Goal: Task Accomplishment & Management: Manage account settings

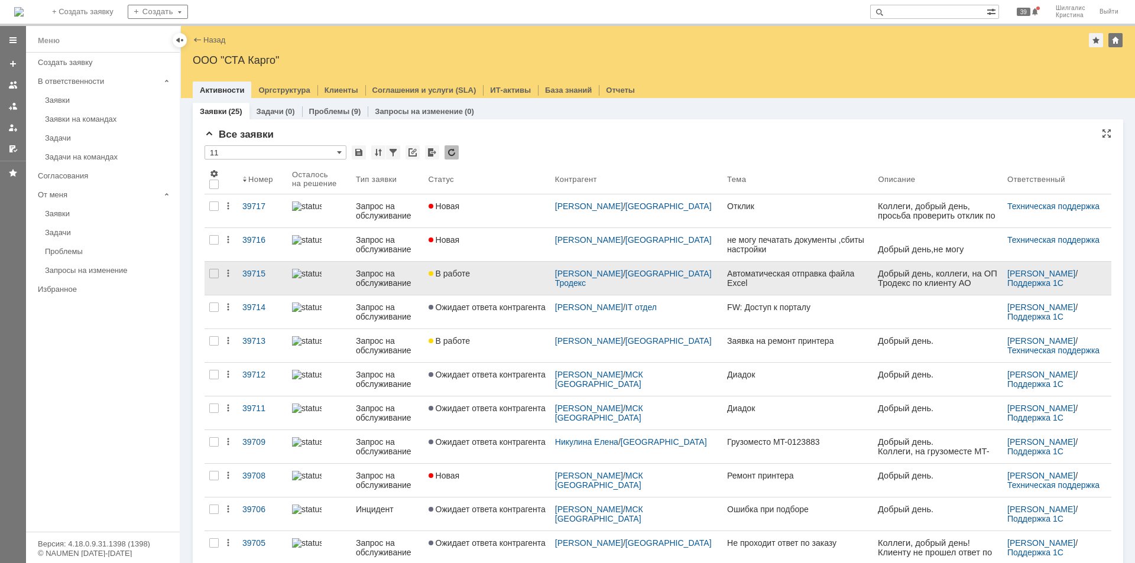
click at [506, 278] on div "В работе" at bounding box center [487, 273] width 117 height 9
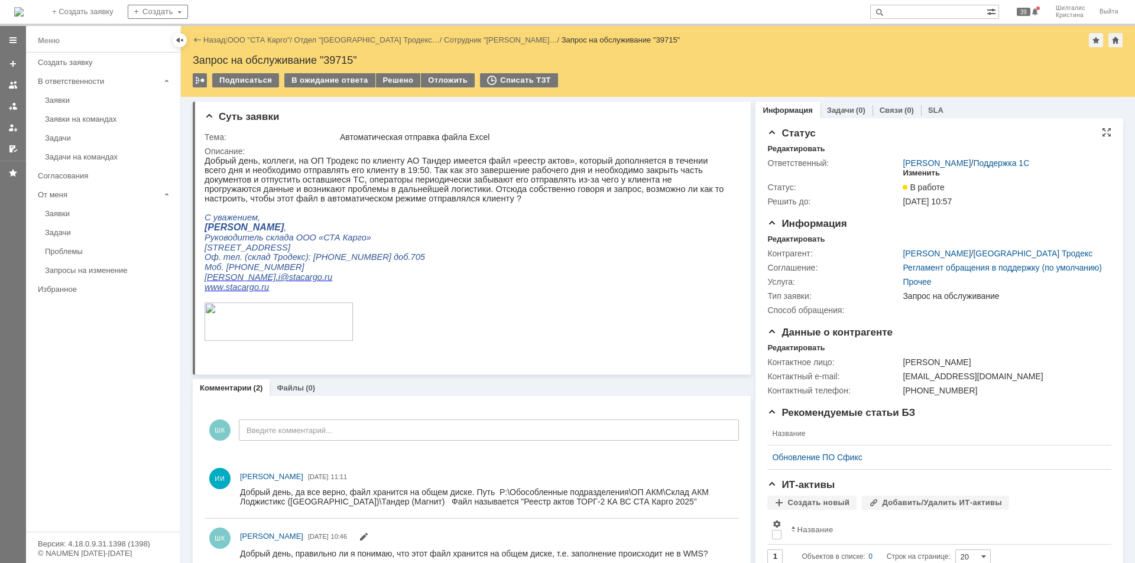
click at [908, 169] on div "Изменить" at bounding box center [921, 173] width 37 height 9
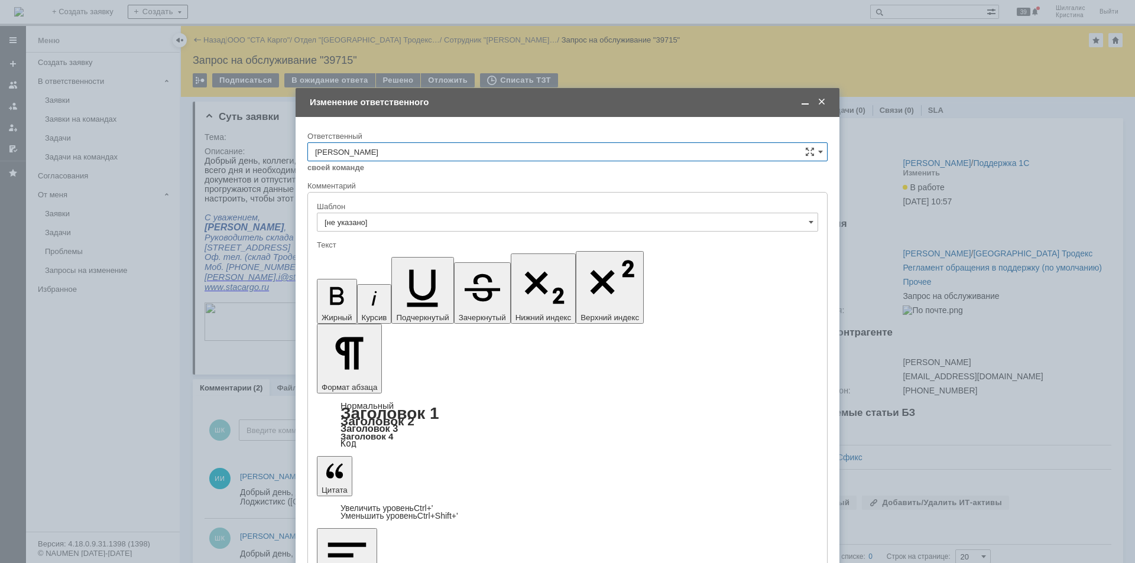
click at [422, 151] on input "[PERSON_NAME]" at bounding box center [567, 151] width 520 height 19
click at [374, 227] on span "[PERSON_NAME]" at bounding box center [567, 229] width 505 height 9
type input "[PERSON_NAME]"
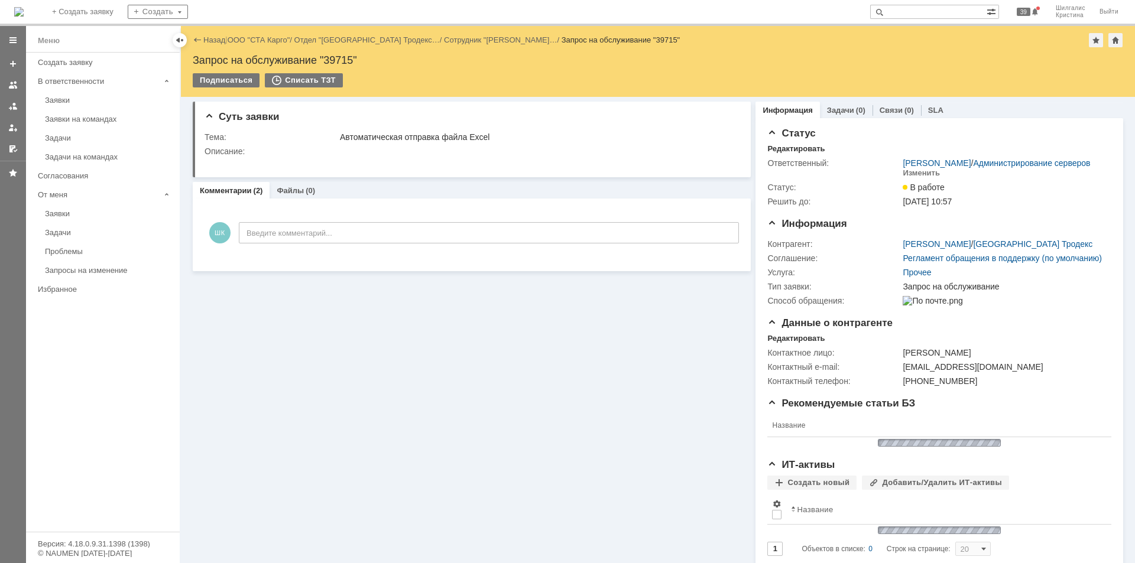
scroll to position [0, 0]
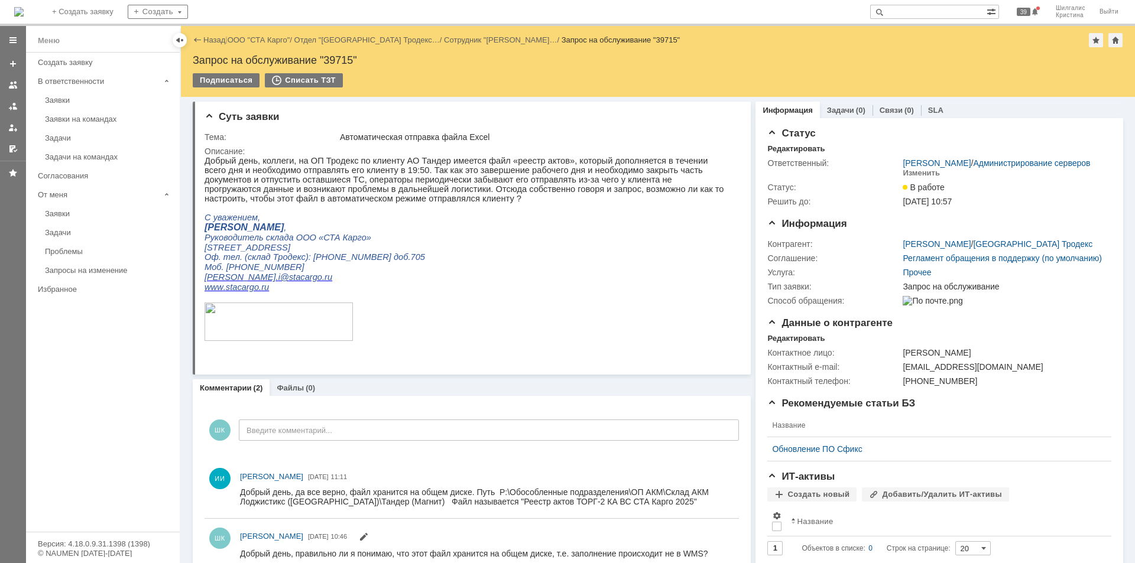
click at [265, 37] on link "ООО "СТА Карго"" at bounding box center [259, 39] width 63 height 9
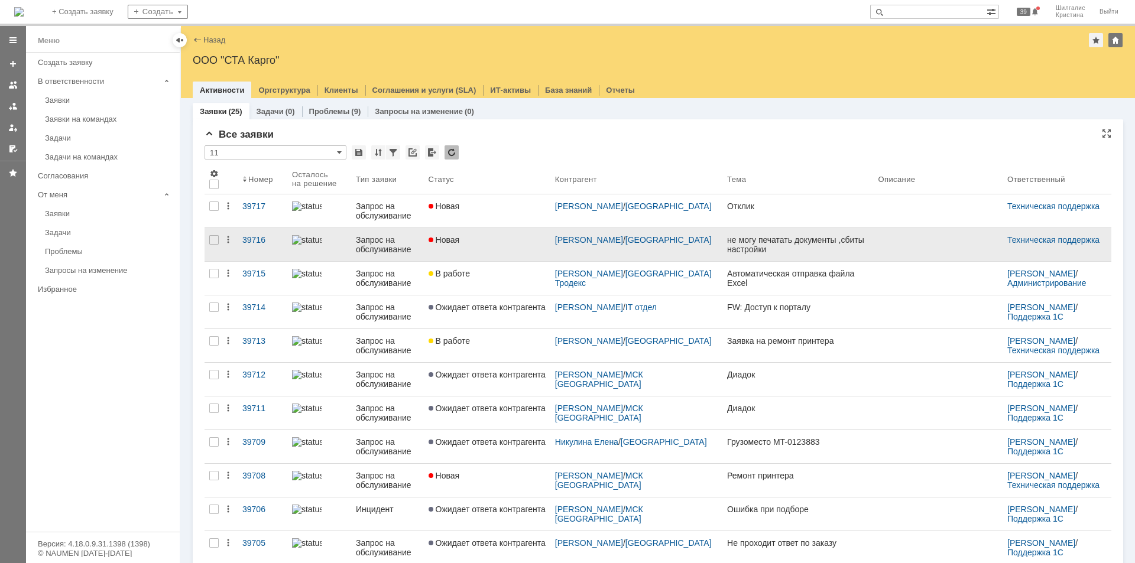
click at [494, 244] on div "Новая" at bounding box center [487, 239] width 117 height 9
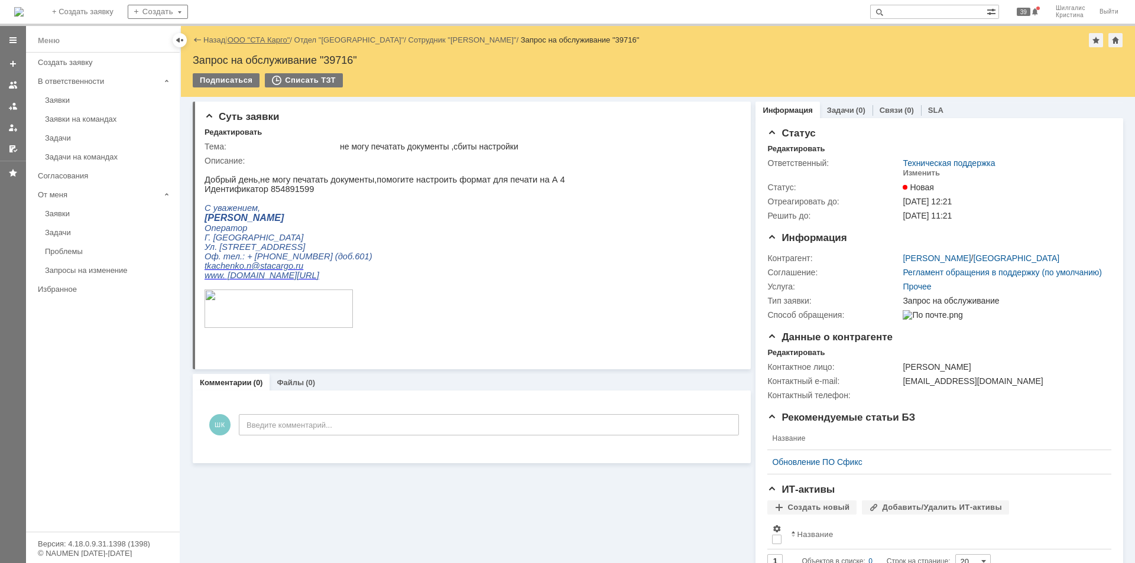
click at [269, 36] on link "ООО "СТА Карго"" at bounding box center [259, 39] width 63 height 9
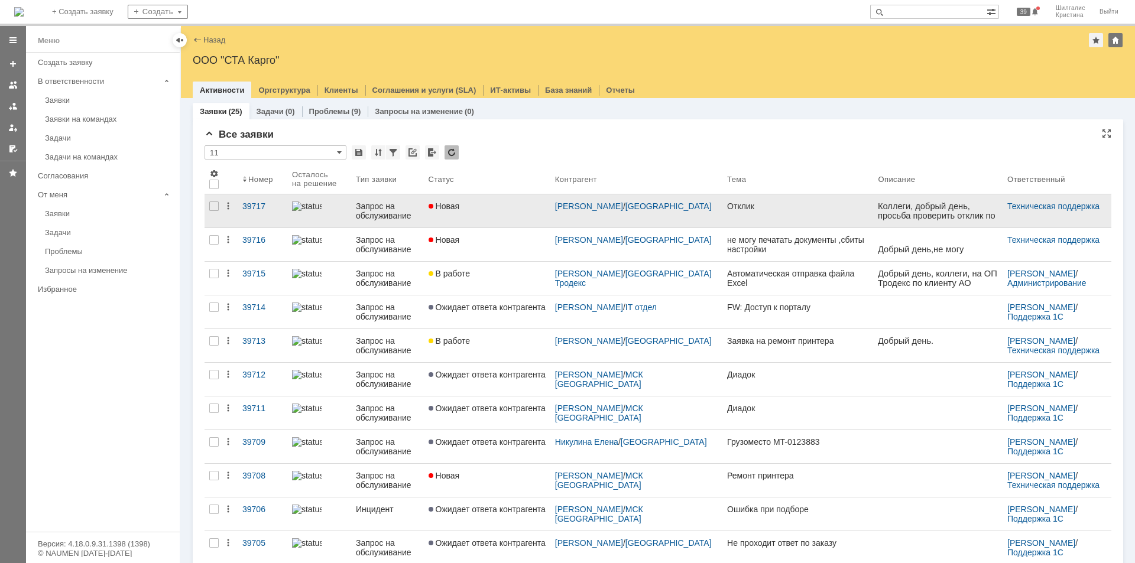
click at [497, 215] on link "Новая" at bounding box center [487, 211] width 127 height 33
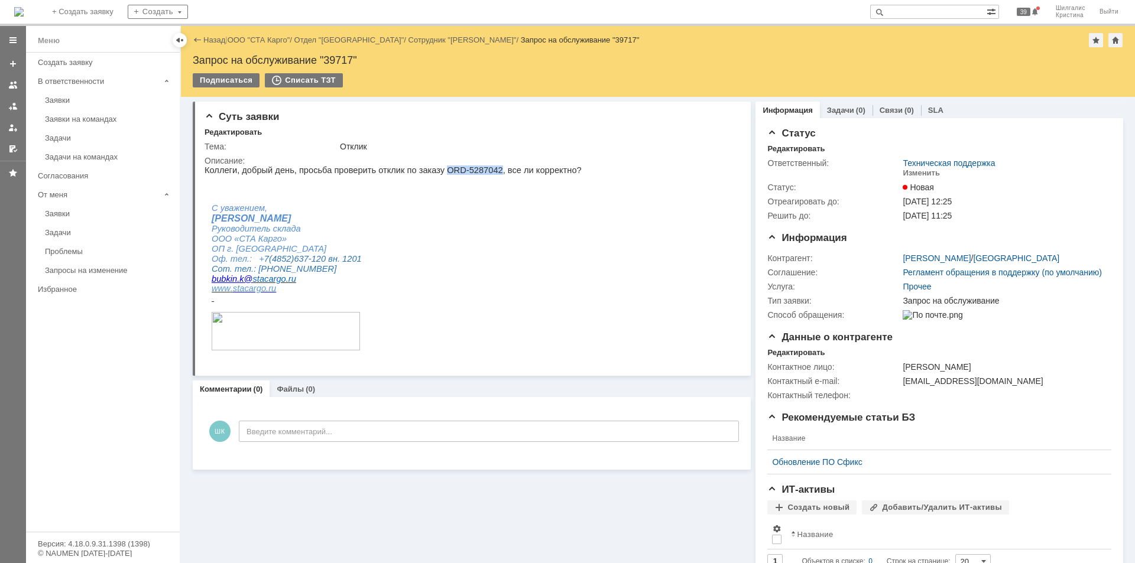
drag, startPoint x: 475, startPoint y: 170, endPoint x: 429, endPoint y: 168, distance: 45.6
click at [429, 168] on p "Коллеги, добрый день, просьба проверить отклик по заказу ORD-5287042, все ли ко…" at bounding box center [393, 170] width 377 height 9
click at [912, 14] on input "text" at bounding box center [928, 12] width 116 height 14
paste input "ORD-5287042"
type input "ORD-5287042"
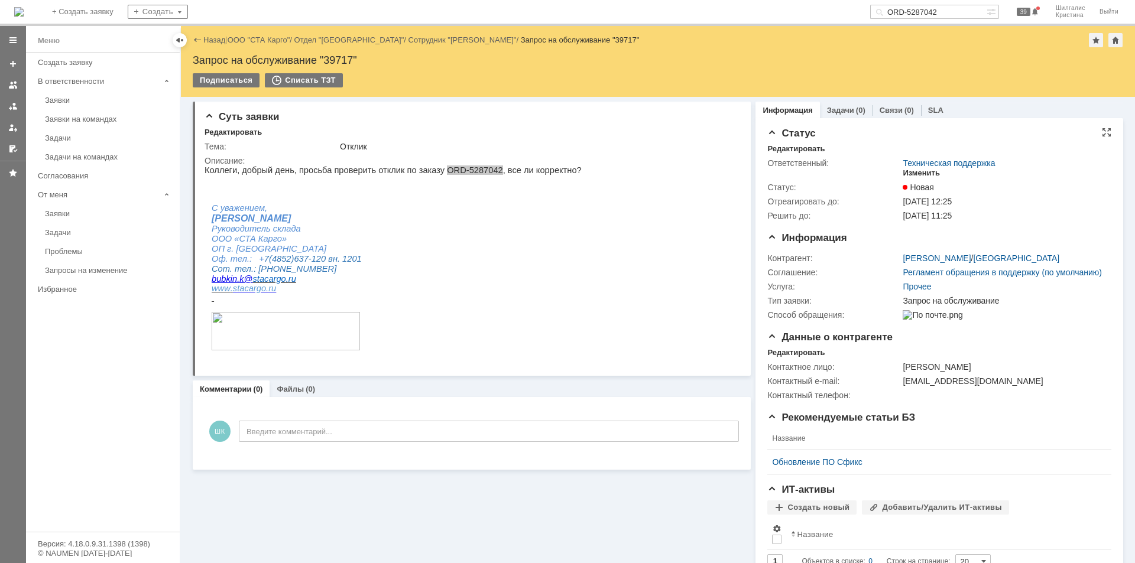
click at [918, 171] on div "Изменить" at bounding box center [921, 173] width 37 height 9
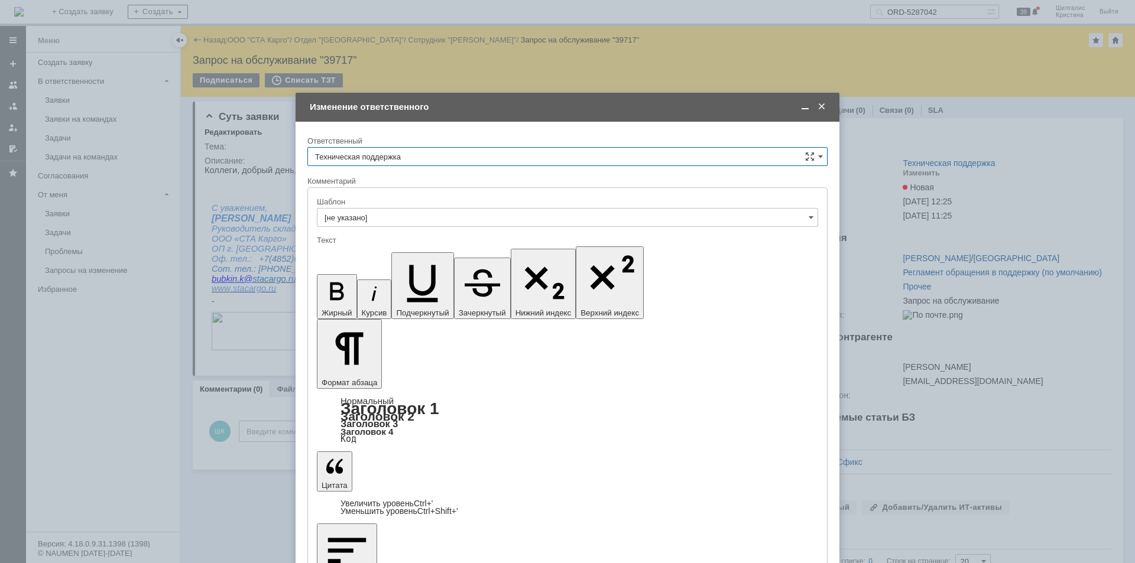
click at [409, 156] on input "Техническая поддержка" at bounding box center [567, 156] width 520 height 19
drag, startPoint x: 381, startPoint y: 214, endPoint x: 380, endPoint y: 257, distance: 42.6
click at [381, 215] on span "[PERSON_NAME]" at bounding box center [567, 217] width 505 height 9
type input "[PERSON_NAME]"
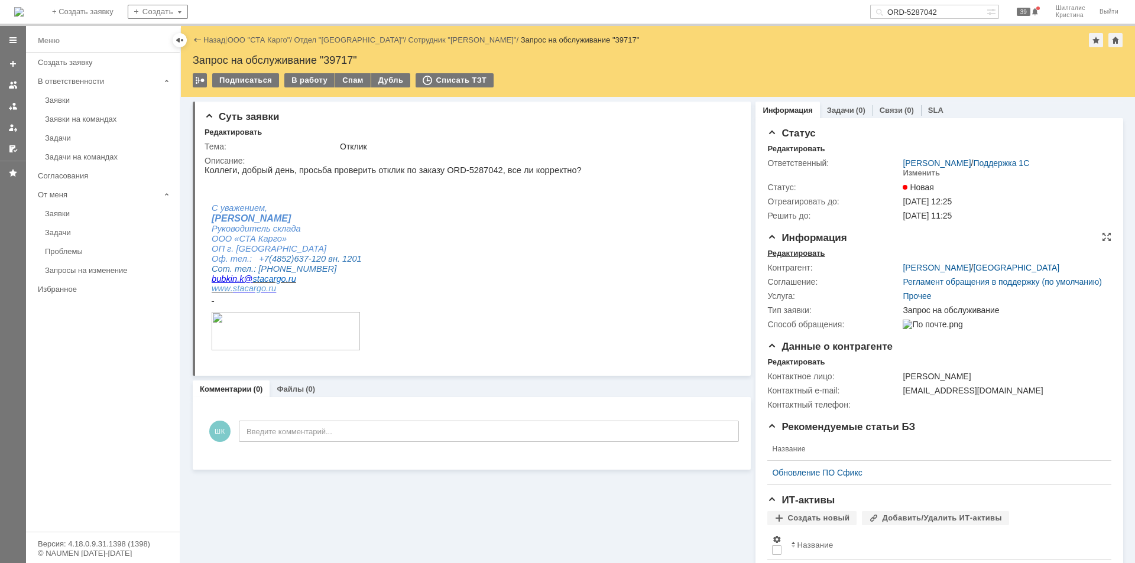
click at [802, 255] on div "Редактировать" at bounding box center [795, 253] width 57 height 9
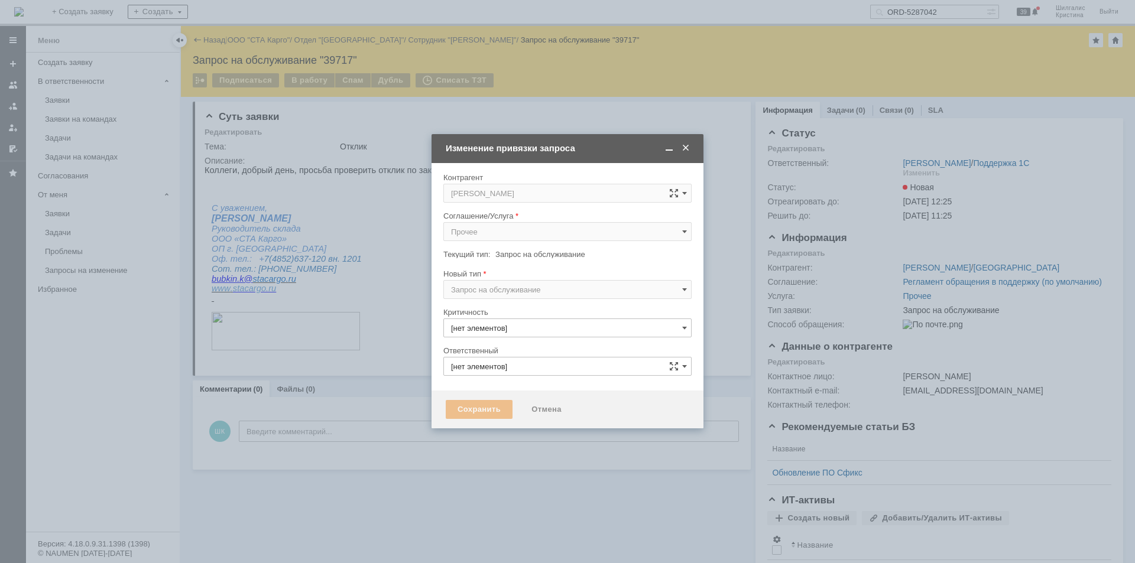
type input "[PERSON_NAME]"
type input "3. Низкая"
type input "[не указано]"
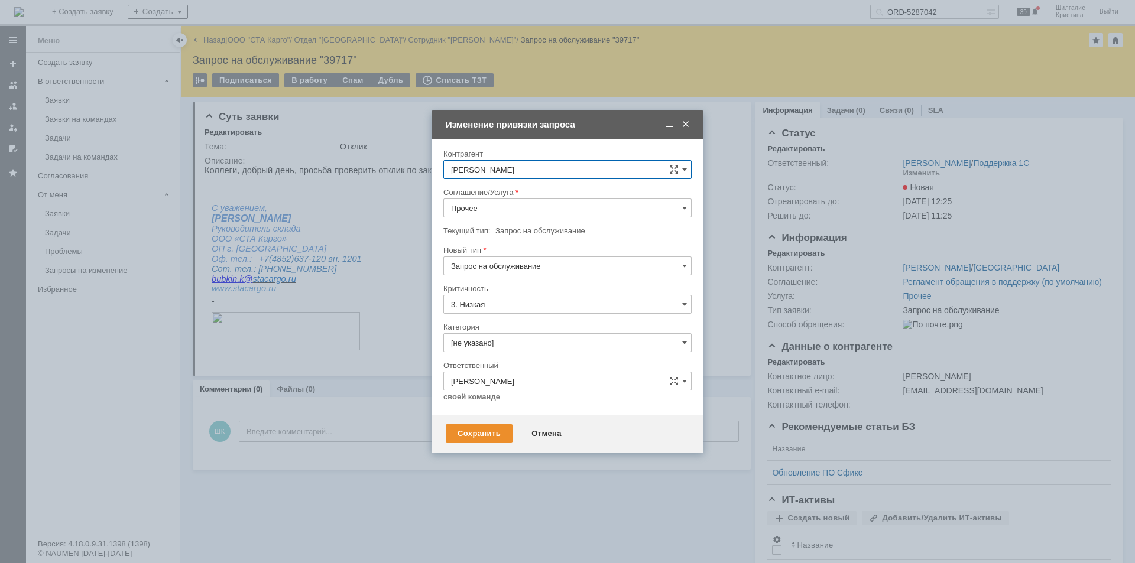
click at [489, 208] on input "Прочее" at bounding box center [567, 208] width 248 height 19
click at [488, 261] on div "WMS Обмены" at bounding box center [567, 266] width 247 height 19
type input "WMS Обмены"
click at [478, 436] on div "Сохранить" at bounding box center [479, 434] width 67 height 19
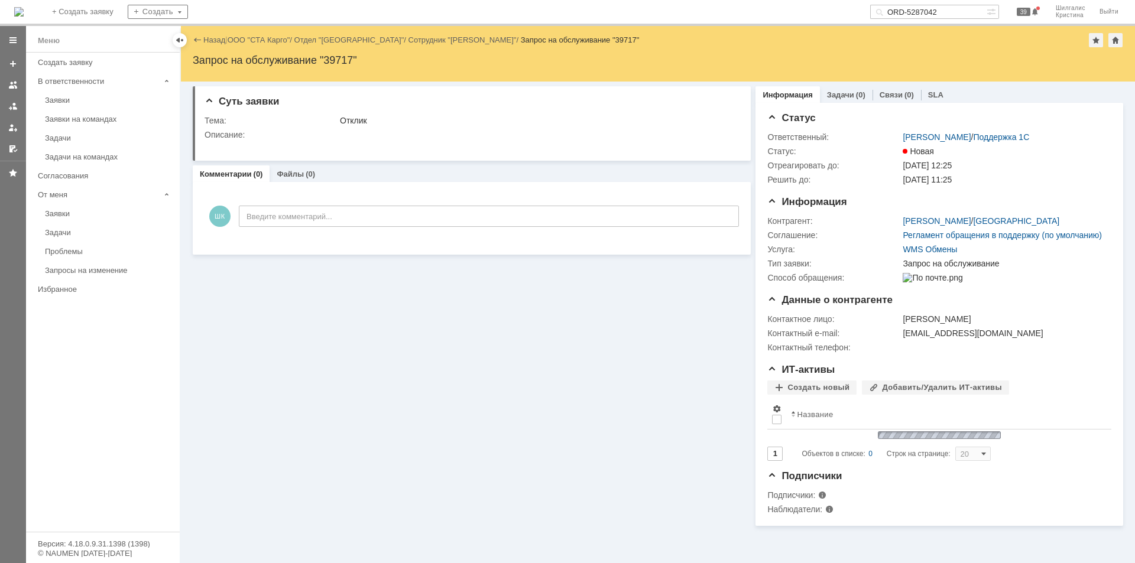
scroll to position [0, 0]
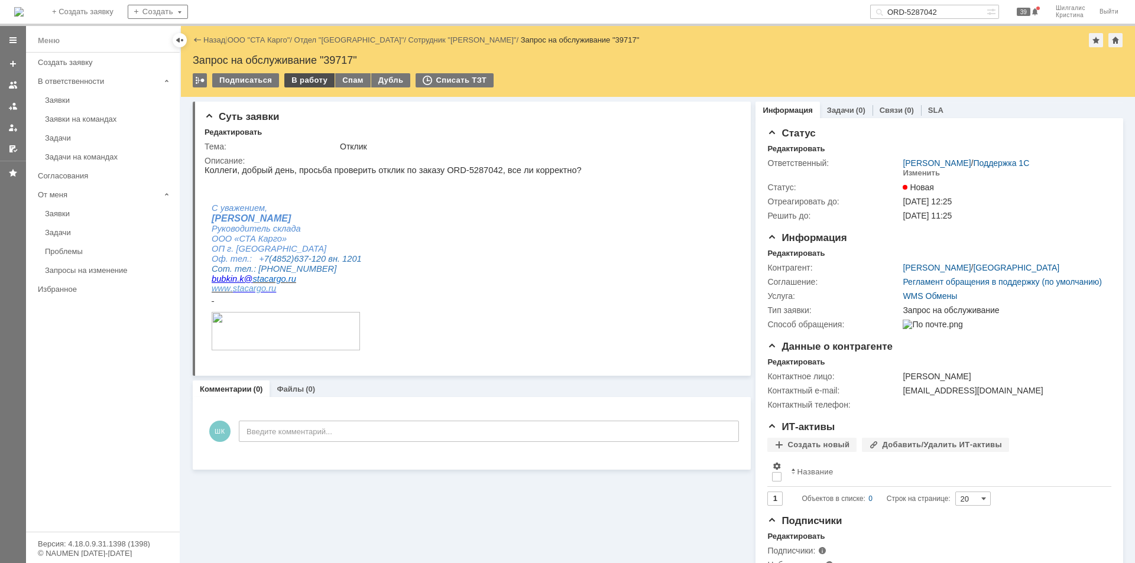
click at [308, 77] on div "В работу" at bounding box center [309, 80] width 50 height 14
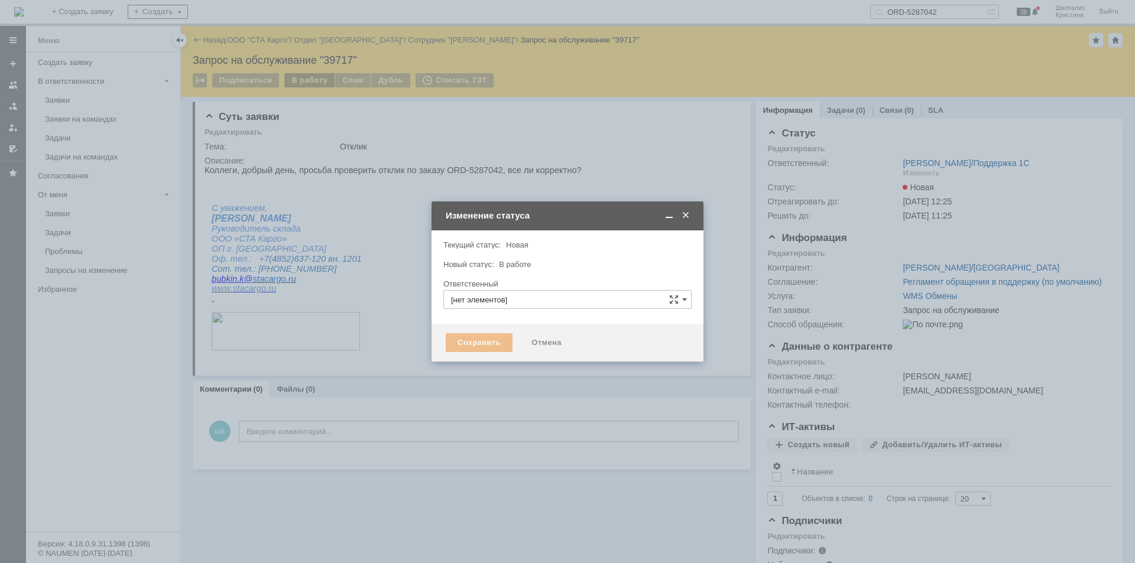
type input "[PERSON_NAME]"
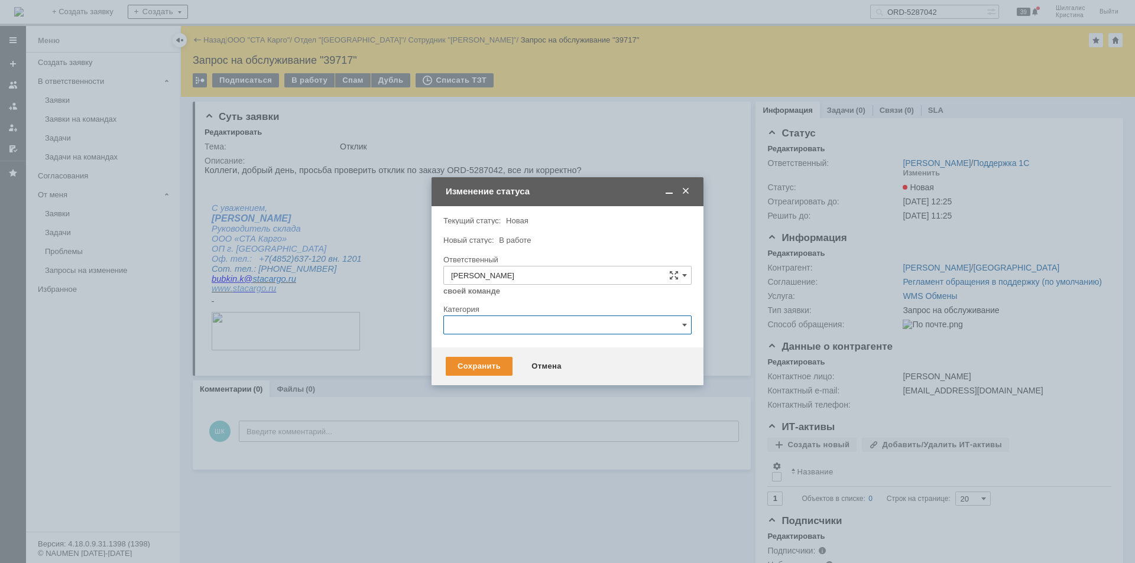
click at [488, 330] on input "text" at bounding box center [567, 325] width 248 height 19
click at [519, 303] on div at bounding box center [567, 300] width 248 height 8
click at [468, 367] on div "Сохранить" at bounding box center [479, 366] width 67 height 19
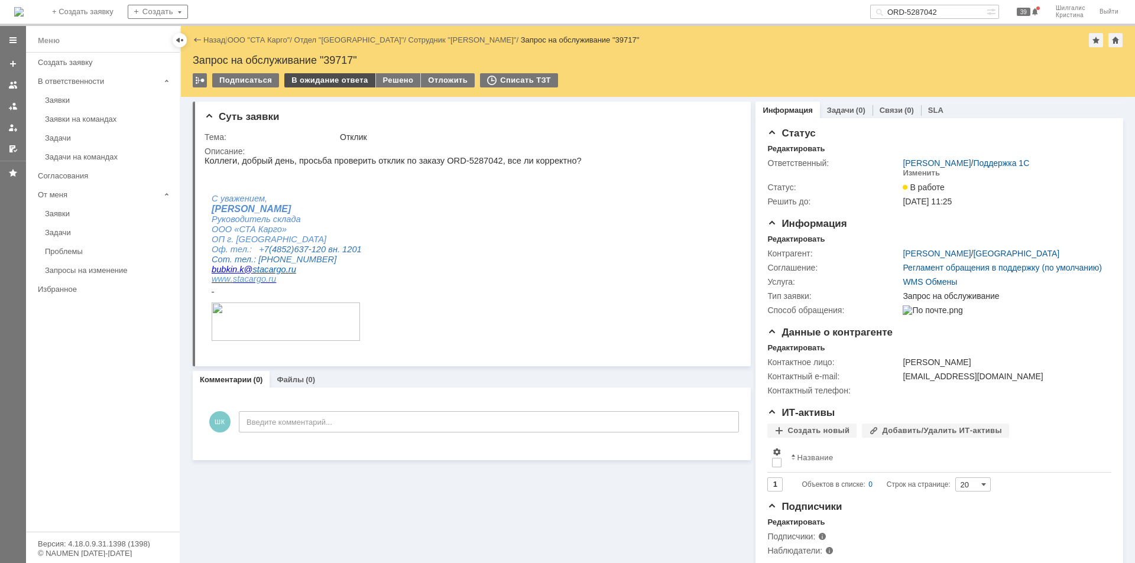
click at [307, 82] on div "В ожидание ответа" at bounding box center [329, 80] width 90 height 14
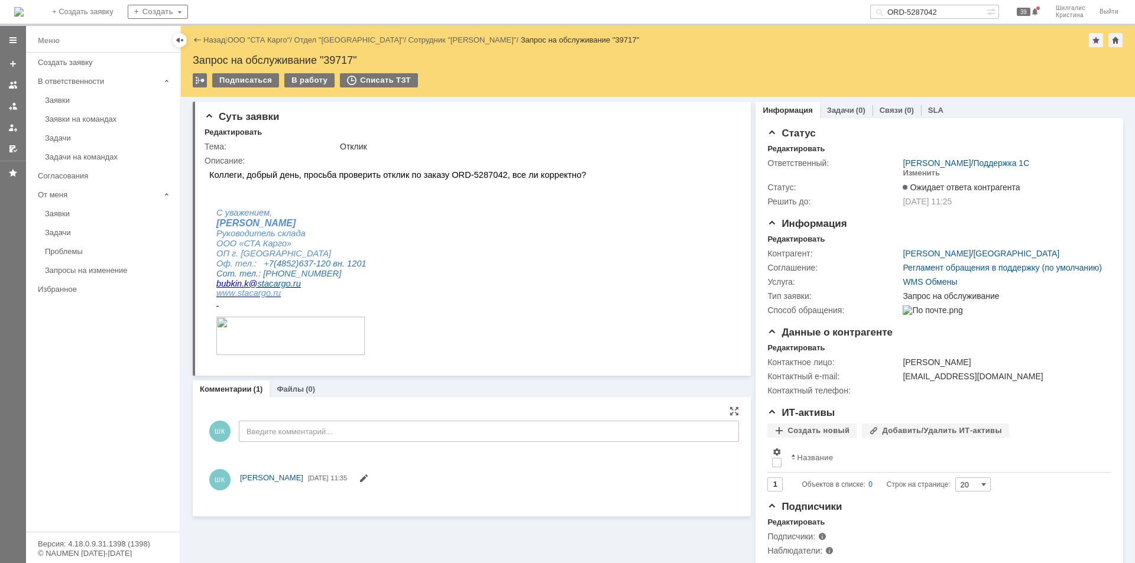
scroll to position [0, 0]
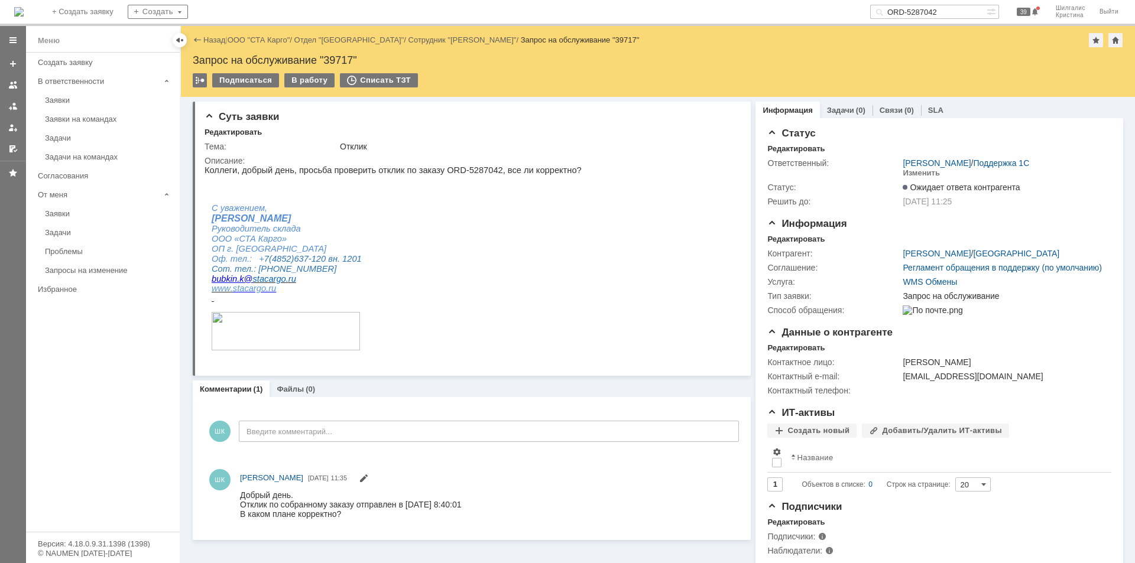
click at [268, 40] on link "ООО "СТА Карго"" at bounding box center [259, 39] width 63 height 9
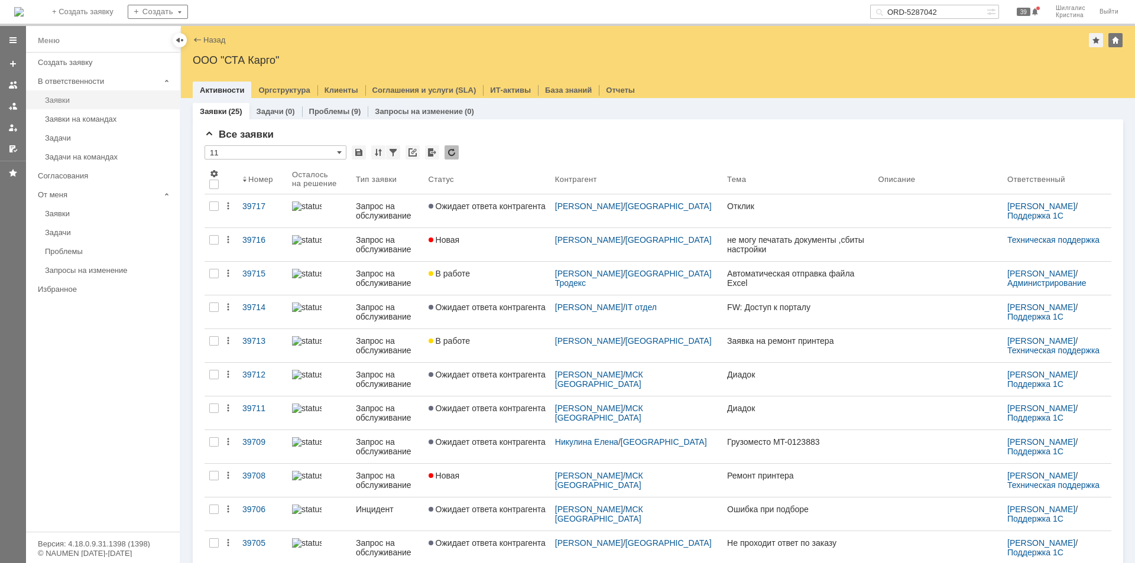
click at [75, 101] on div "Заявки" at bounding box center [109, 100] width 128 height 9
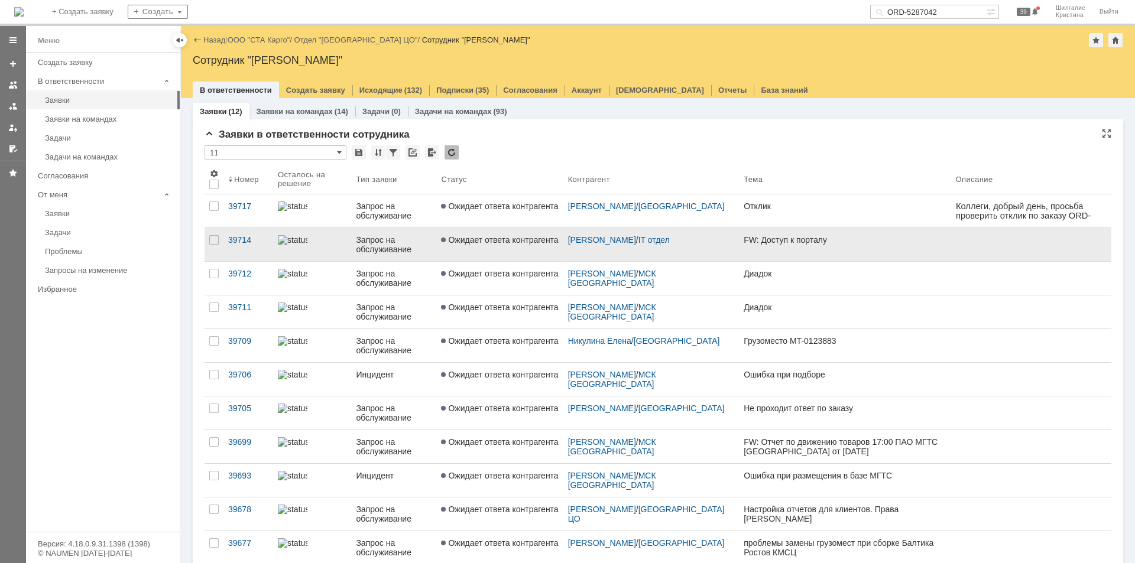
click at [506, 249] on link "Ожидает ответа контрагента" at bounding box center [499, 244] width 127 height 33
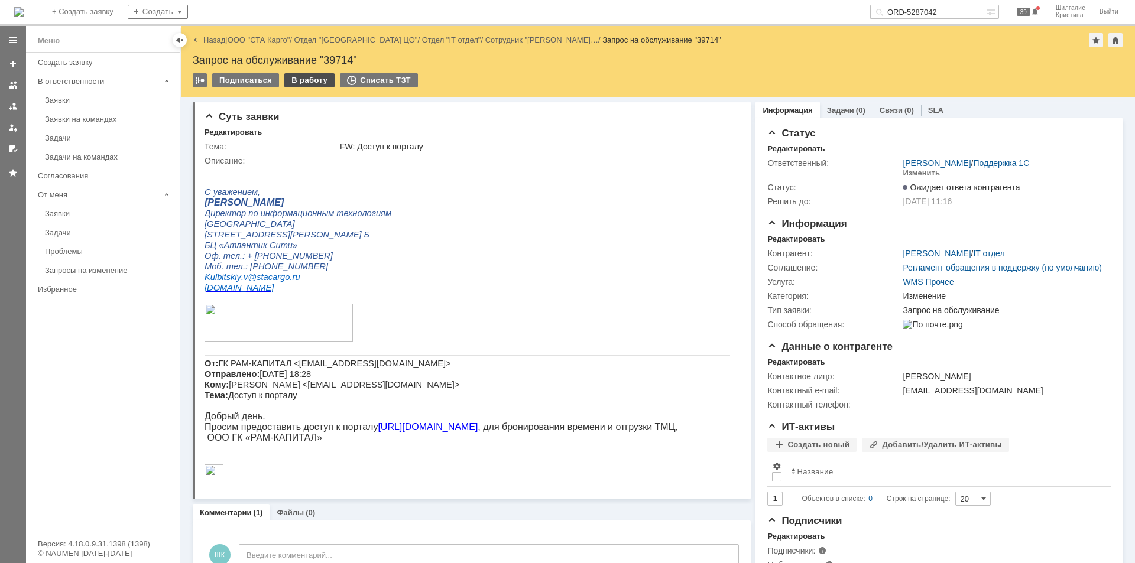
click at [300, 84] on div "В работу" at bounding box center [309, 80] width 50 height 14
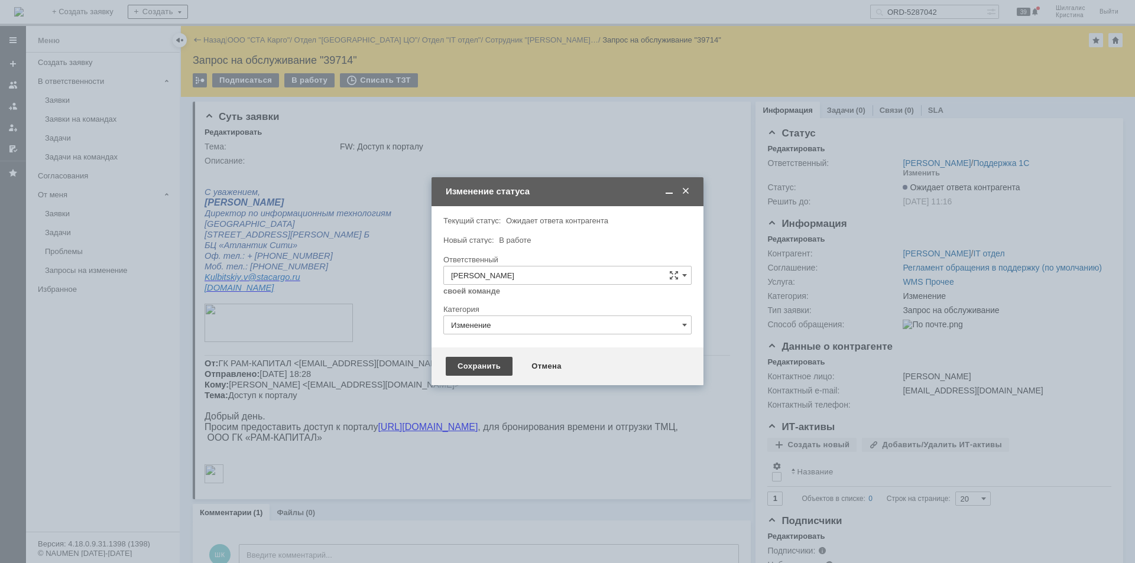
click at [480, 370] on div "Сохранить" at bounding box center [479, 366] width 67 height 19
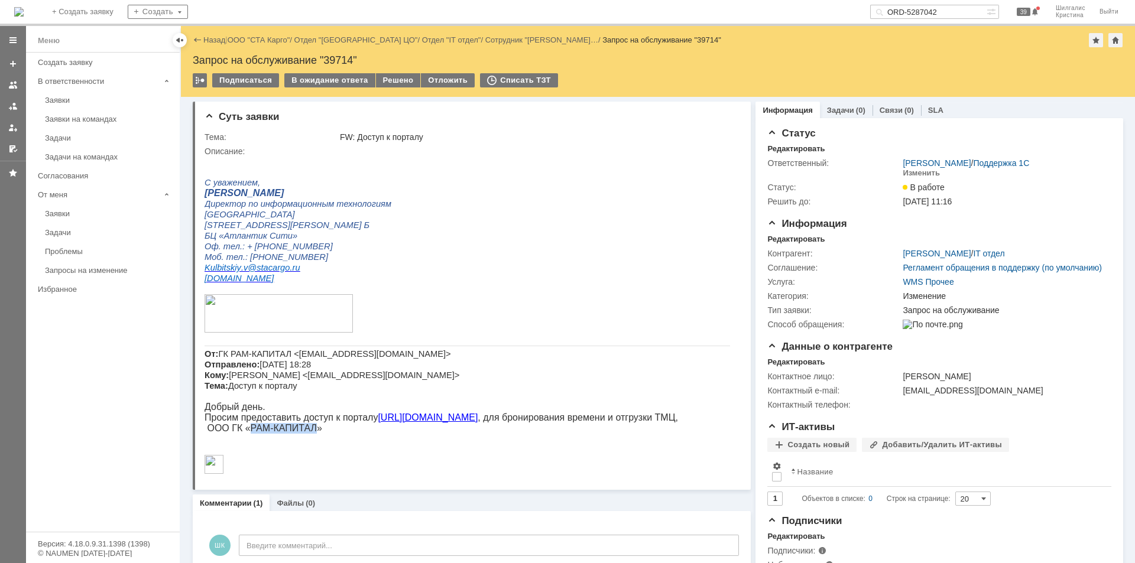
drag, startPoint x: 318, startPoint y: 426, endPoint x: 248, endPoint y: 430, distance: 69.3
click at [248, 430] on p "Просим предоставить доступ к порталу https://lk.stacargo.ru , для бронирования …" at bounding box center [468, 423] width 526 height 21
click at [261, 430] on p "Просим предоставить доступ к порталу https://lk.stacargo.ru , для бронирования …" at bounding box center [468, 423] width 526 height 21
drag, startPoint x: 334, startPoint y: 352, endPoint x: 319, endPoint y: 354, distance: 15.4
click at [318, 354] on span "ГК РАМ-КАПИТАЛ <gk-ram@mail.ru> Отправлено: 22 сентября 2025 г. 18:28 Кому: Кул…" at bounding box center [332, 369] width 255 height 41
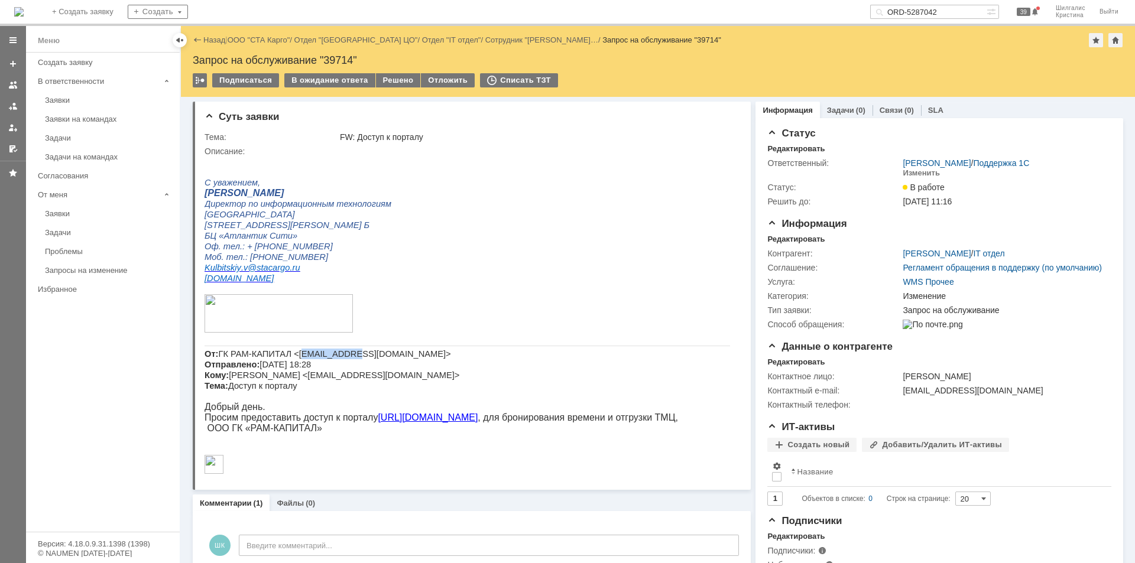
drag, startPoint x: 335, startPoint y: 354, endPoint x: 289, endPoint y: 355, distance: 46.1
click at [290, 354] on span "ГК РАМ-КАПИТАЛ <gk-ram@mail.ru> Отправлено: 22 сентября 2025 г. 18:28 Кому: Кул…" at bounding box center [332, 369] width 255 height 41
copy span "gk-ram@mail"
click at [399, 80] on div "Решено" at bounding box center [398, 80] width 45 height 14
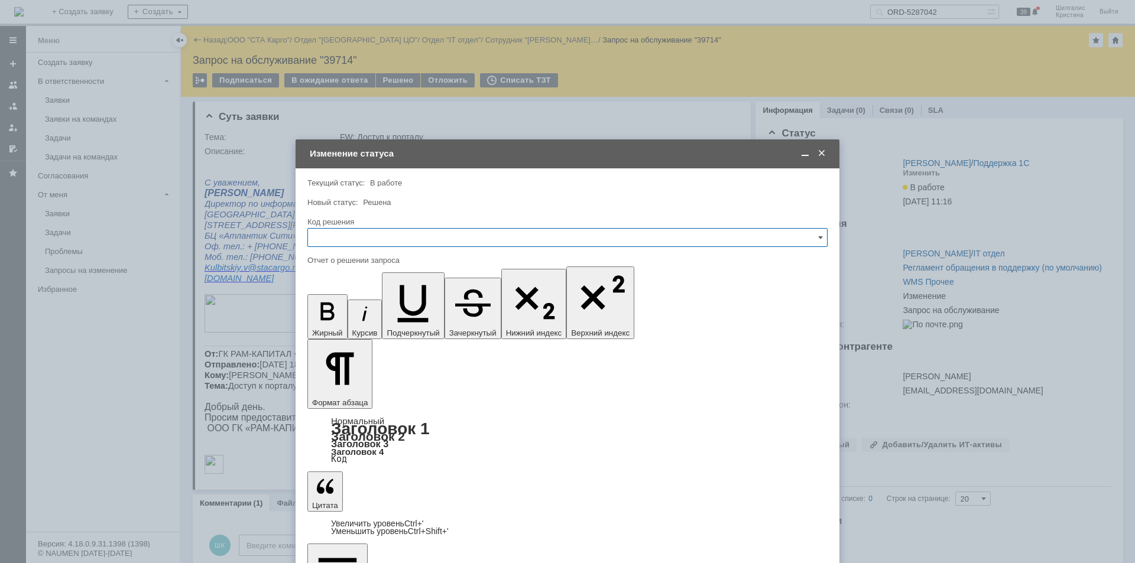
click at [372, 234] on input "text" at bounding box center [567, 237] width 520 height 19
click at [344, 396] on span "Решено" at bounding box center [567, 395] width 505 height 9
type input "Решено"
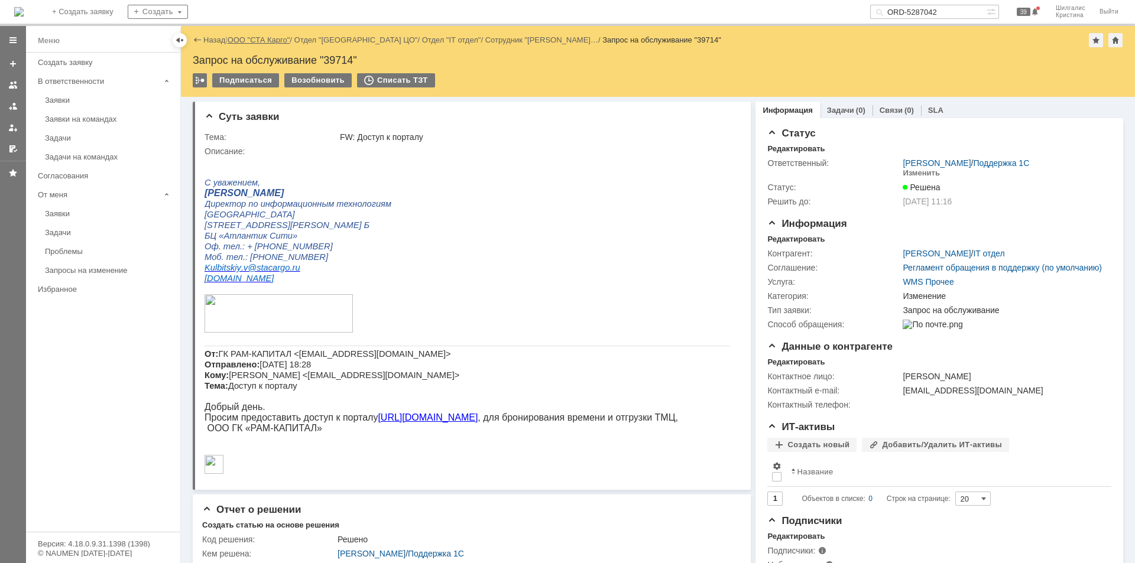
click at [255, 37] on link "ООО "СТА Карго"" at bounding box center [259, 39] width 63 height 9
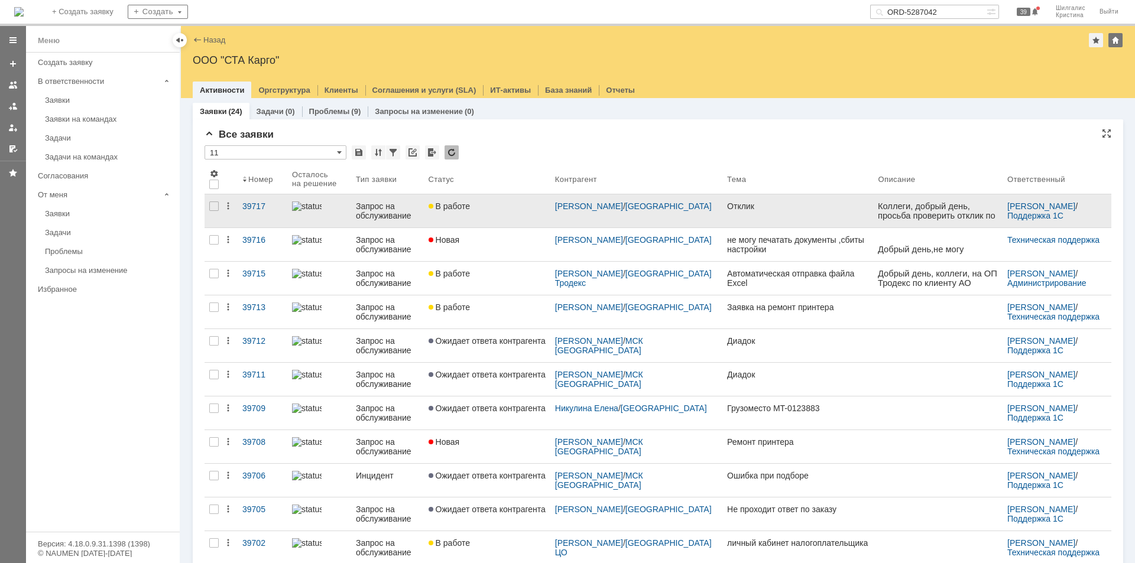
click at [470, 210] on span "В работе" at bounding box center [449, 206] width 41 height 9
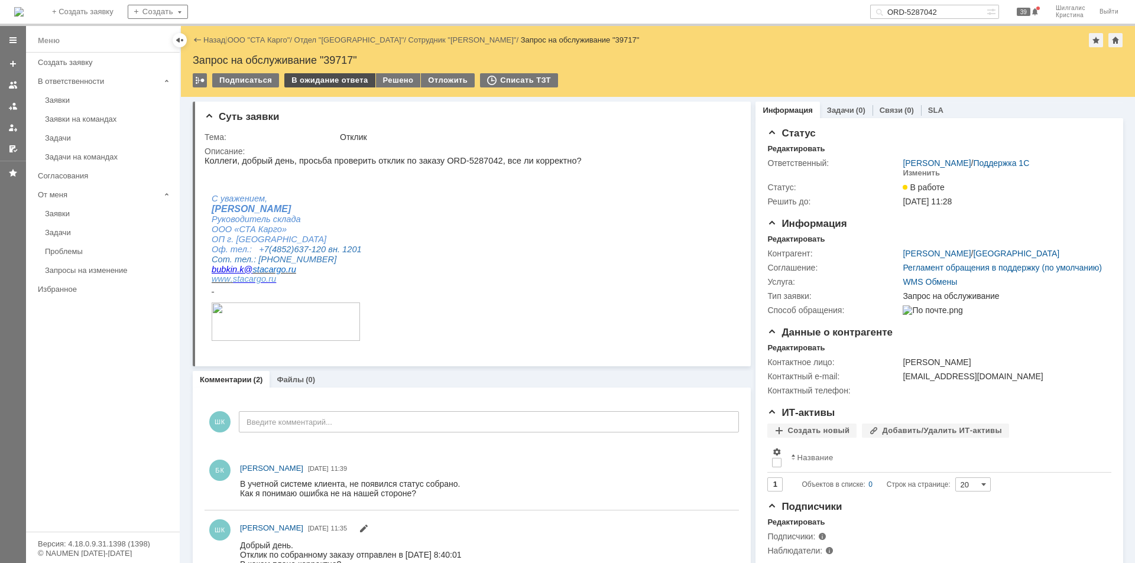
click at [332, 79] on div "В ожидание ответа" at bounding box center [329, 80] width 90 height 14
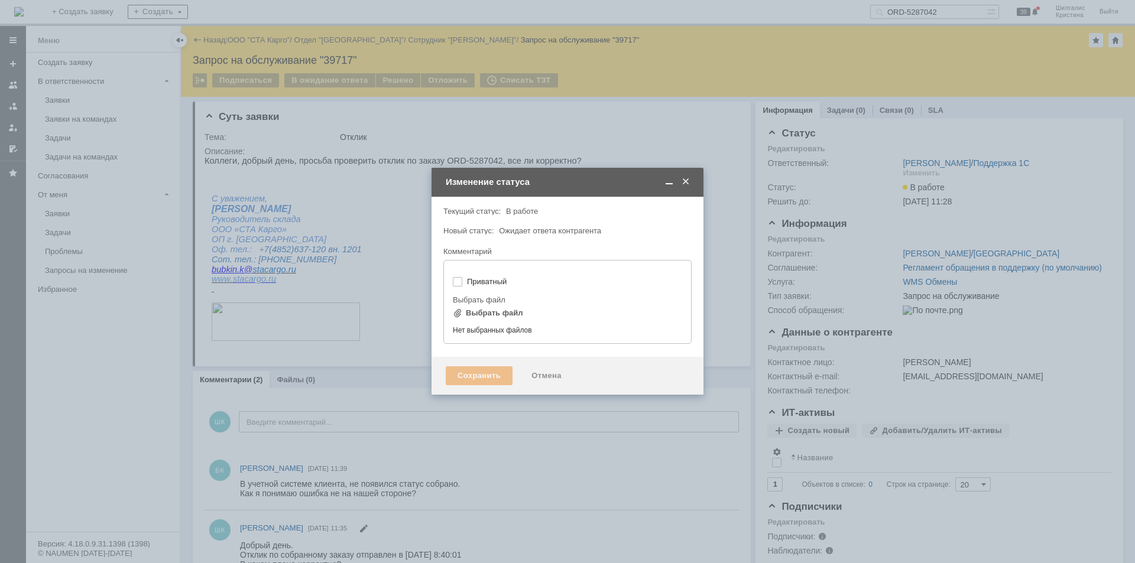
type input "[не указано]"
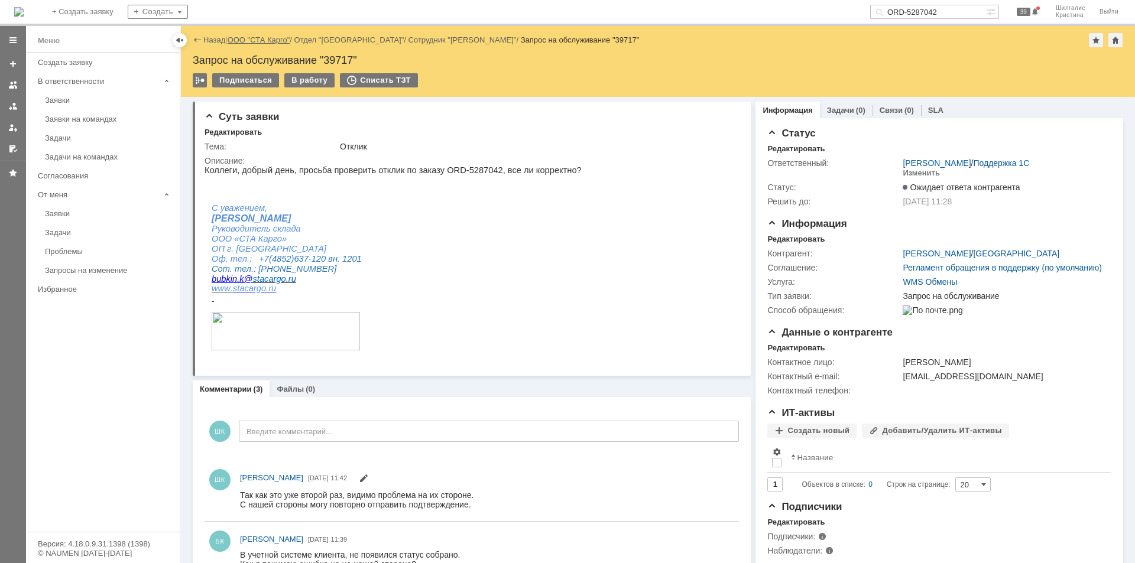
click at [260, 40] on link "ООО "СТА Карго"" at bounding box center [259, 39] width 63 height 9
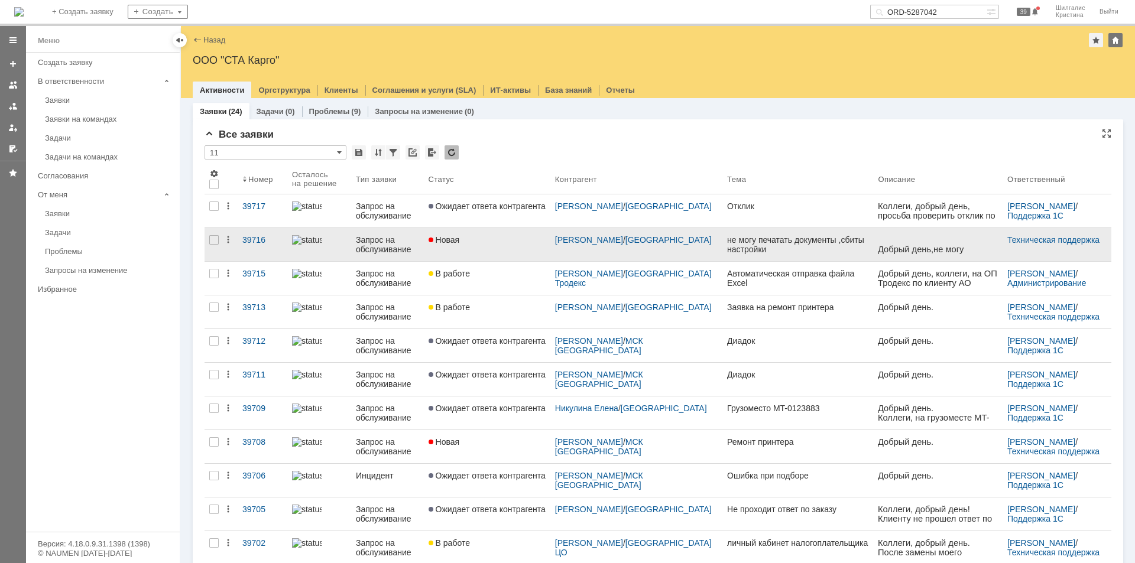
click at [506, 234] on link "Новая" at bounding box center [487, 244] width 127 height 33
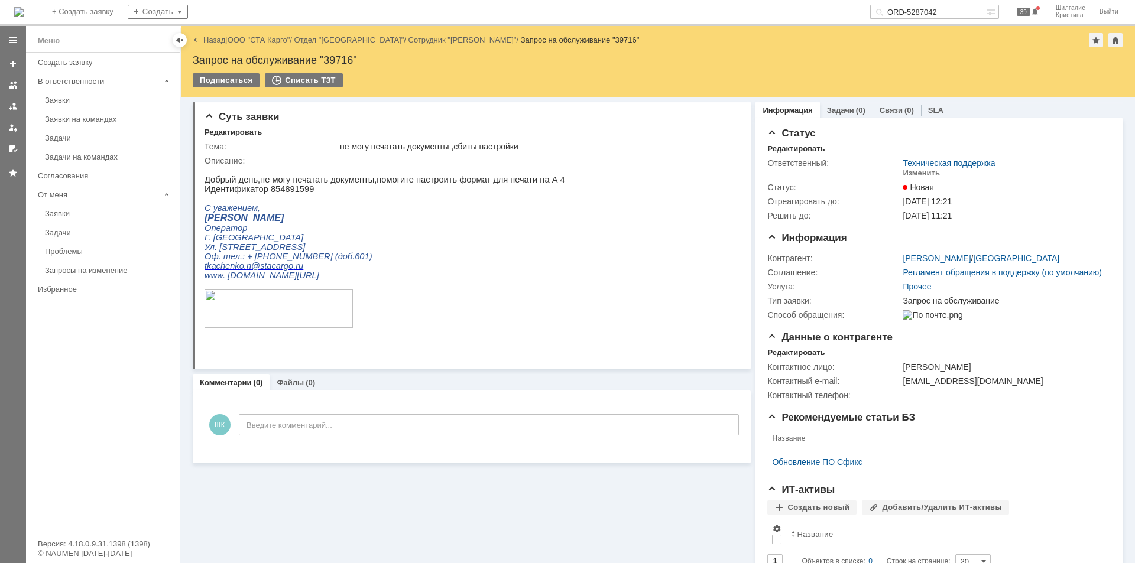
click at [339, 59] on div "Запрос на обслуживание "39716"" at bounding box center [658, 60] width 931 height 12
click at [340, 59] on div "Запрос на обслуживание "39716"" at bounding box center [658, 60] width 931 height 12
click at [339, 60] on div "Запрос на обслуживание "39716"" at bounding box center [658, 60] width 931 height 12
copy div "39716"
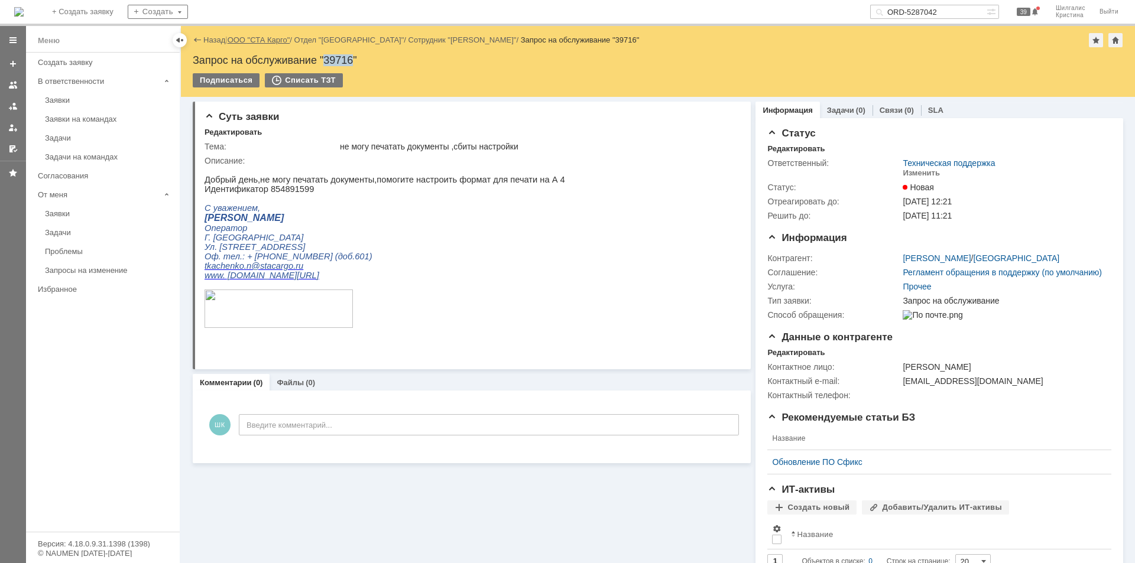
click at [255, 39] on link "ООО "СТА Карго"" at bounding box center [259, 39] width 63 height 9
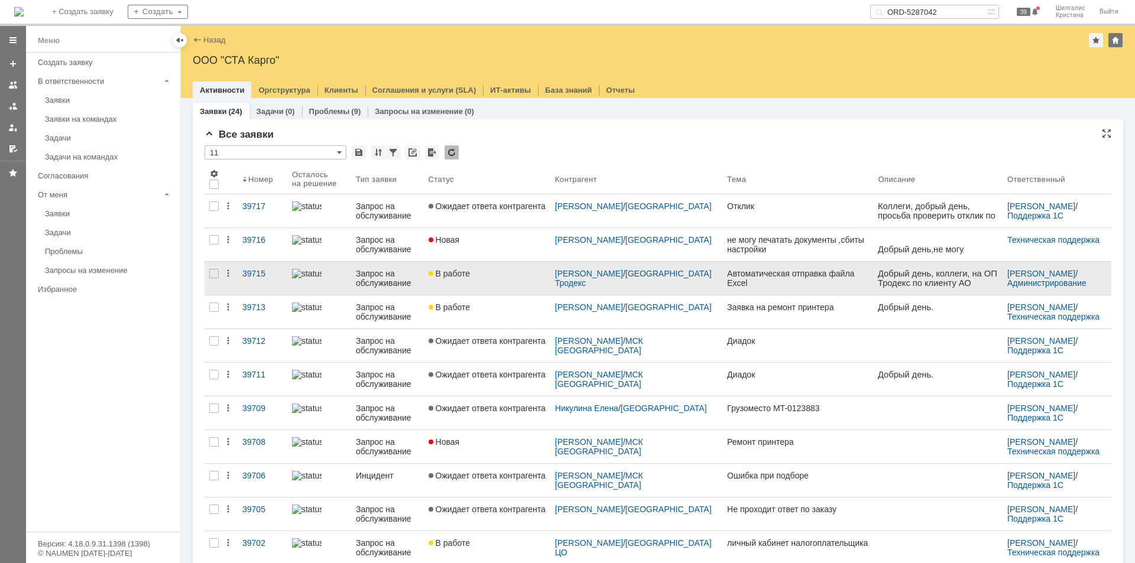
click at [485, 280] on link "В работе" at bounding box center [487, 278] width 127 height 33
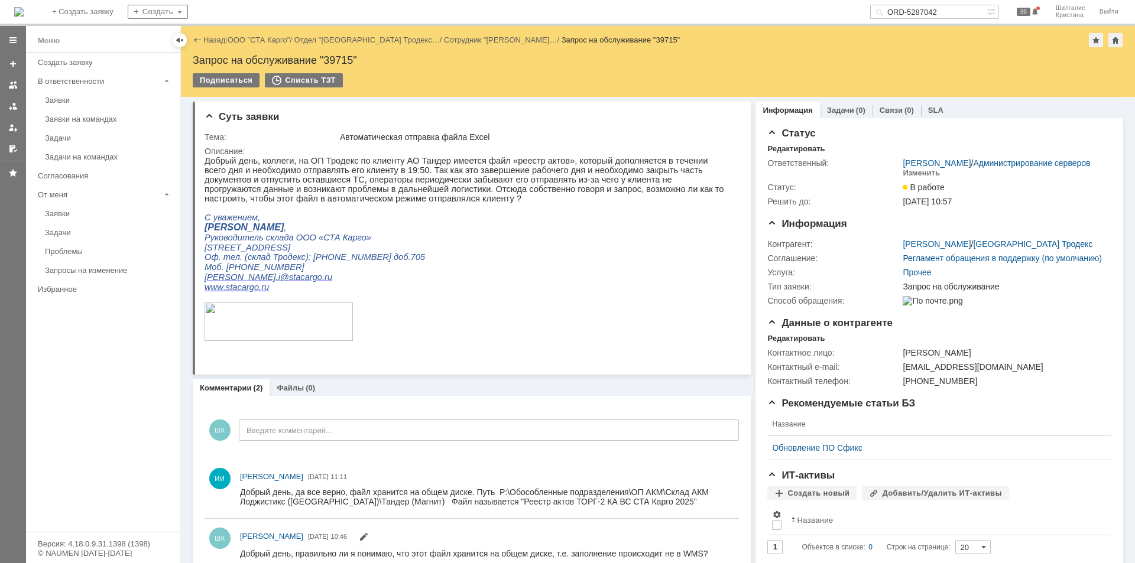
click at [344, 59] on div "Запрос на обслуживание "39715"" at bounding box center [658, 60] width 931 height 12
copy div "39715"
click at [268, 42] on link "ООО "СТА Карго"" at bounding box center [259, 39] width 63 height 9
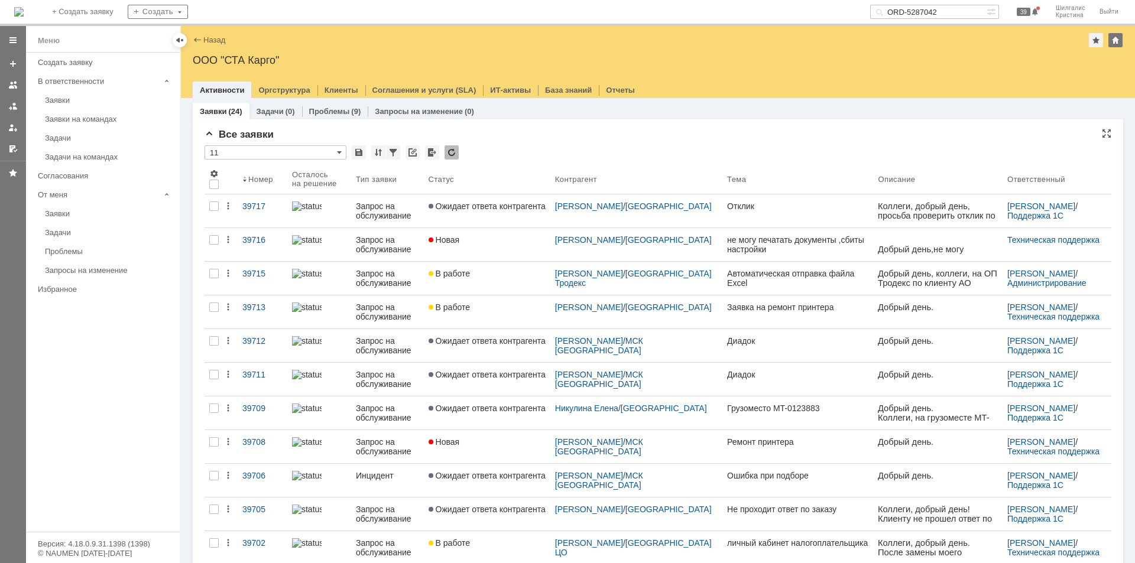
click at [507, 139] on div "Все заявки" at bounding box center [658, 135] width 907 height 12
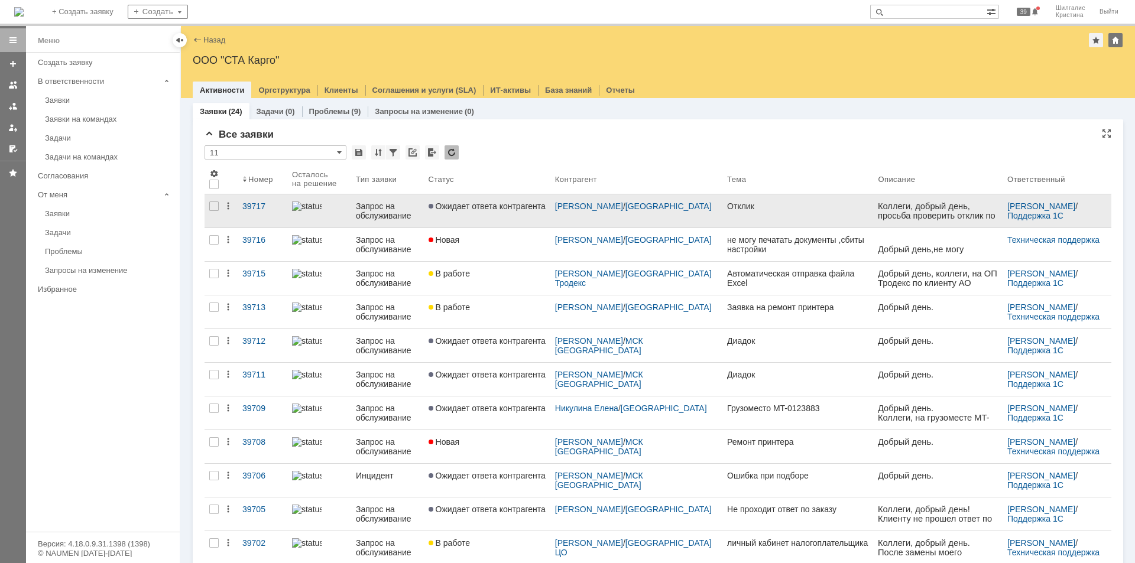
click at [487, 212] on link "Ожидает ответа контрагента" at bounding box center [487, 211] width 127 height 33
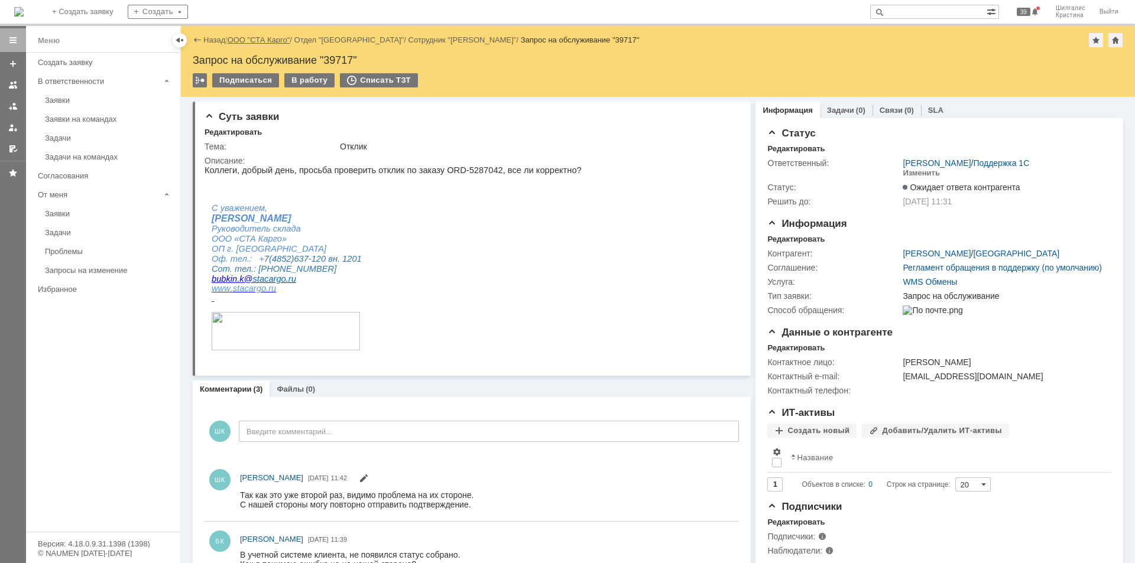
click at [257, 38] on link "ООО "СТА Карго"" at bounding box center [259, 39] width 63 height 9
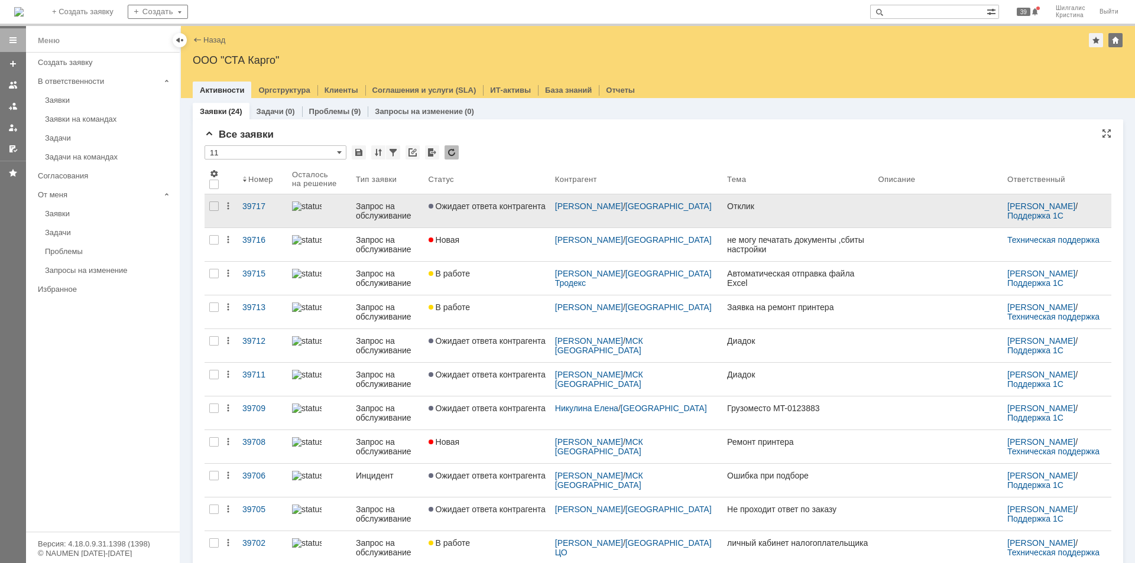
click at [517, 210] on span "Ожидает ответа контрагента" at bounding box center [487, 206] width 117 height 9
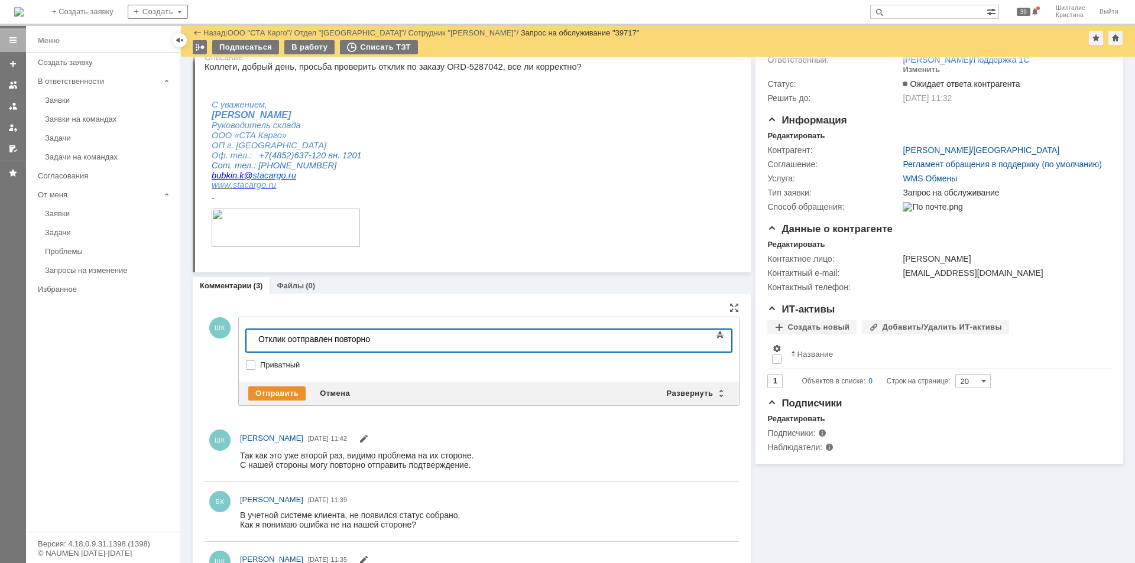
click at [290, 339] on div "Отклик оотправлен повторно" at bounding box center [342, 339] width 168 height 9
click at [377, 338] on div "Отклик отправлен повторно" at bounding box center [342, 339] width 168 height 9
drag, startPoint x: 327, startPoint y: 340, endPoint x: 213, endPoint y: 342, distance: 113.6
click at [254, 342] on html "Отклик отправлен повторно, дайте, пожалуйста, обратную связь, поступил ли" at bounding box center [342, 344] width 177 height 28
click at [426, 341] on div "Отправила повторно, дайте, пожалуйста, обратную связь, поступил ли" at bounding box center [342, 344] width 168 height 19
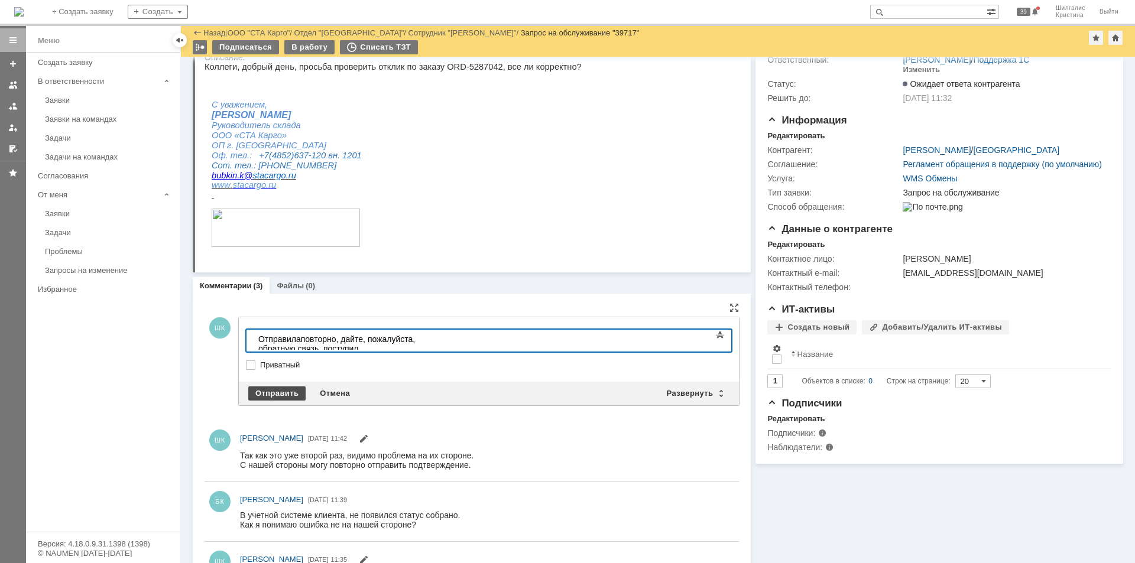
click at [271, 394] on div "Отправить" at bounding box center [276, 394] width 57 height 14
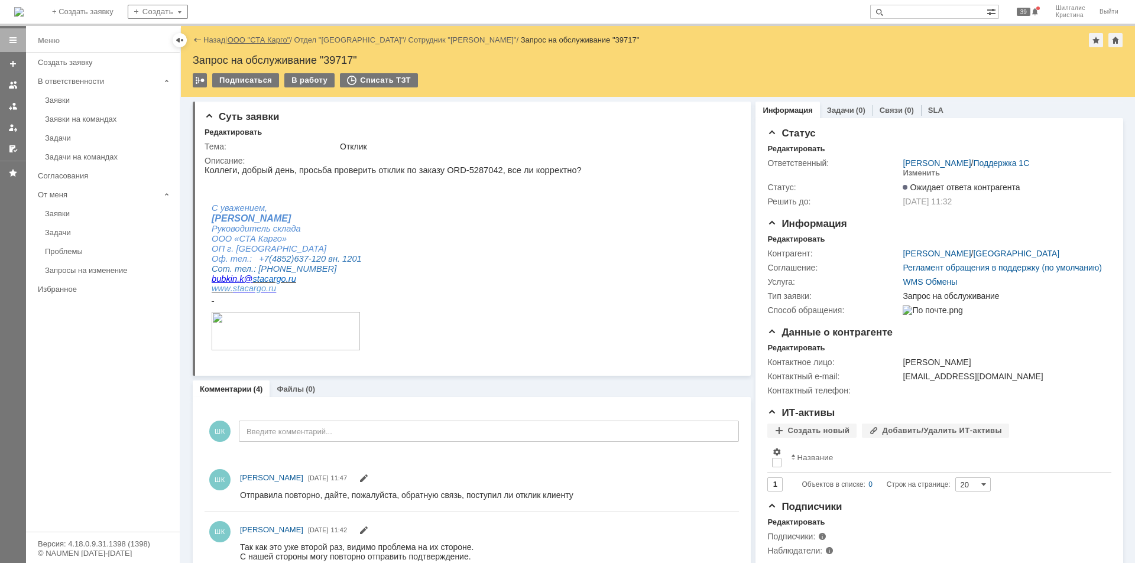
click at [270, 38] on link "ООО "СТА Карго"" at bounding box center [259, 39] width 63 height 9
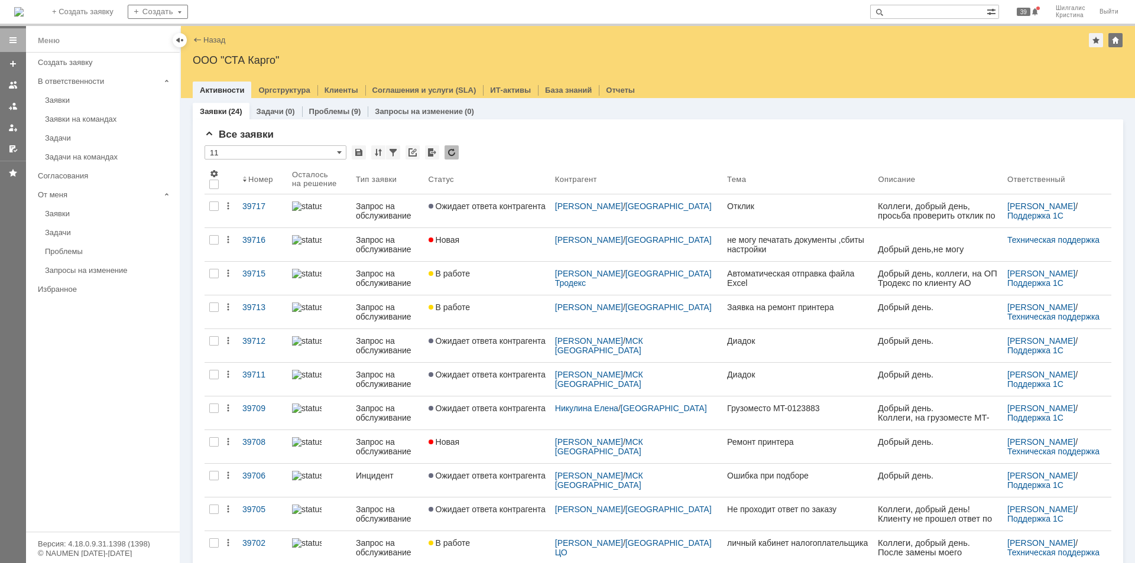
click at [517, 278] on link "В работе" at bounding box center [487, 278] width 127 height 33
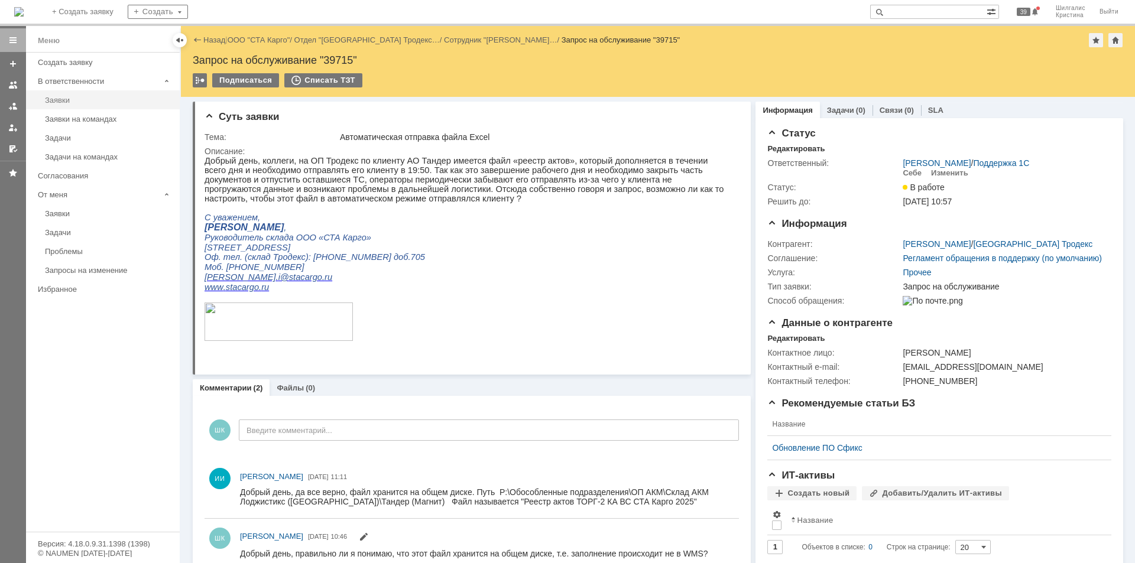
click at [94, 106] on link "Заявки" at bounding box center [108, 100] width 137 height 18
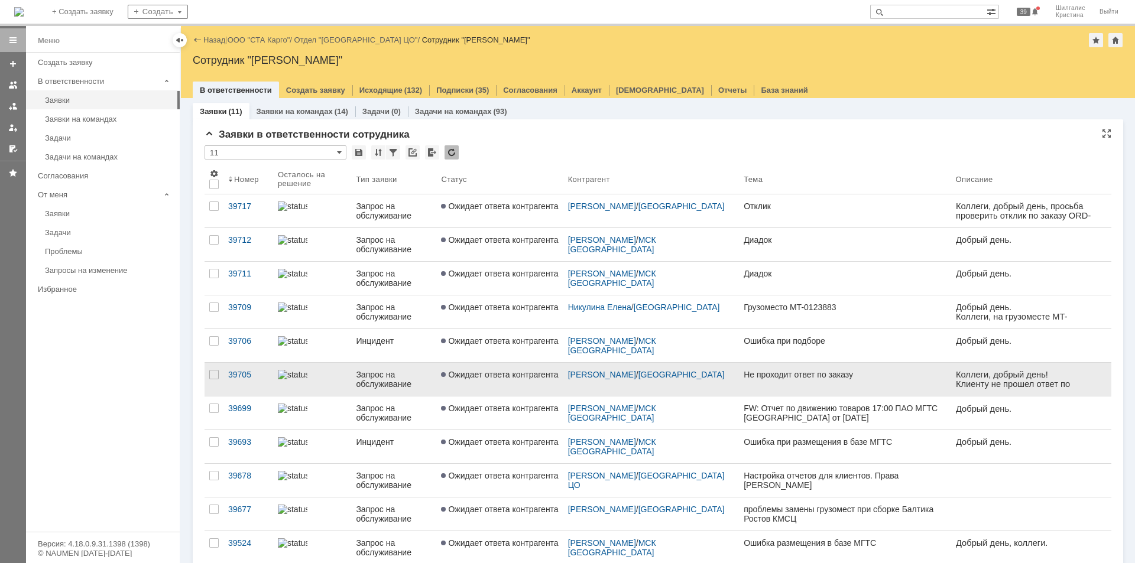
click at [541, 382] on link "Ожидает ответа контрагента" at bounding box center [499, 379] width 127 height 33
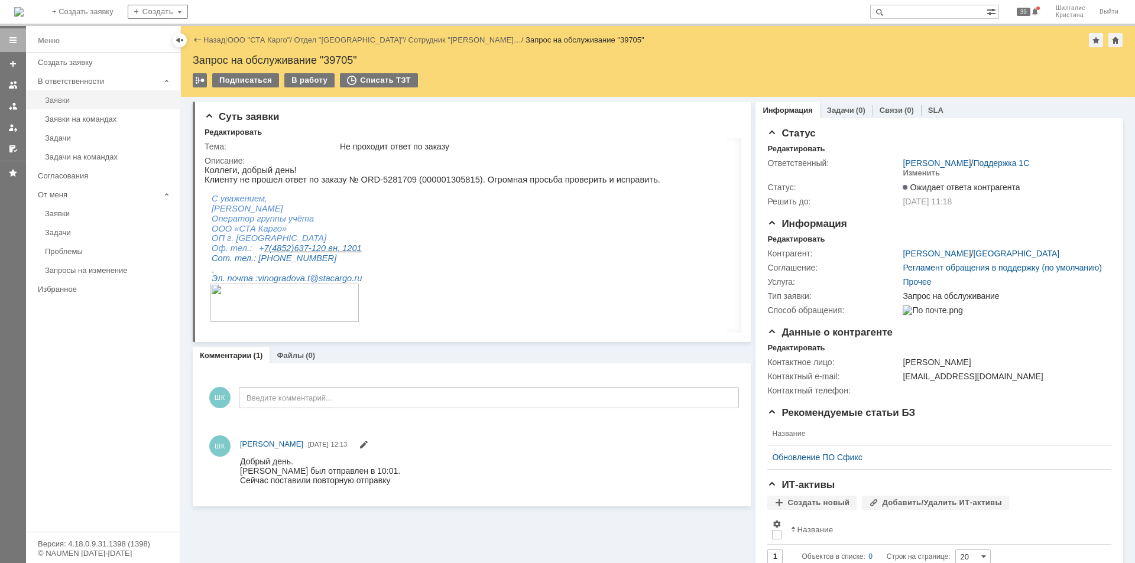
click at [77, 101] on div "Заявки" at bounding box center [109, 100] width 128 height 9
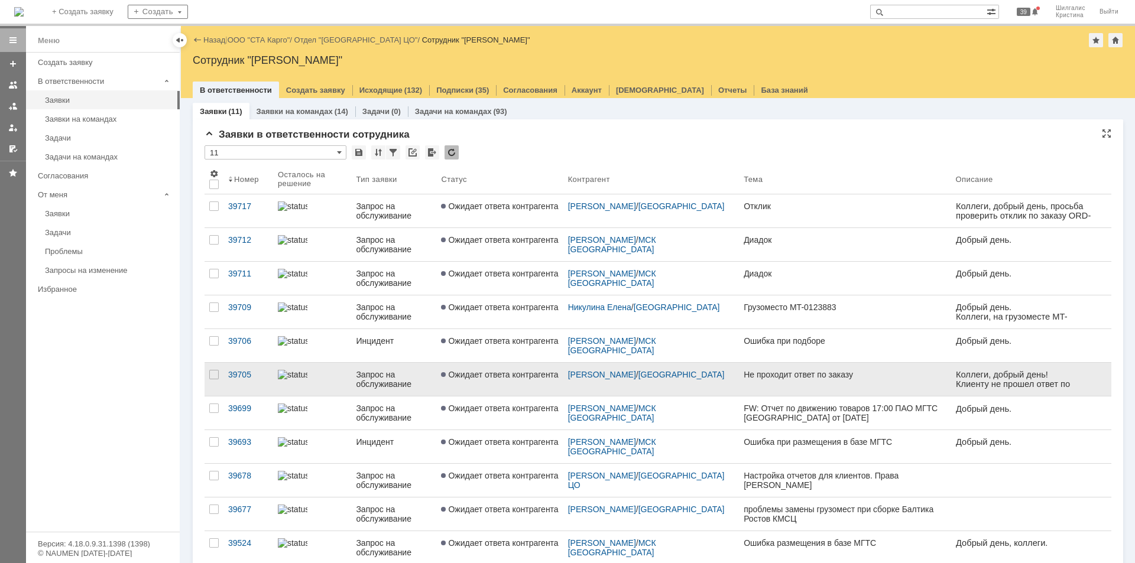
click at [529, 381] on link "Ожидает ответа контрагента" at bounding box center [499, 379] width 127 height 33
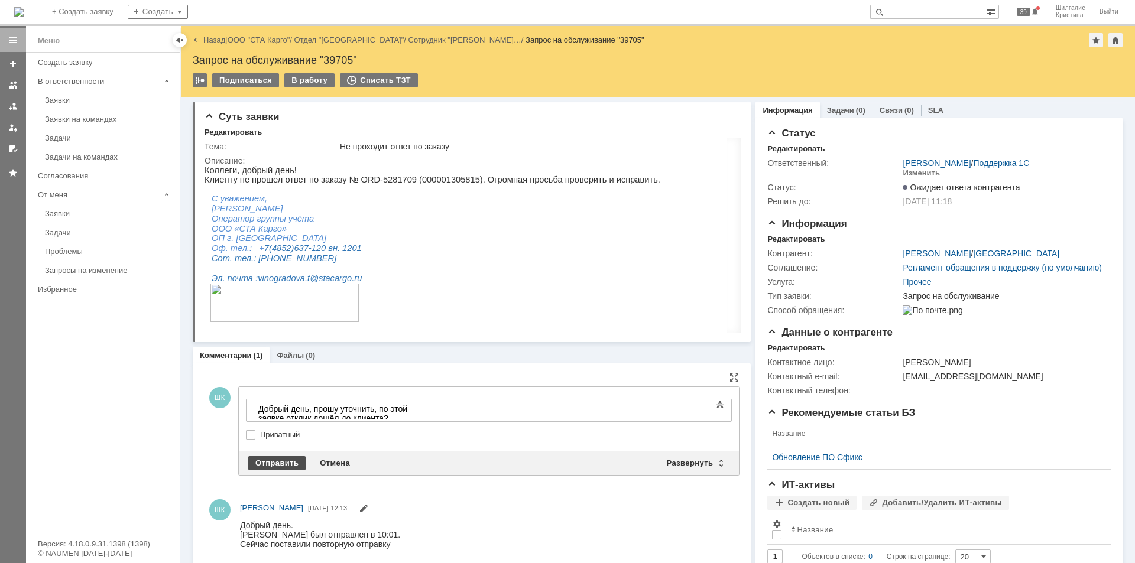
click at [275, 464] on div "Отправить" at bounding box center [276, 463] width 57 height 14
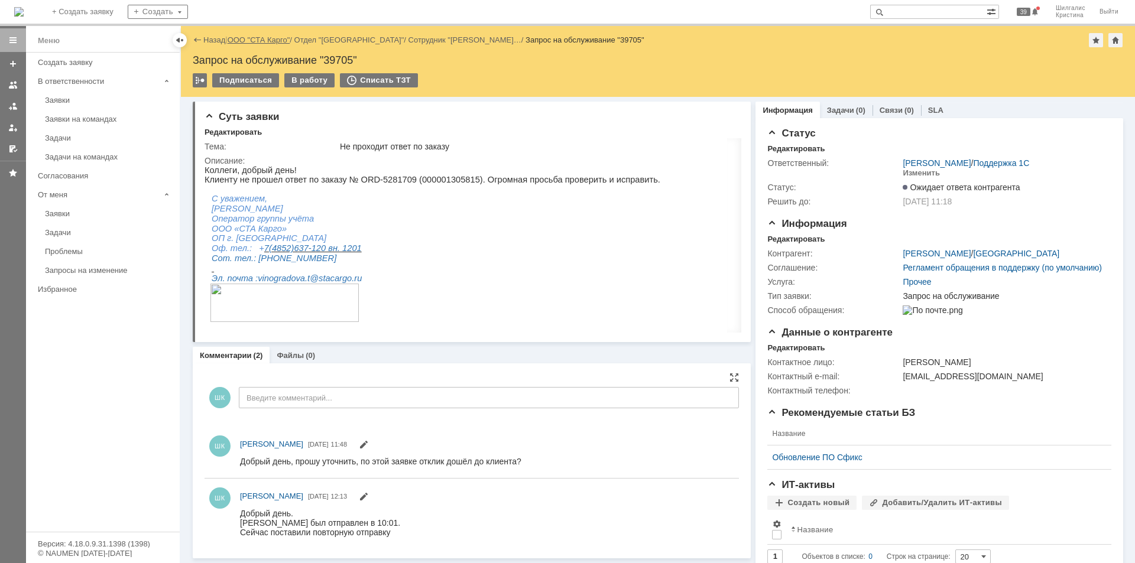
click at [260, 35] on link "ООО "СТА Карго"" at bounding box center [259, 39] width 63 height 9
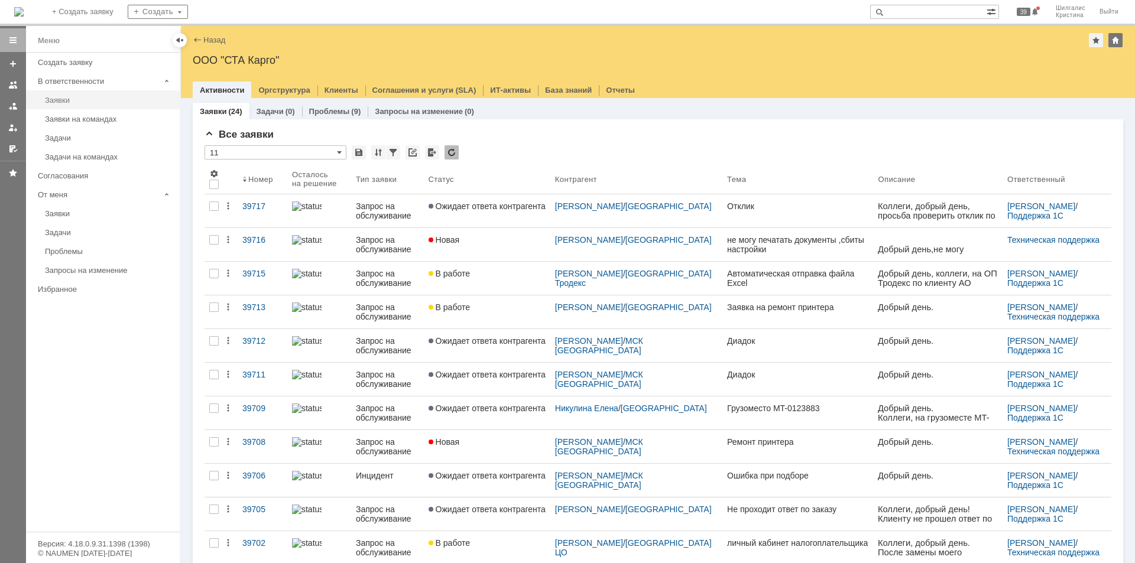
click at [63, 96] on div "Заявки" at bounding box center [109, 100] width 128 height 9
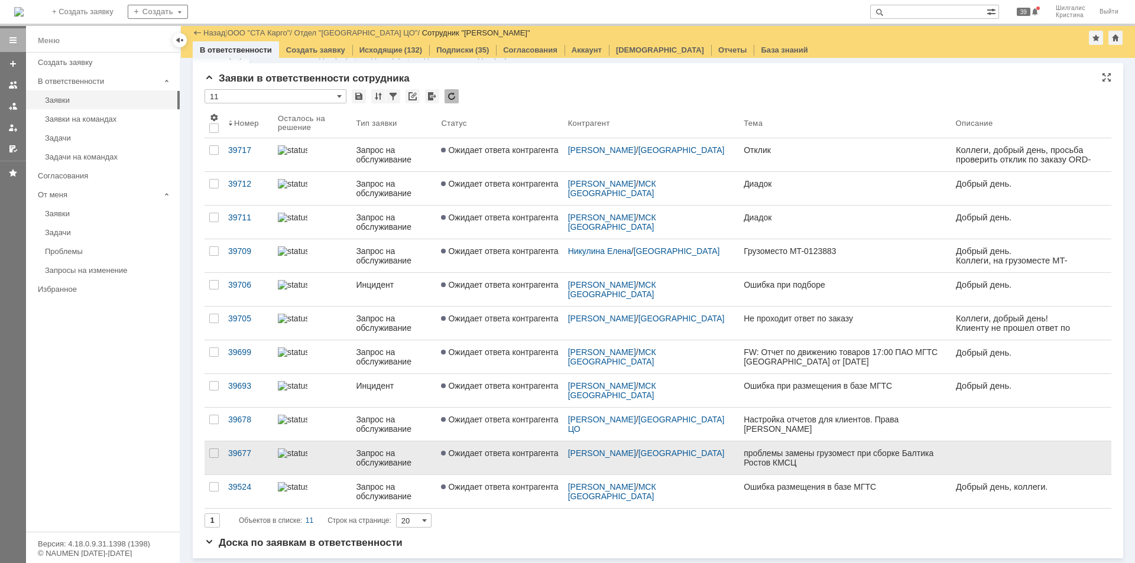
click at [477, 454] on span "Ожидает ответа контрагента" at bounding box center [499, 453] width 117 height 9
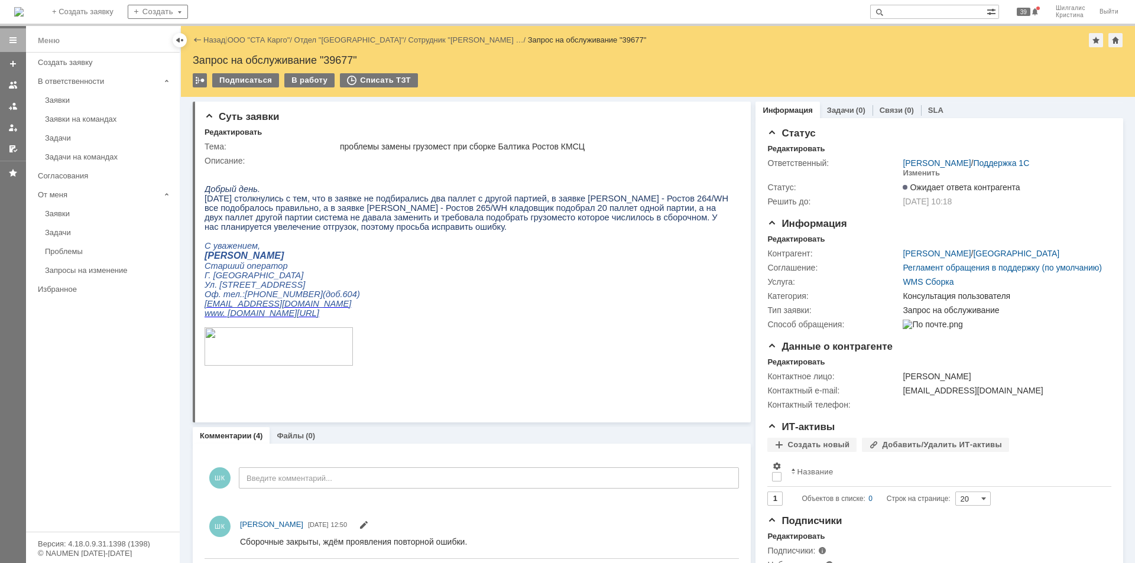
click at [293, 76] on div "В работу" at bounding box center [309, 80] width 50 height 14
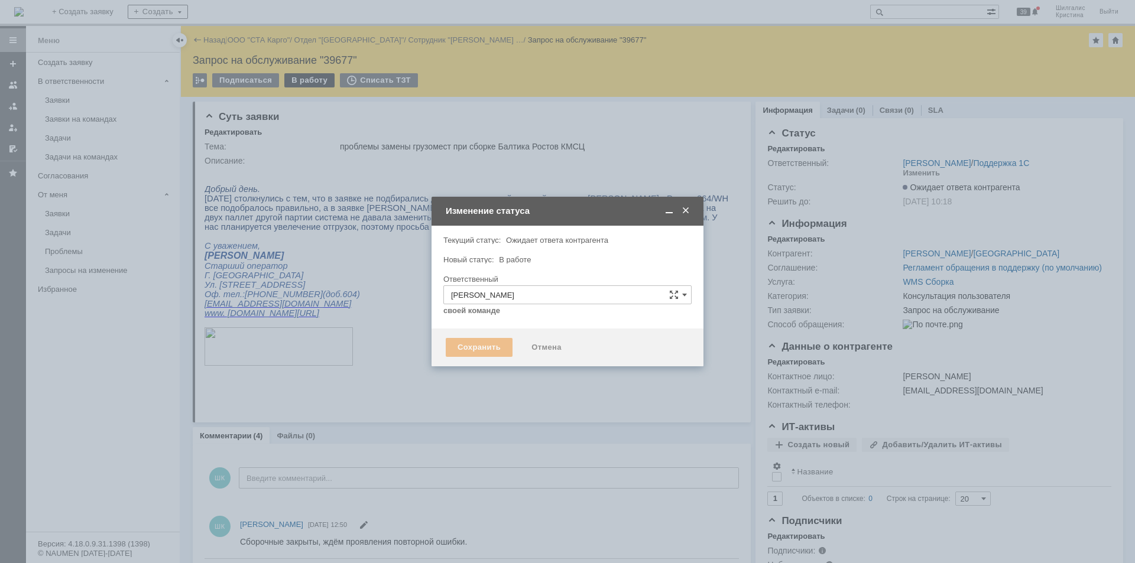
type input "Консультация пользователя"
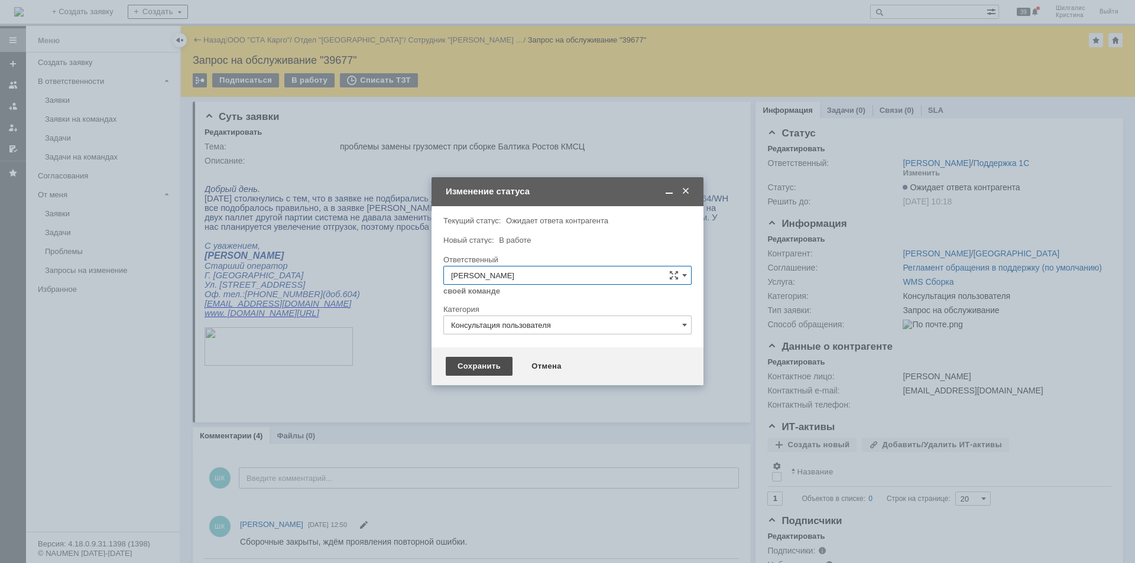
click at [477, 367] on div "Сохранить" at bounding box center [479, 366] width 67 height 19
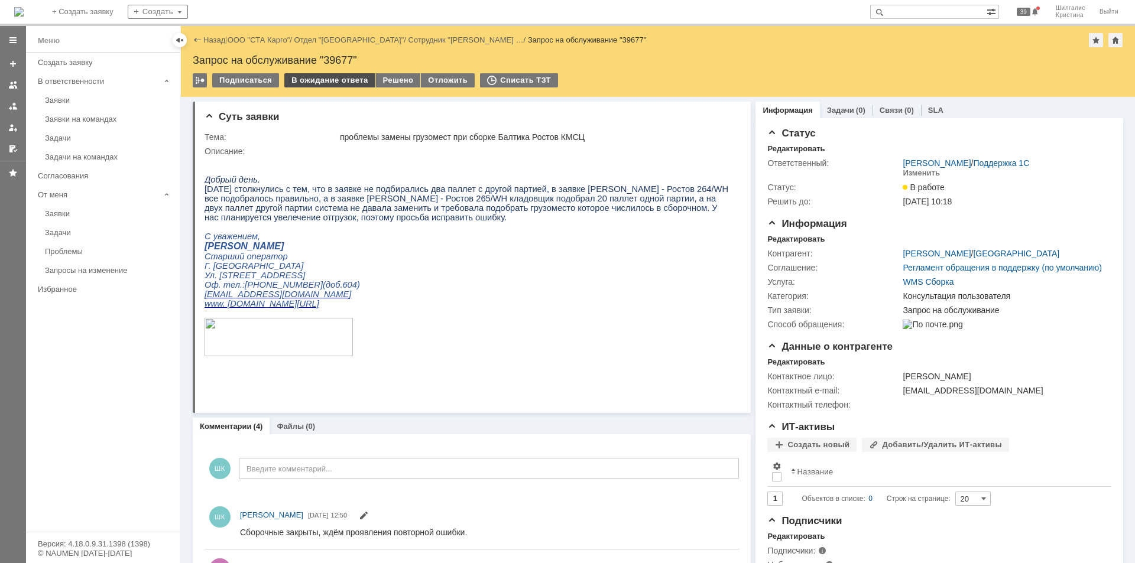
click at [318, 82] on div "В ожидание ответа" at bounding box center [329, 80] width 90 height 14
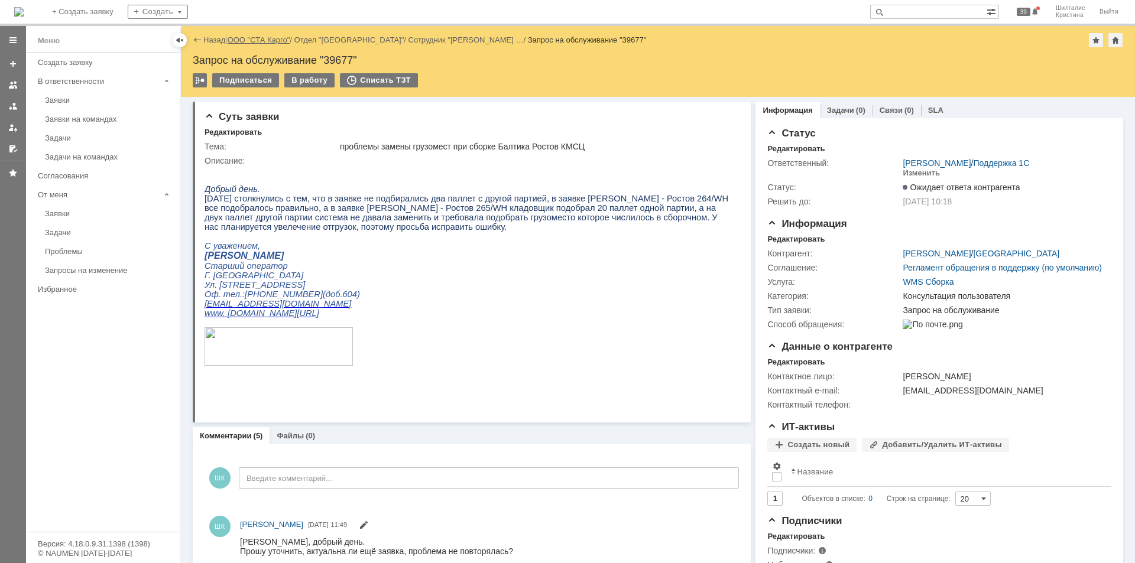
click at [258, 35] on link "ООО "СТА Карго"" at bounding box center [259, 39] width 63 height 9
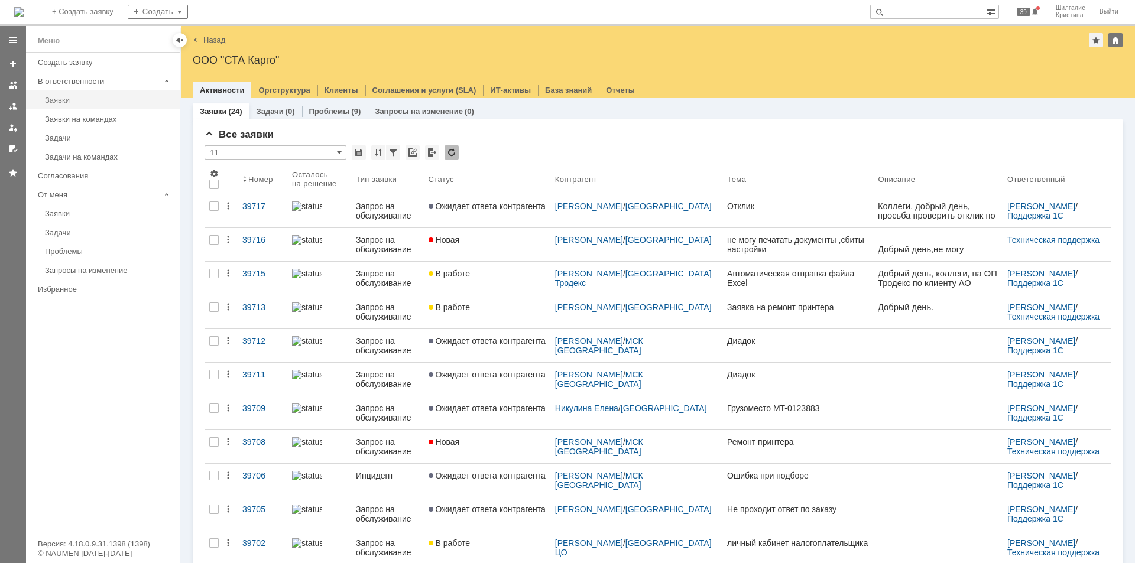
click at [69, 99] on div "Заявки" at bounding box center [109, 100] width 128 height 9
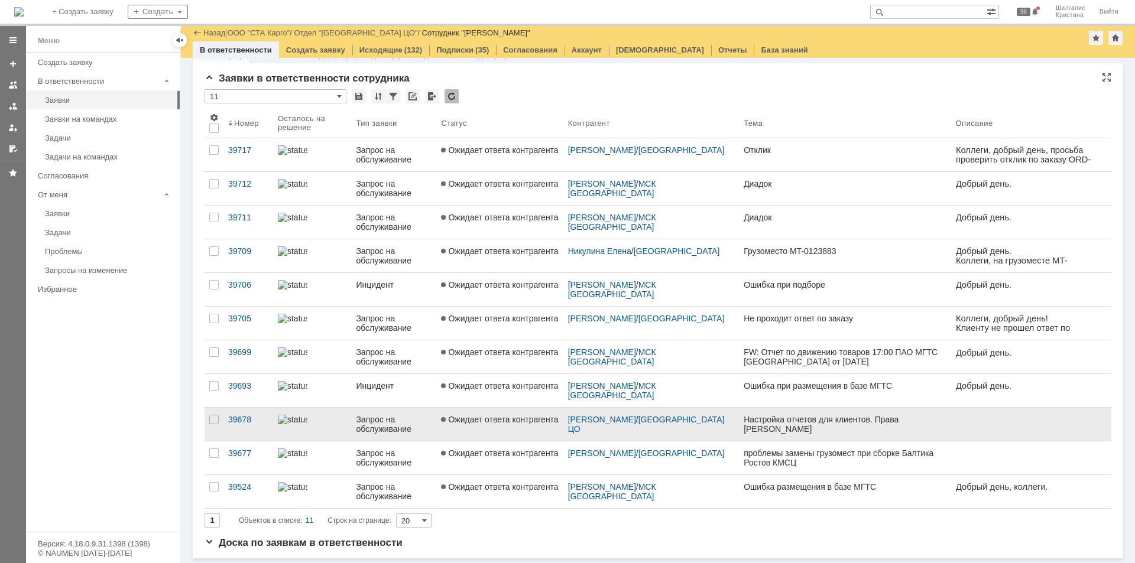
click at [502, 427] on link "Ожидает ответа контрагента" at bounding box center [499, 424] width 127 height 33
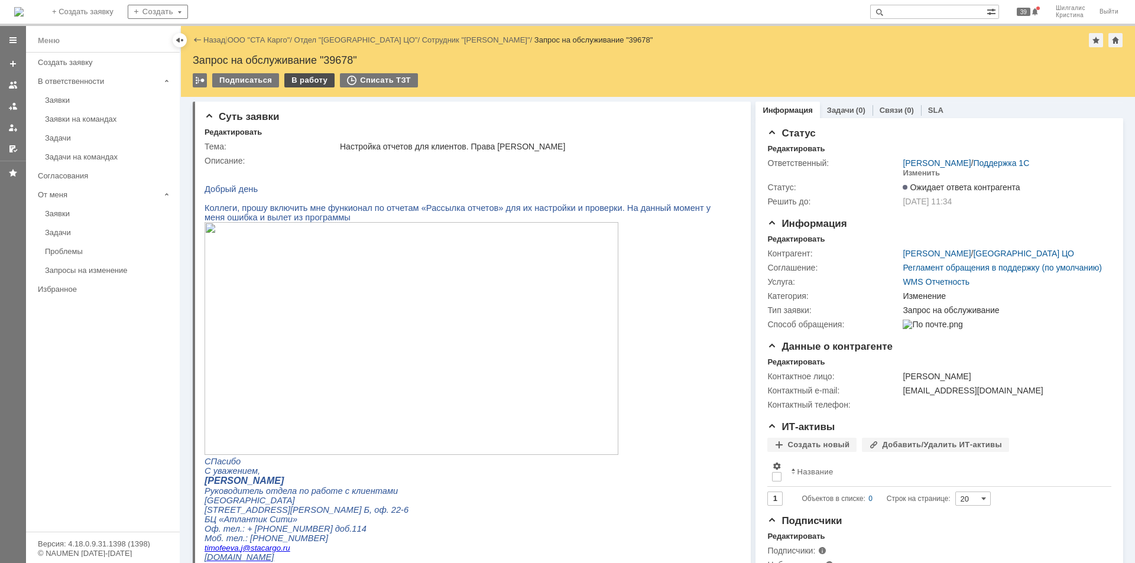
click at [302, 75] on div "В работу" at bounding box center [309, 80] width 50 height 14
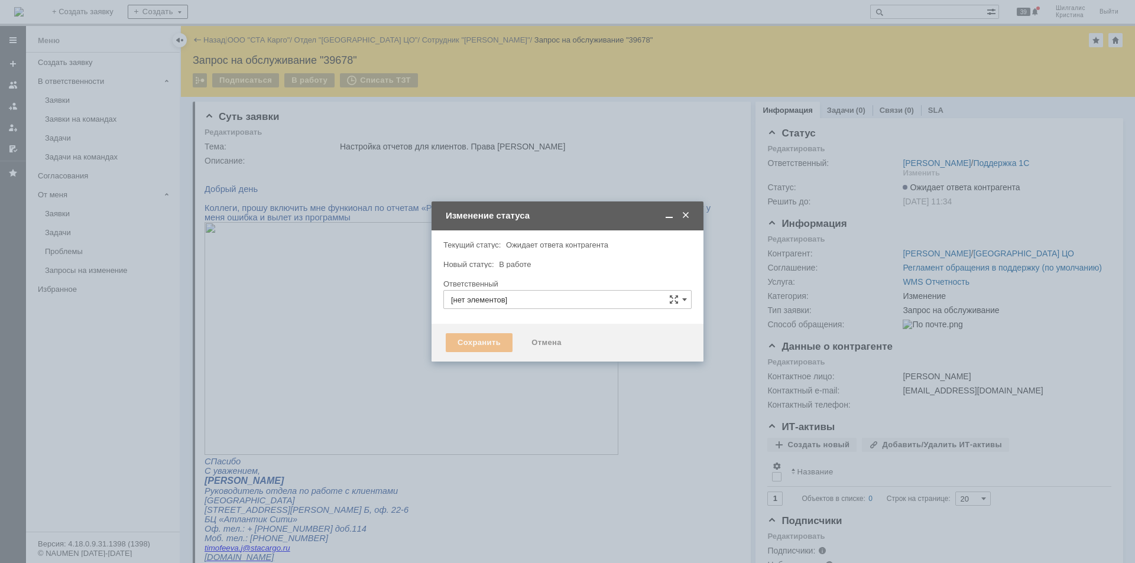
type input "[PERSON_NAME]"
type input "Изменение"
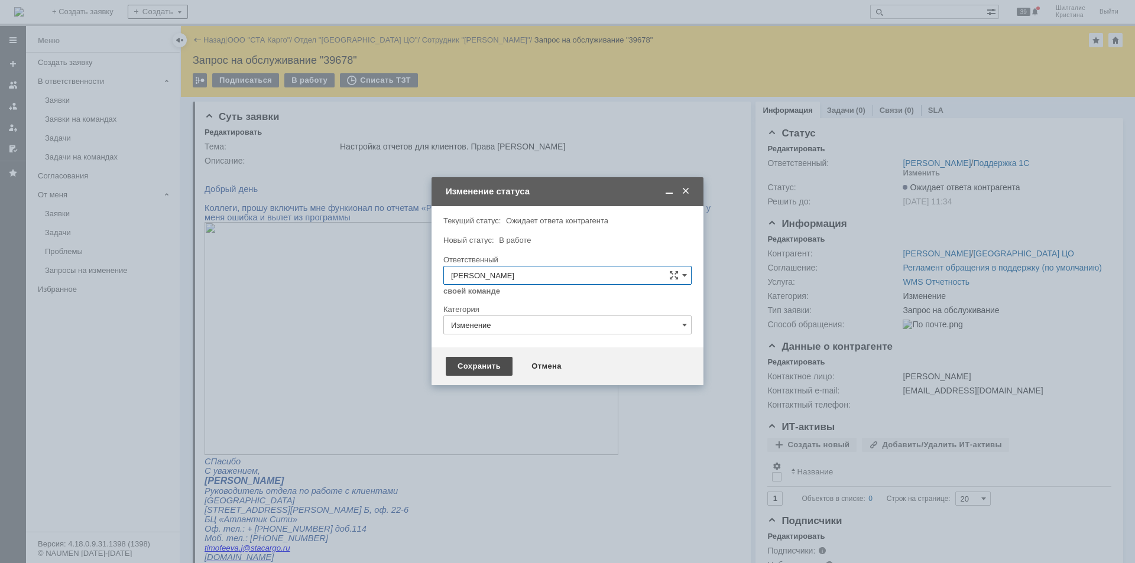
click at [478, 368] on div "Сохранить" at bounding box center [479, 366] width 67 height 19
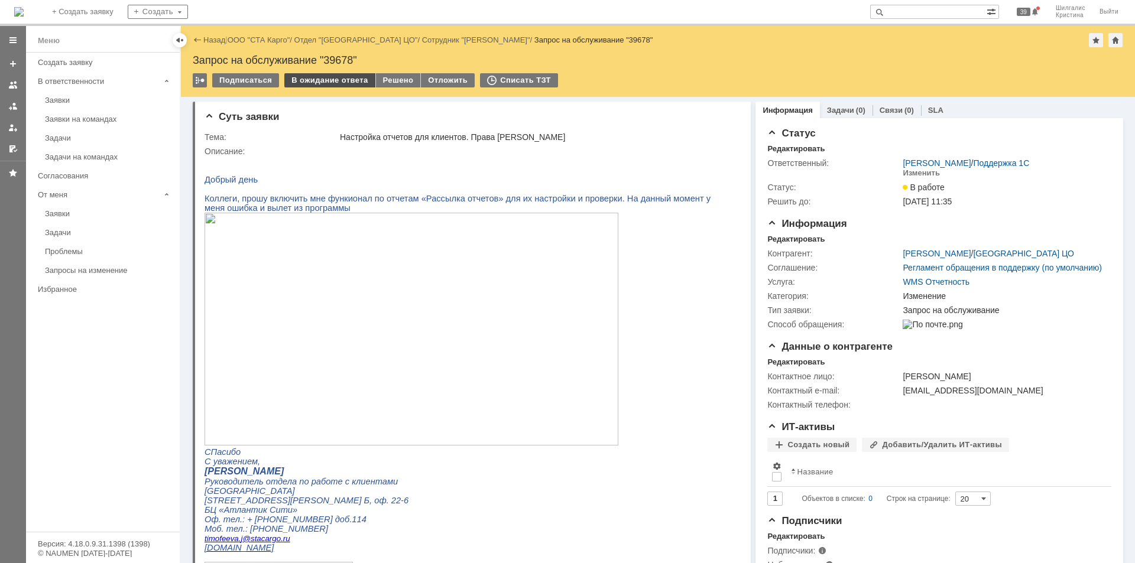
click at [317, 83] on div "В ожидание ответа" at bounding box center [329, 80] width 90 height 14
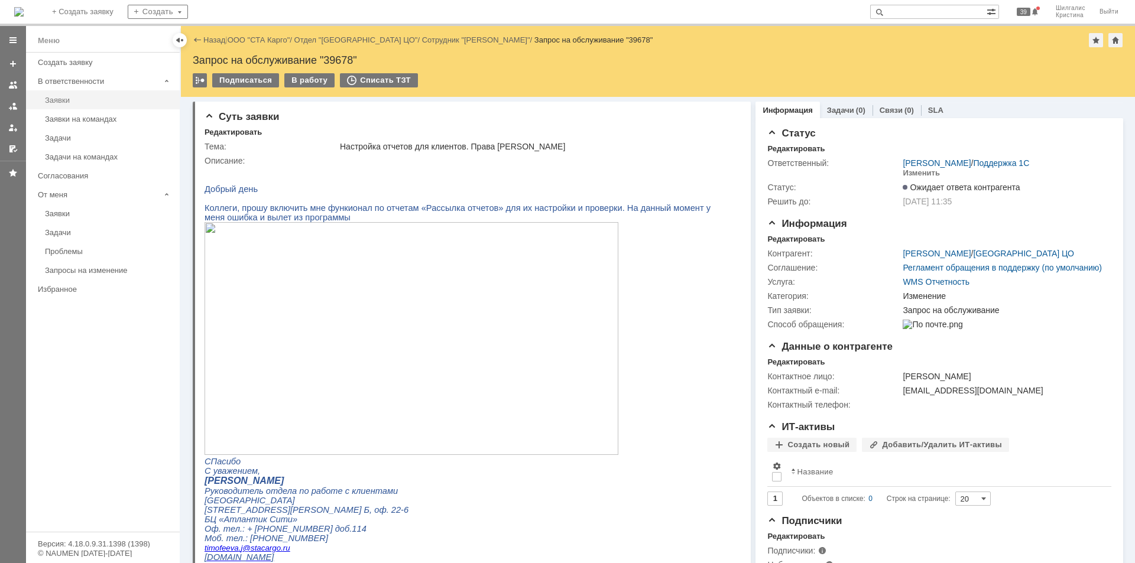
click at [80, 99] on div "Заявки" at bounding box center [109, 100] width 128 height 9
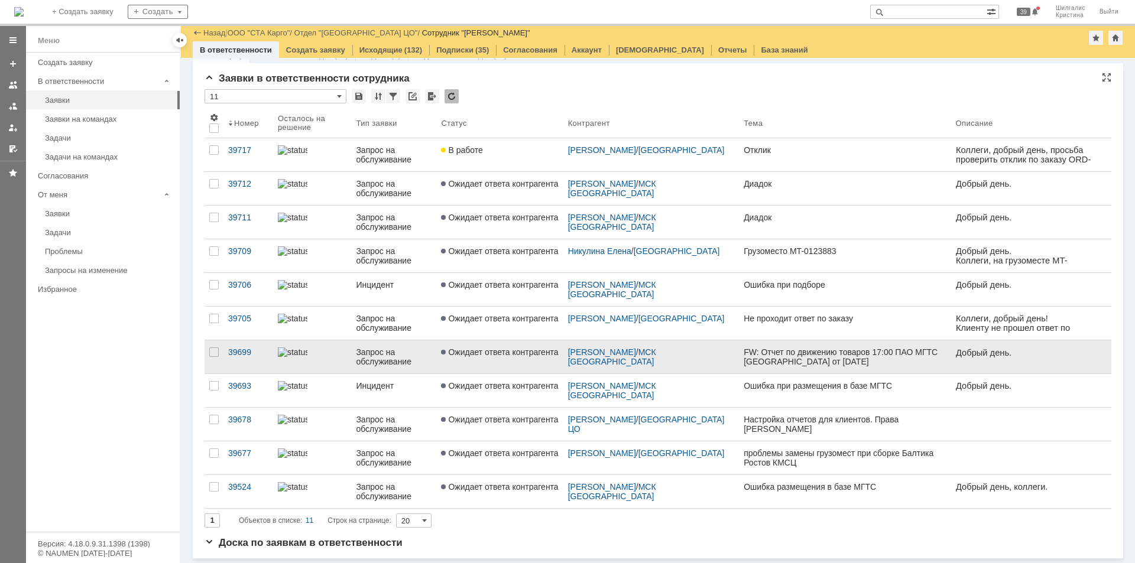
click at [498, 357] on span "Ожидает ответа контрагента" at bounding box center [499, 352] width 117 height 9
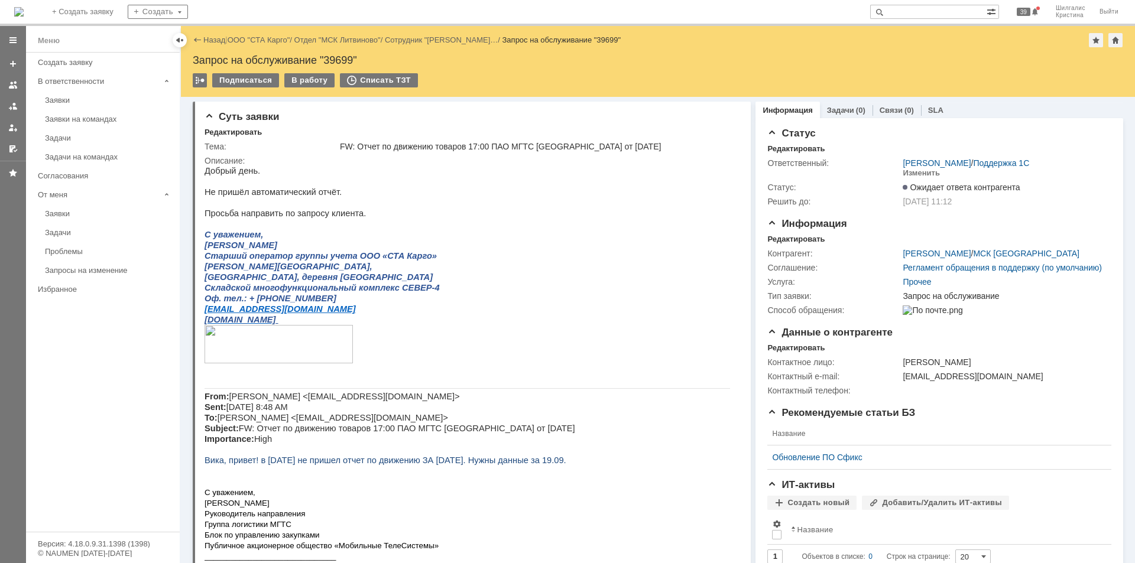
click at [59, 95] on link "Заявки" at bounding box center [108, 100] width 137 height 18
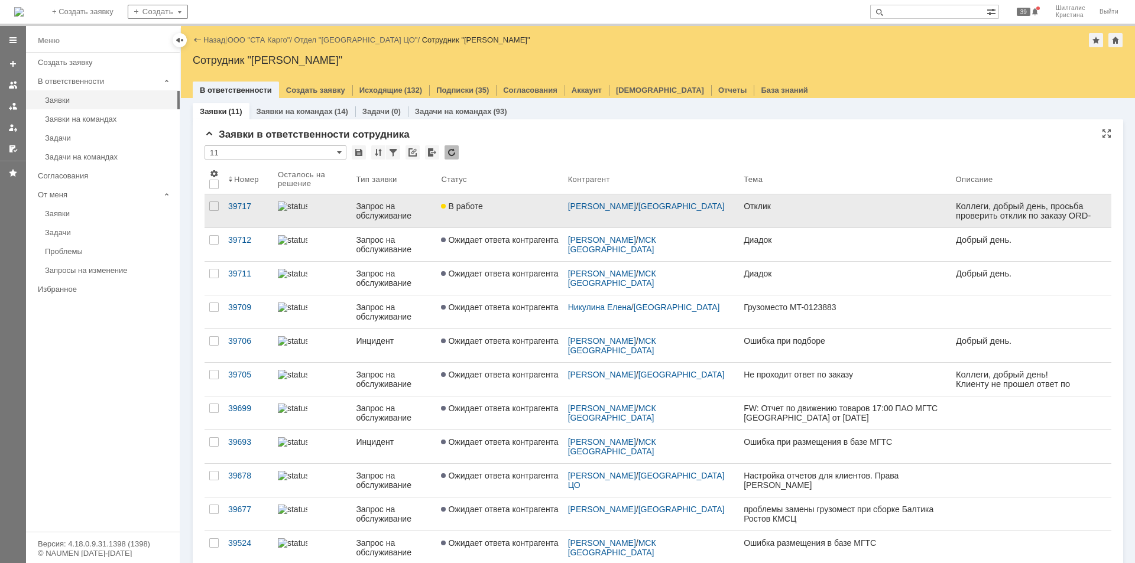
click at [511, 207] on div "В работе" at bounding box center [499, 206] width 117 height 9
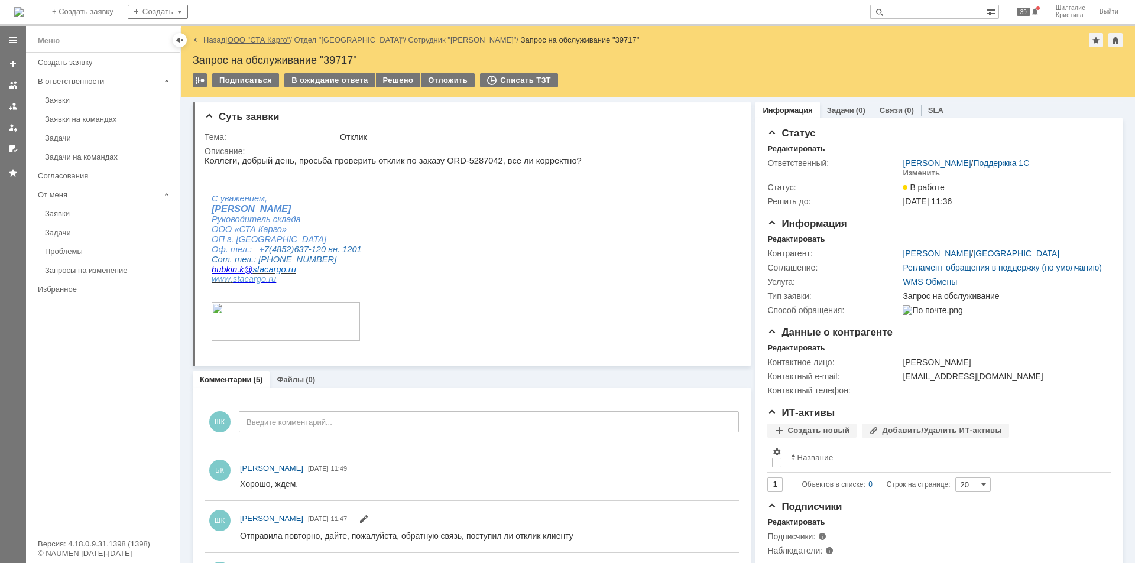
click at [271, 40] on link "ООО "СТА Карго"" at bounding box center [259, 39] width 63 height 9
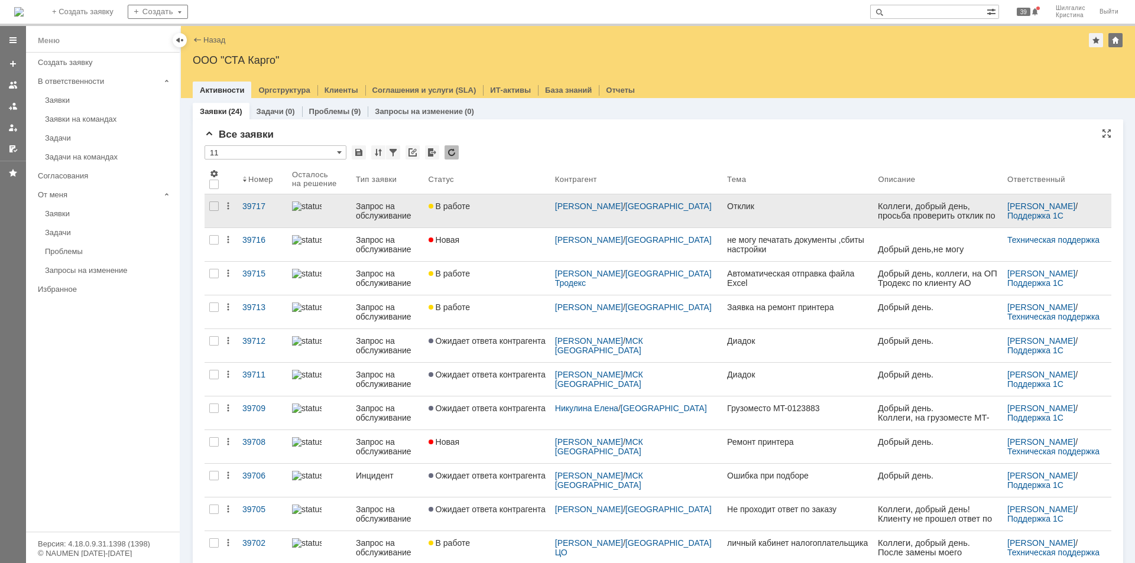
click at [501, 216] on link "В работе" at bounding box center [487, 211] width 127 height 33
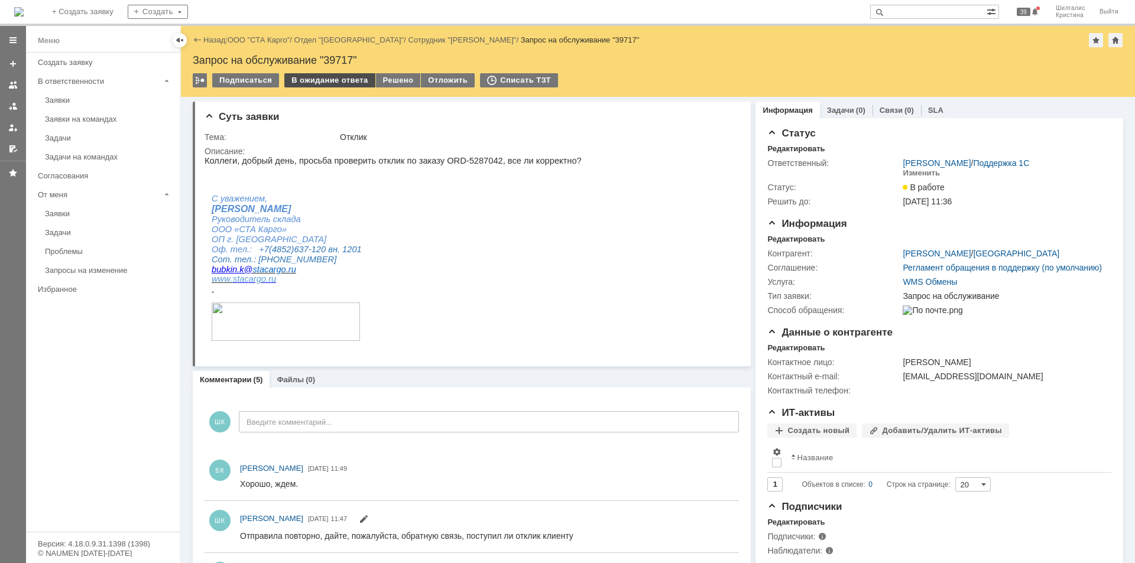
click at [335, 82] on div "В ожидание ответа" at bounding box center [329, 80] width 90 height 14
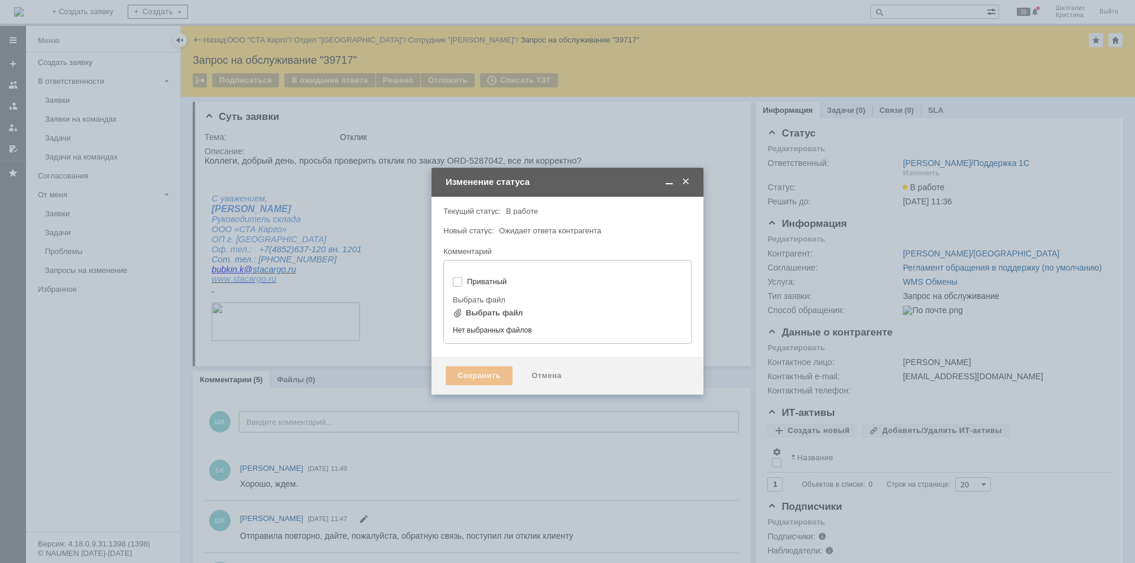
type input "[не указано]"
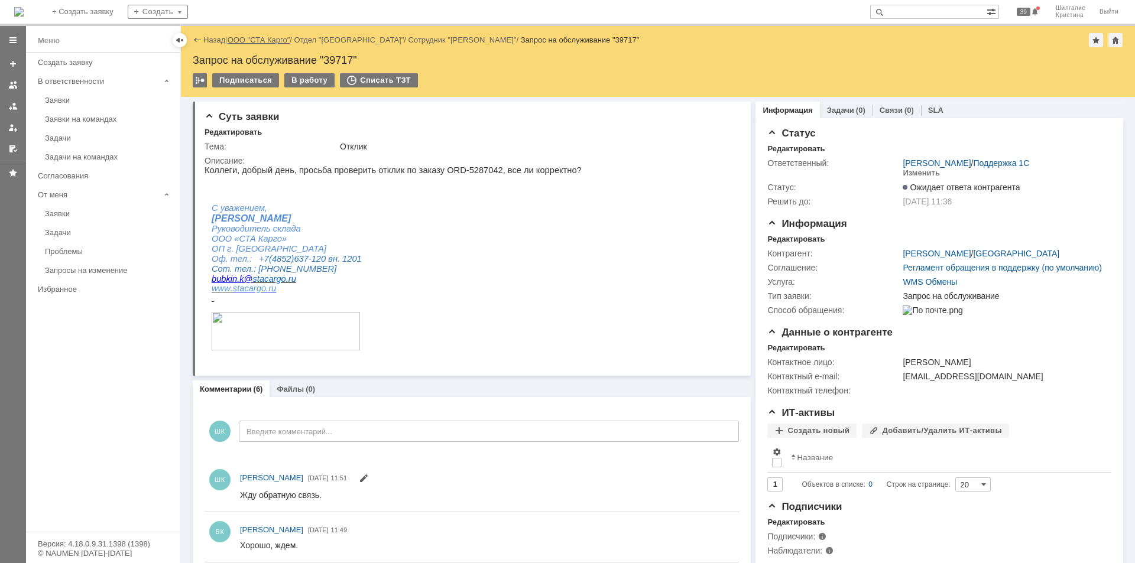
click at [265, 39] on link "ООО "СТА Карго"" at bounding box center [259, 39] width 63 height 9
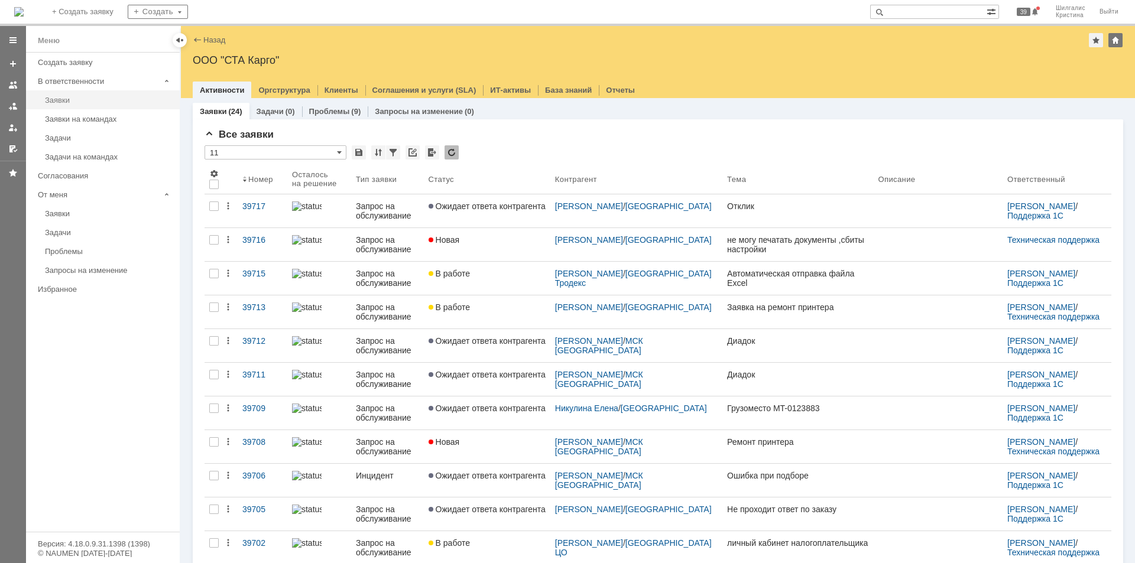
click at [84, 98] on div "Заявки" at bounding box center [109, 100] width 128 height 9
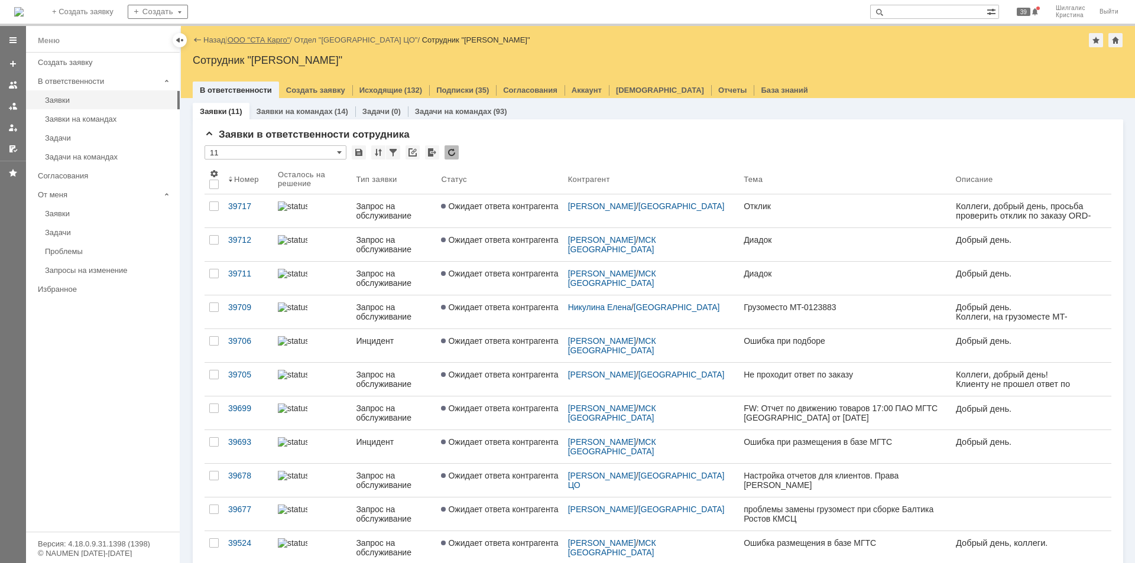
click at [260, 37] on link "ООО "СТА Карго"" at bounding box center [259, 39] width 63 height 9
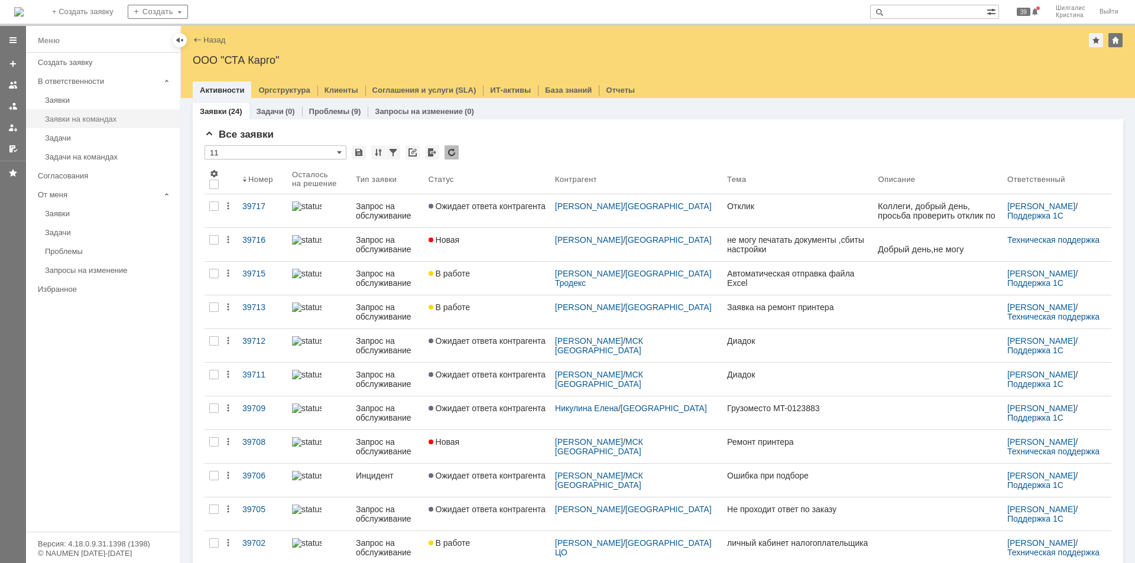
click at [84, 124] on link "Заявки на командах" at bounding box center [108, 119] width 137 height 18
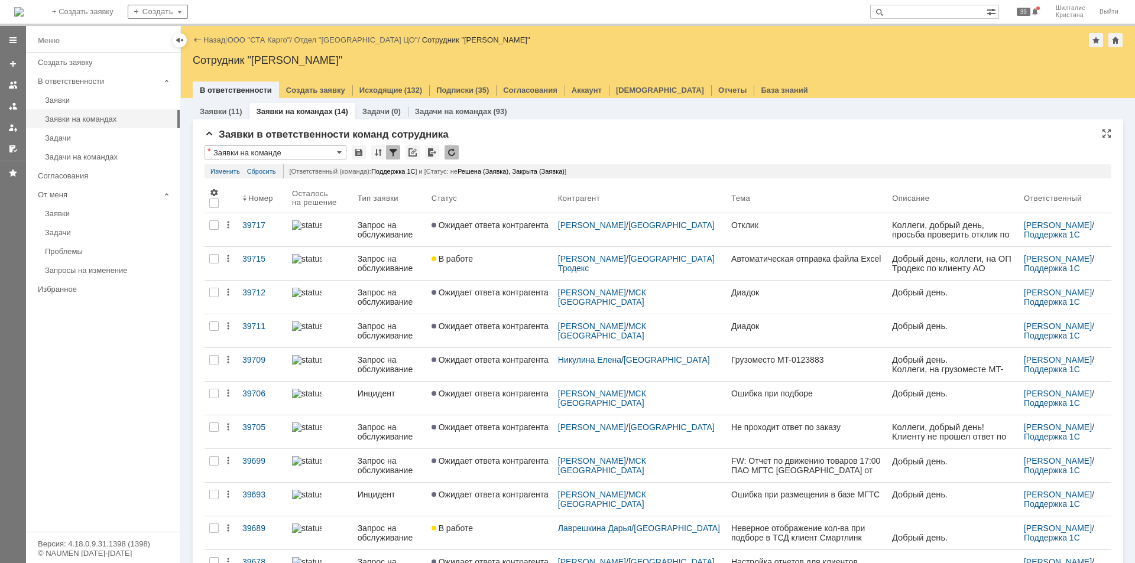
click at [524, 142] on div "Заявки в ответственности команд сотрудника * Заявки на команде Результаты поиск…" at bounding box center [658, 421] width 907 height 585
click at [271, 40] on link "ООО "СТА Карго"" at bounding box center [259, 39] width 63 height 9
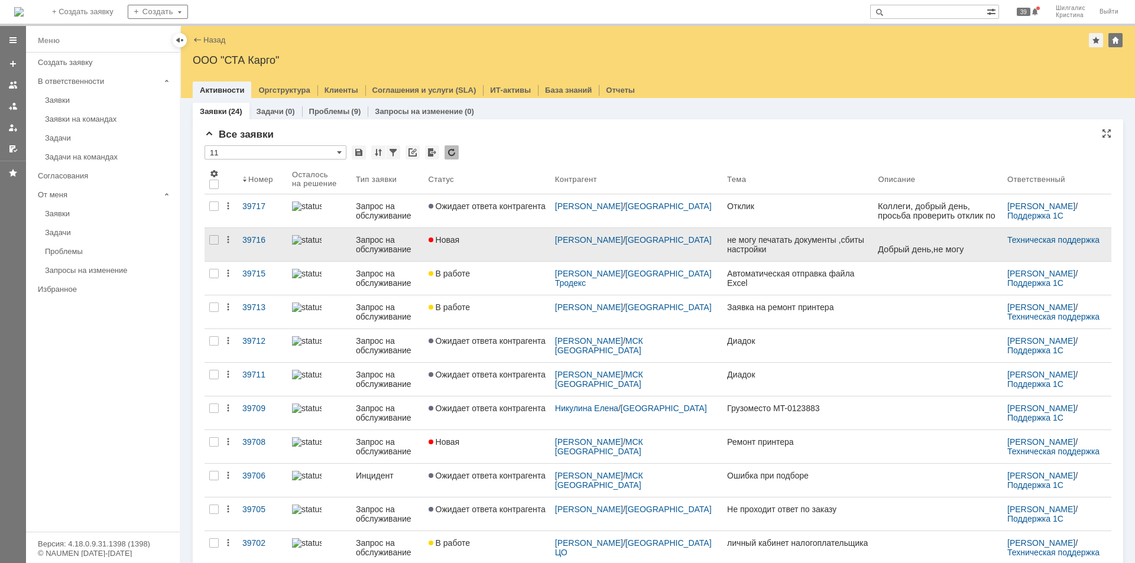
click at [490, 237] on div "Новая" at bounding box center [487, 239] width 117 height 9
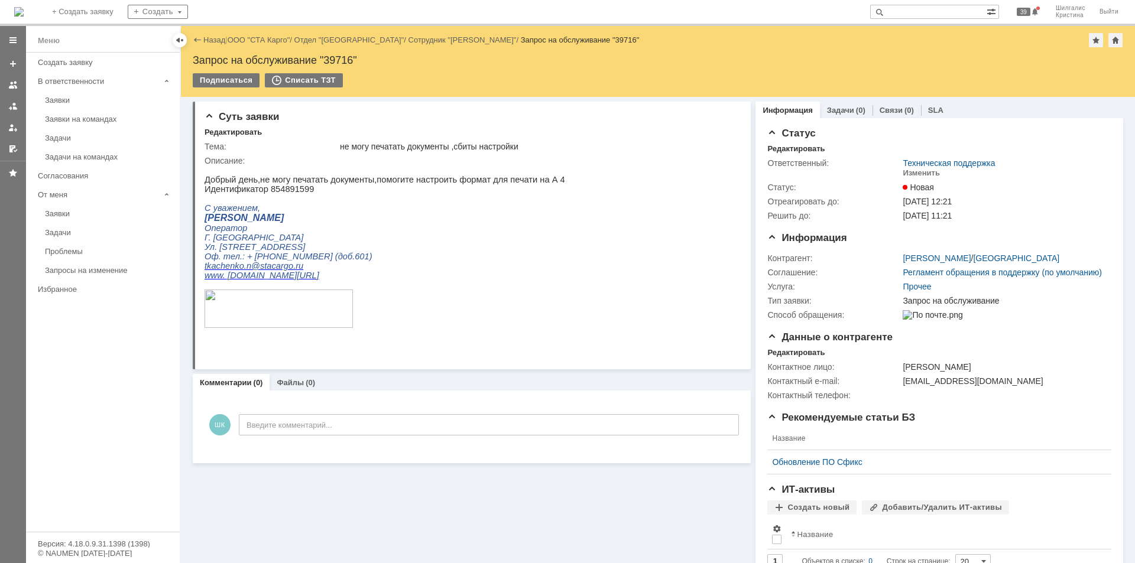
click at [342, 56] on div "Запрос на обслуживание "39716"" at bounding box center [658, 60] width 931 height 12
copy div "39716"
click at [274, 42] on link "ООО "СТА Карго"" at bounding box center [259, 39] width 63 height 9
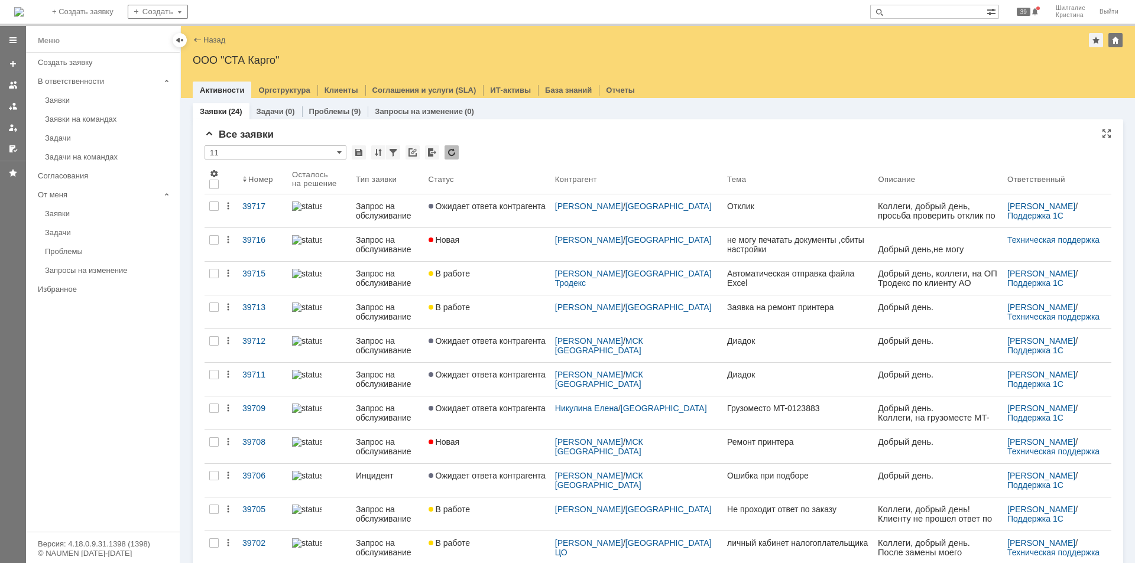
click at [514, 147] on div "* 11" at bounding box center [658, 152] width 907 height 15
click at [68, 96] on div "Заявки" at bounding box center [109, 100] width 128 height 9
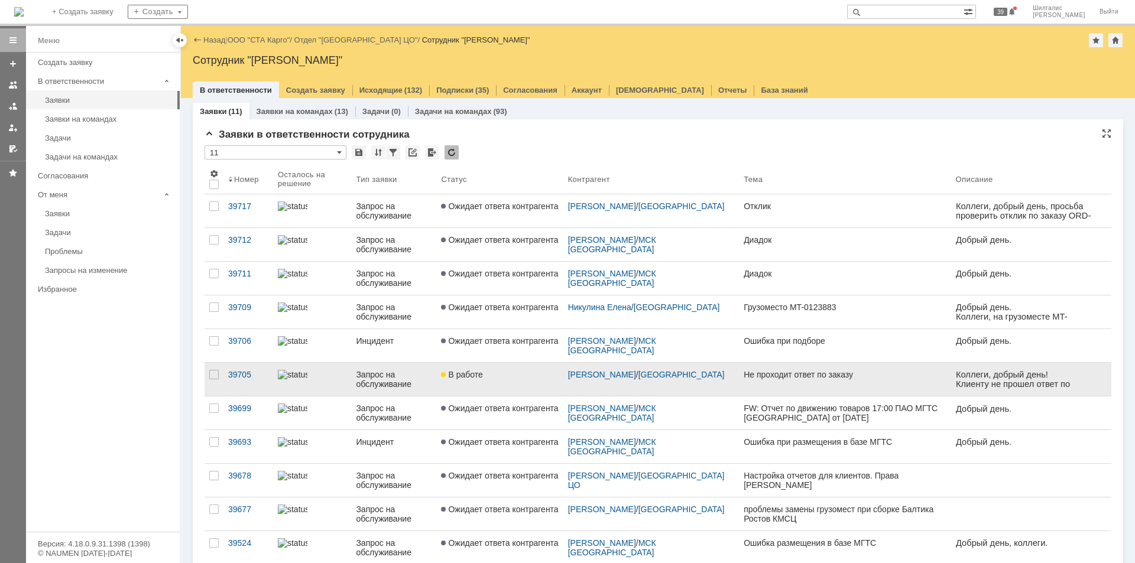
click at [525, 379] on div "В работе" at bounding box center [499, 374] width 117 height 9
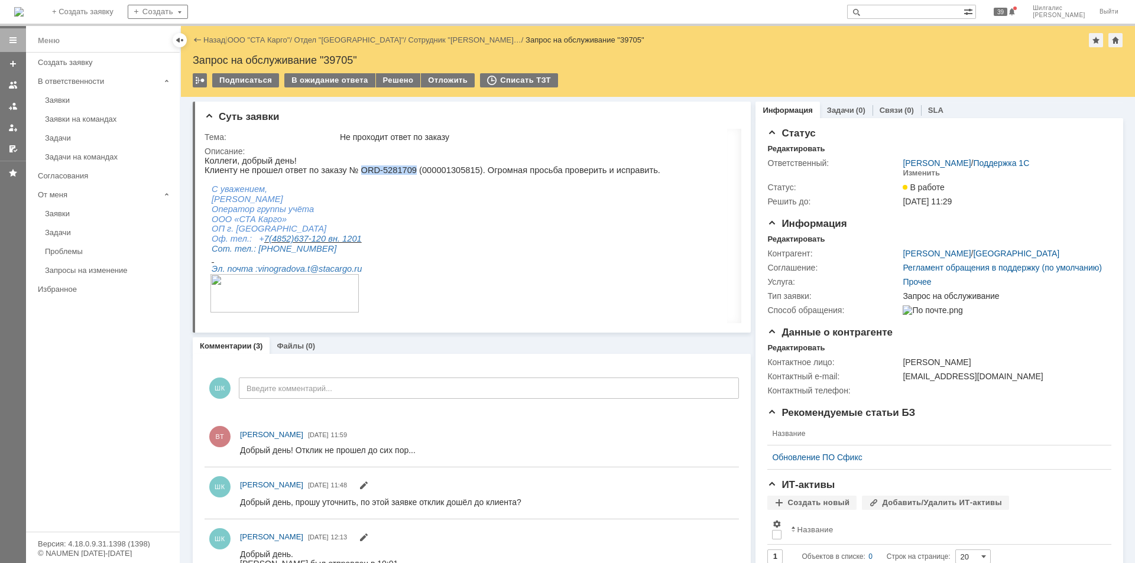
drag, startPoint x: 396, startPoint y: 170, endPoint x: 349, endPoint y: 173, distance: 47.4
click at [349, 173] on p "Клиенту не прошел ответ по заказу № ORD-5281709 (000001305815). Огромная просьб…" at bounding box center [575, 170] width 741 height 9
copy p "ORD-5281709"
click at [254, 40] on link "ООО "СТА Карго"" at bounding box center [259, 39] width 63 height 9
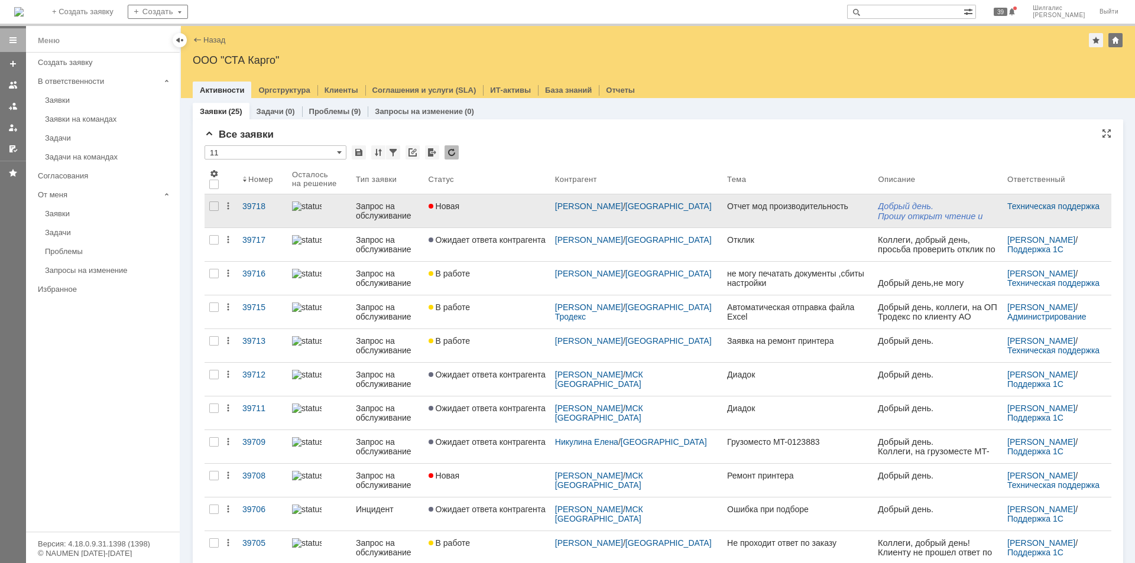
click at [484, 211] on link "Новая" at bounding box center [487, 211] width 127 height 33
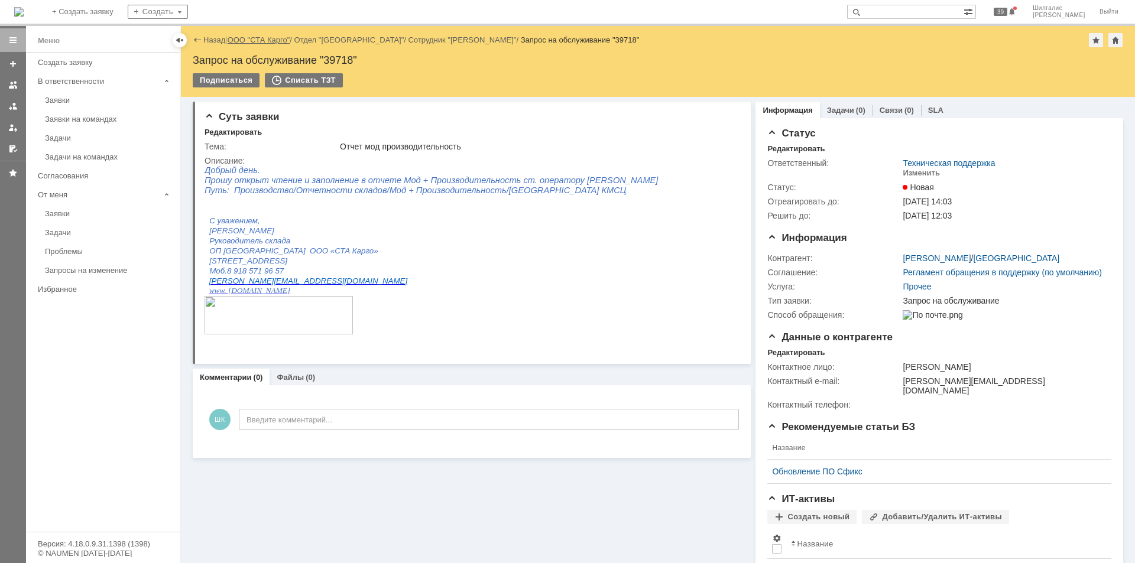
click at [263, 43] on link "ООО "СТА Карго"" at bounding box center [259, 39] width 63 height 9
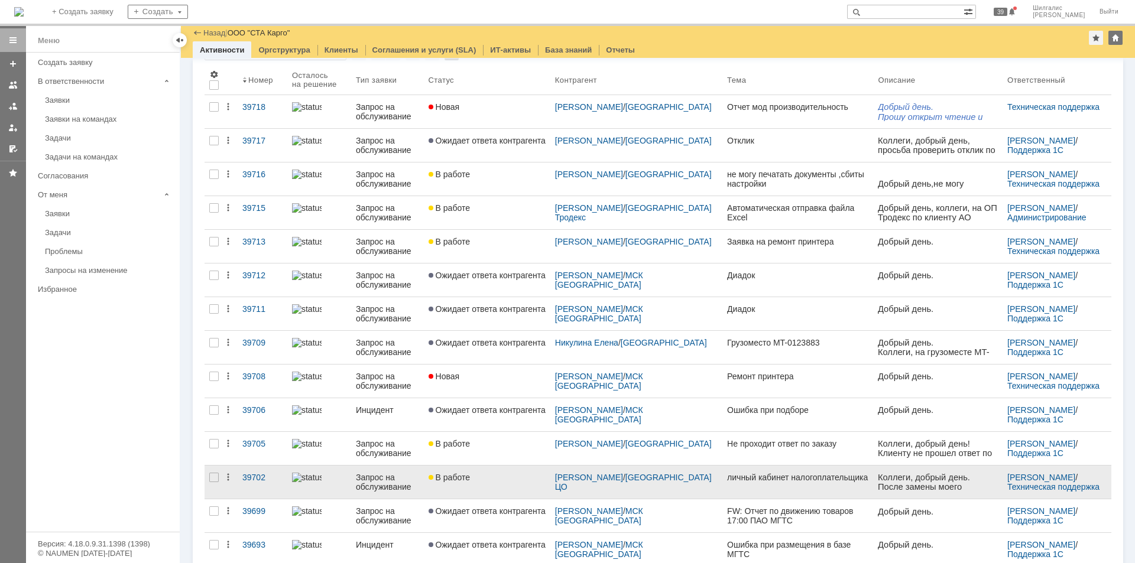
click at [496, 469] on link "В работе" at bounding box center [487, 482] width 127 height 33
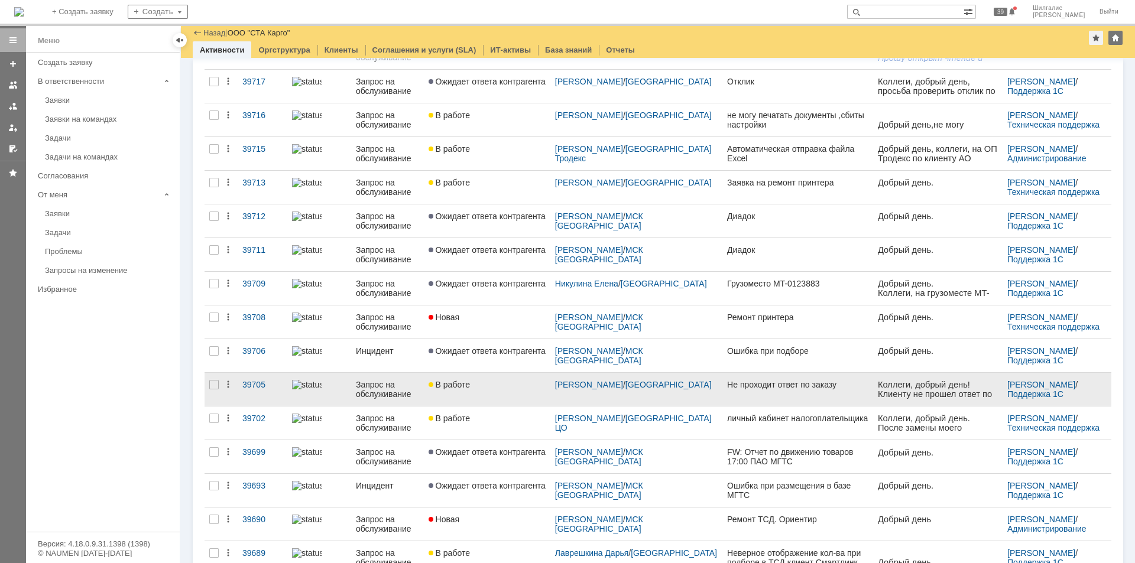
click at [506, 384] on div "В работе" at bounding box center [487, 384] width 117 height 9
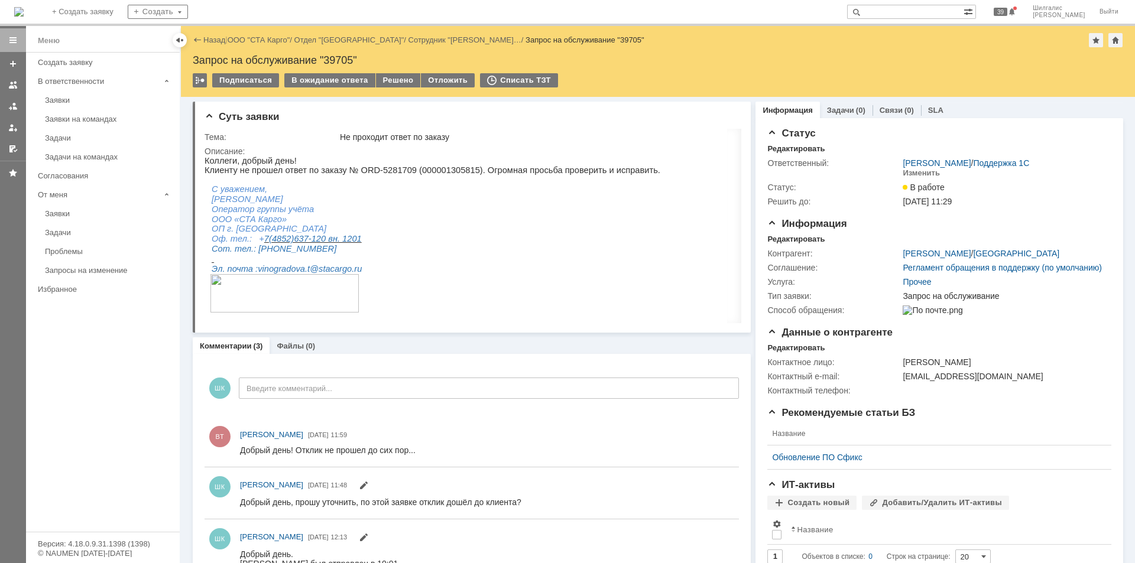
click at [336, 63] on div "Запрос на обслуживание "39705"" at bounding box center [658, 60] width 931 height 12
click at [338, 61] on div "Запрос на обслуживание "39705"" at bounding box center [658, 60] width 931 height 12
click at [338, 57] on div "Запрос на обслуживание "39705"" at bounding box center [658, 60] width 931 height 12
copy div "39705"
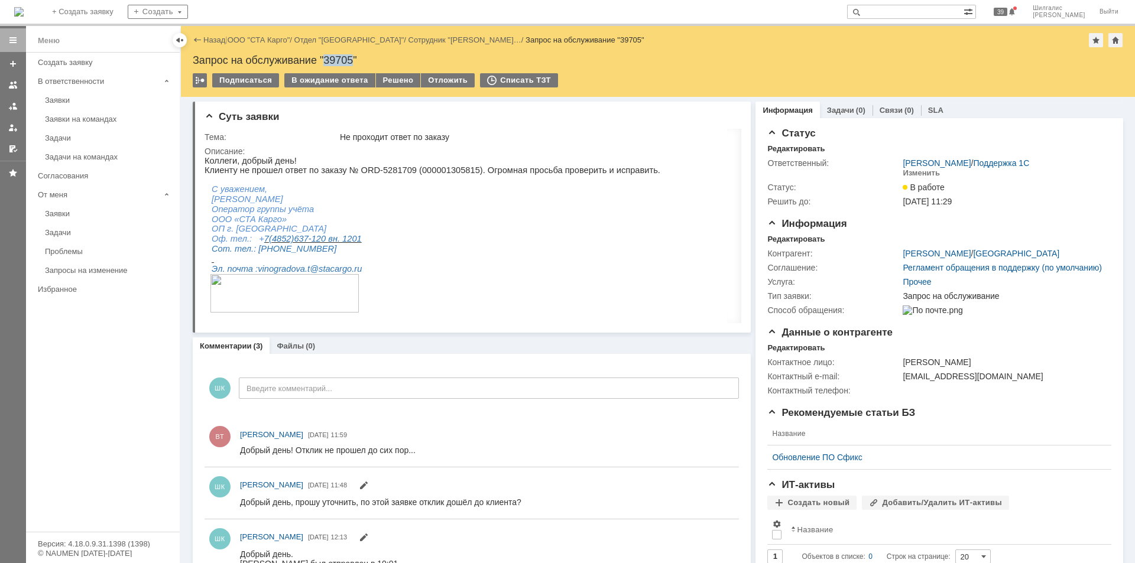
click at [85, 99] on div "Заявки" at bounding box center [109, 100] width 128 height 9
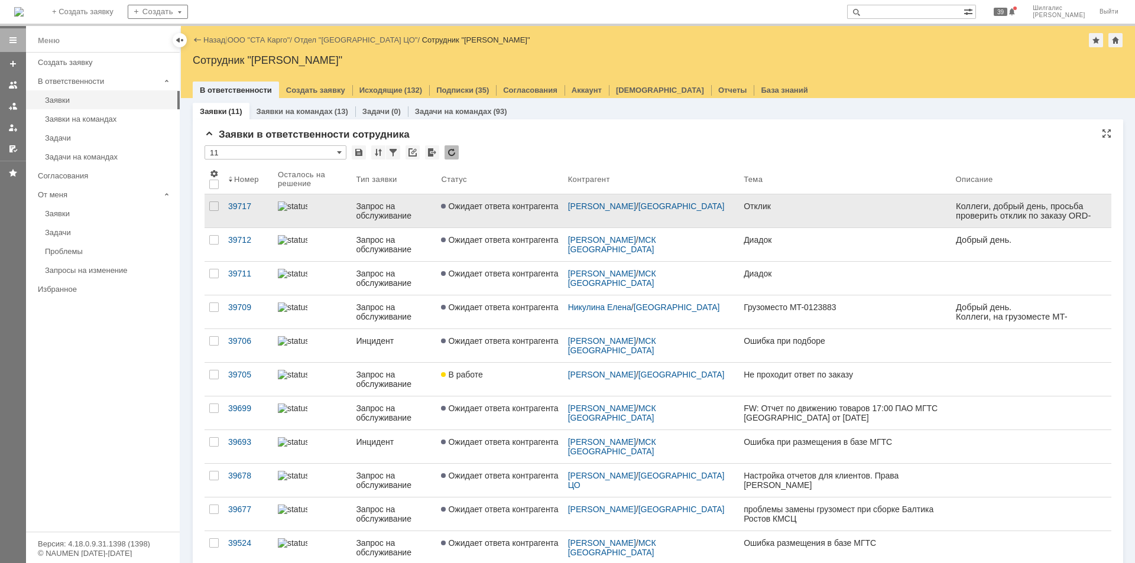
click at [502, 213] on link "Ожидает ответа контрагента" at bounding box center [499, 211] width 127 height 33
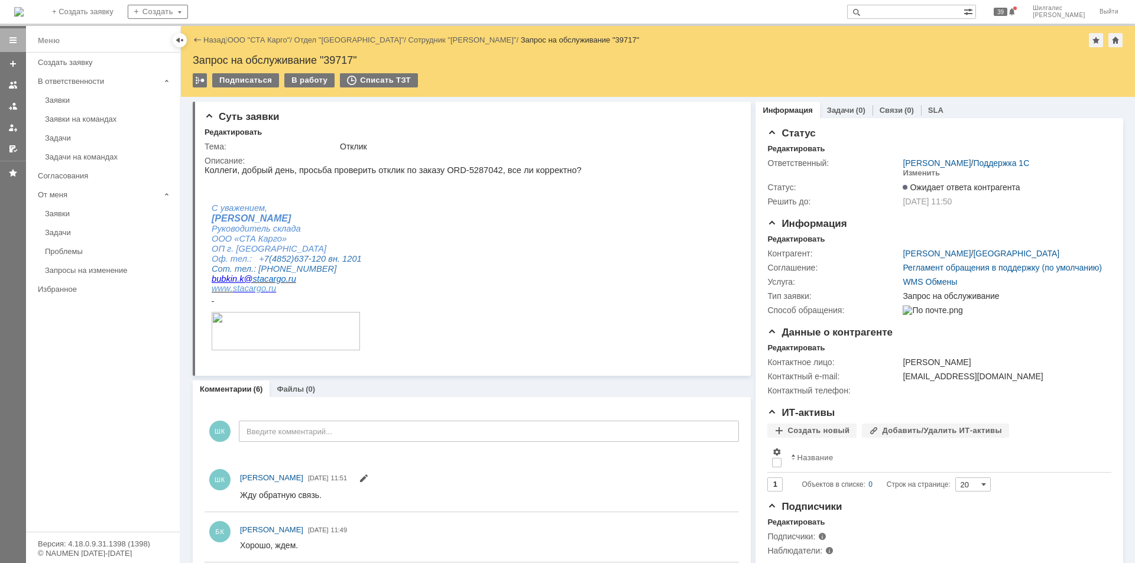
click at [334, 59] on div "Запрос на обслуживание "39717"" at bounding box center [658, 60] width 931 height 12
click at [343, 58] on div "Запрос на обслуживание "39717"" at bounding box center [658, 60] width 931 height 12
copy div "39717"
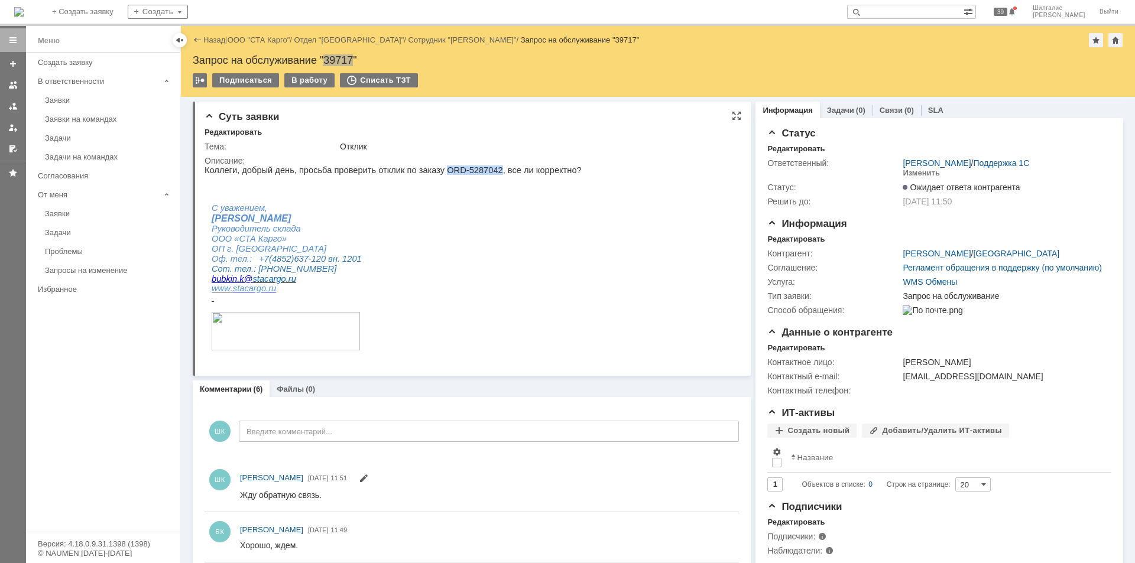
drag, startPoint x: 475, startPoint y: 171, endPoint x: 430, endPoint y: 174, distance: 45.6
click at [429, 174] on p "Коллеги, добрый день, просьба проверить отклик по заказу ORD-5287042, все ли ко…" at bounding box center [393, 170] width 377 height 9
copy p "ORD-5287042"
click at [63, 96] on div "Заявки" at bounding box center [109, 100] width 128 height 9
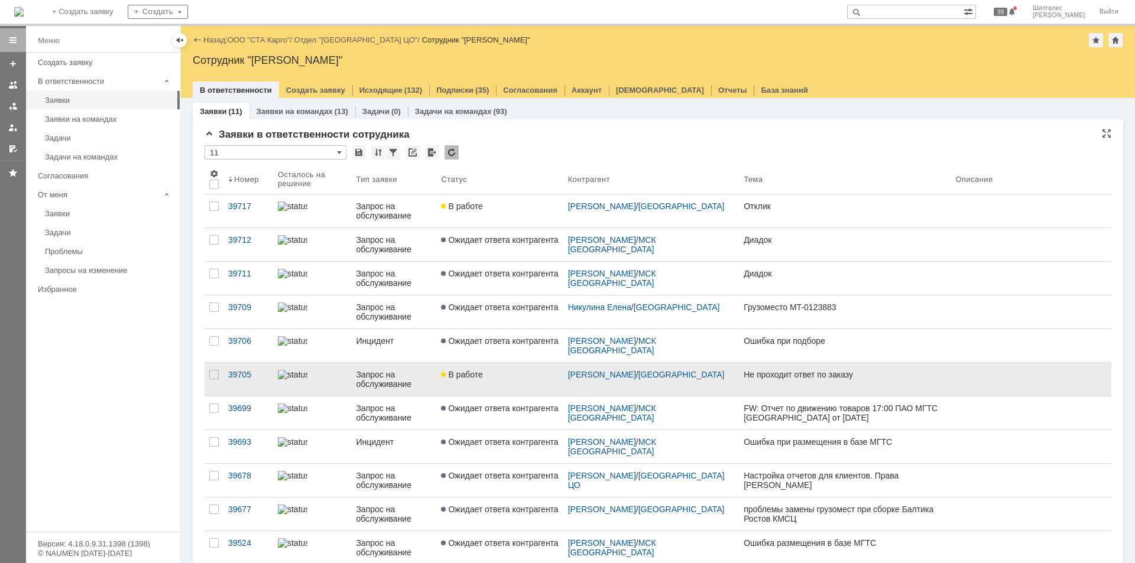
click at [482, 378] on span "В работе" at bounding box center [461, 374] width 41 height 9
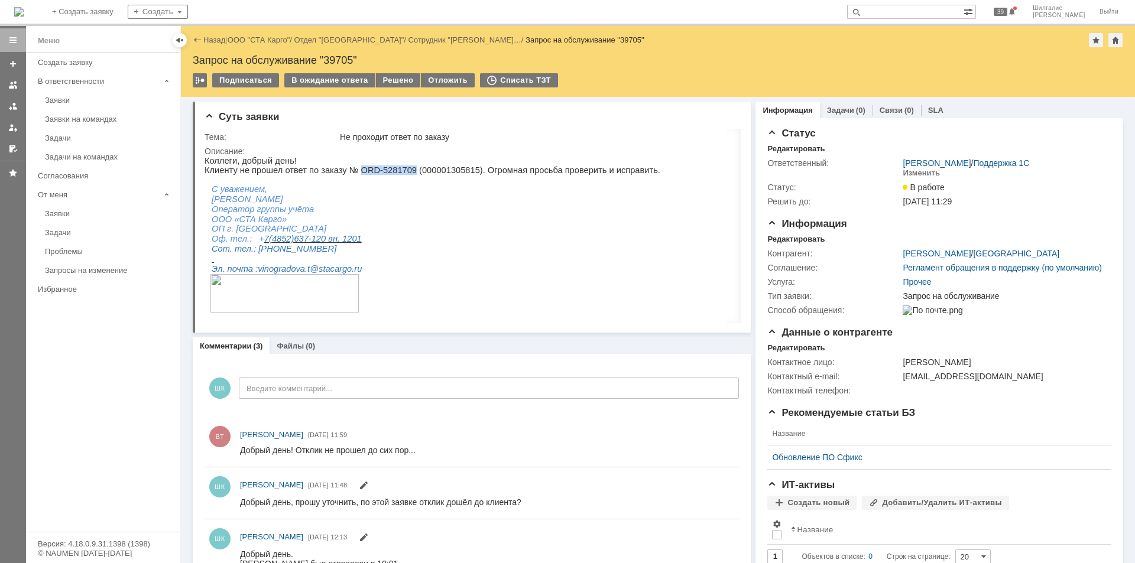
drag, startPoint x: 395, startPoint y: 171, endPoint x: 349, endPoint y: 170, distance: 46.2
click at [346, 170] on p "Клиенту не прошел ответ по заказу № ORD-5281709 (000001305815). Огромная просьб…" at bounding box center [575, 170] width 741 height 9
copy p "ORD-5281709"
click at [77, 101] on div "Заявки" at bounding box center [109, 100] width 128 height 9
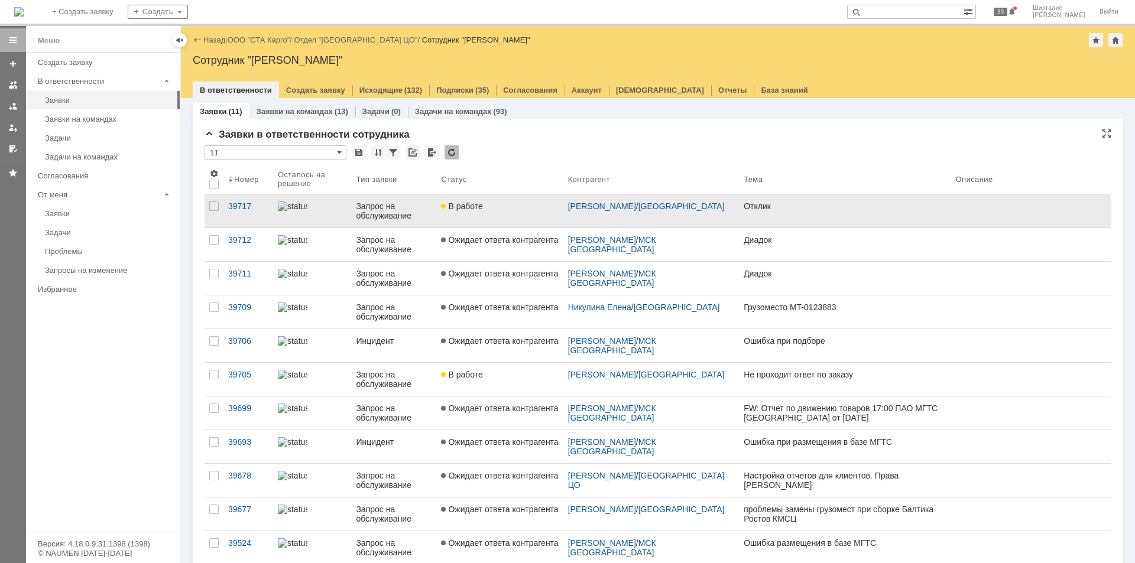
click at [513, 200] on link "В работе" at bounding box center [499, 211] width 127 height 33
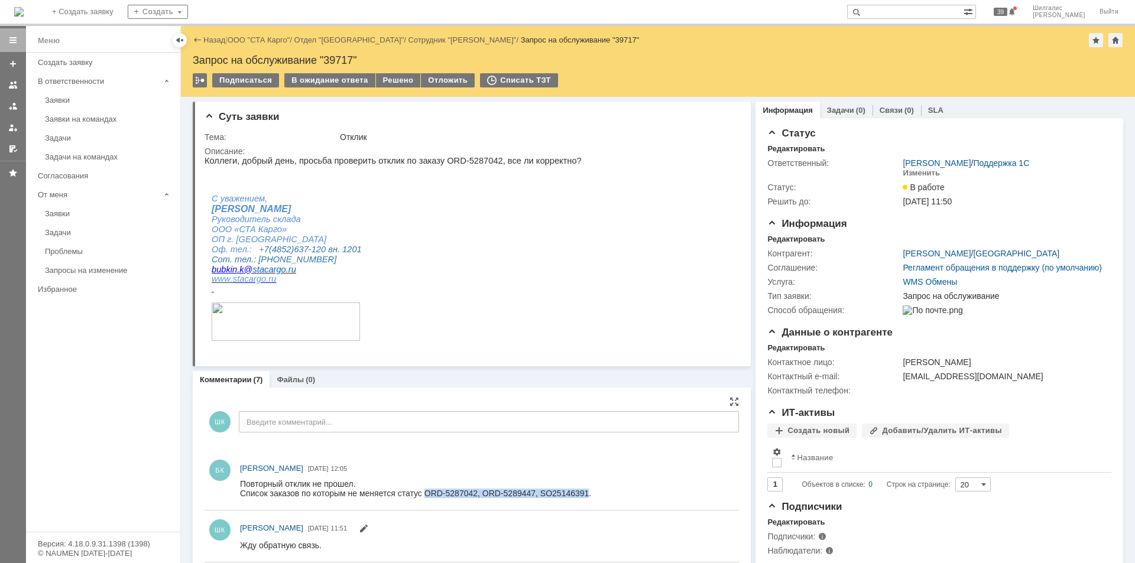
drag, startPoint x: 587, startPoint y: 493, endPoint x: 426, endPoint y: 493, distance: 161.4
click at [426, 493] on div "Список заказов по которым не меняется статус ORD-5287042, ORD-5289447, SO251463…" at bounding box center [415, 493] width 351 height 9
copy div "ORD-5287042, ORD-5289447, SO25146391"
click at [271, 39] on link "ООО "СТА Карго"" at bounding box center [259, 39] width 63 height 9
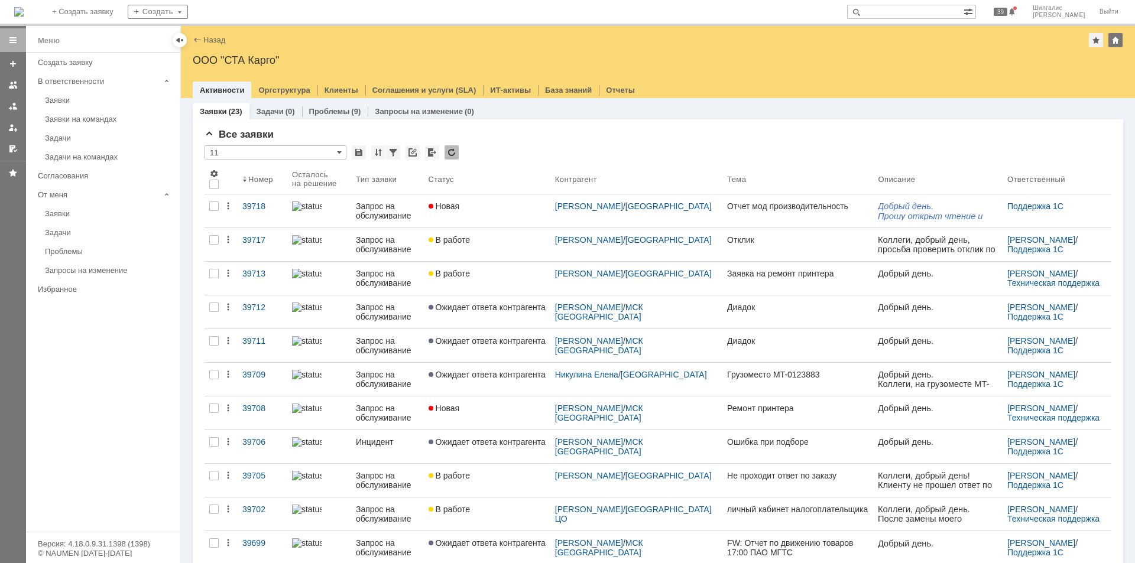
click at [497, 128] on div "Все заявки * 11 Результаты поиска: 1 2 Следующая > Объектов в списке: посчитать…" at bounding box center [658, 508] width 931 height 778
click at [98, 99] on div "Заявки" at bounding box center [109, 100] width 128 height 9
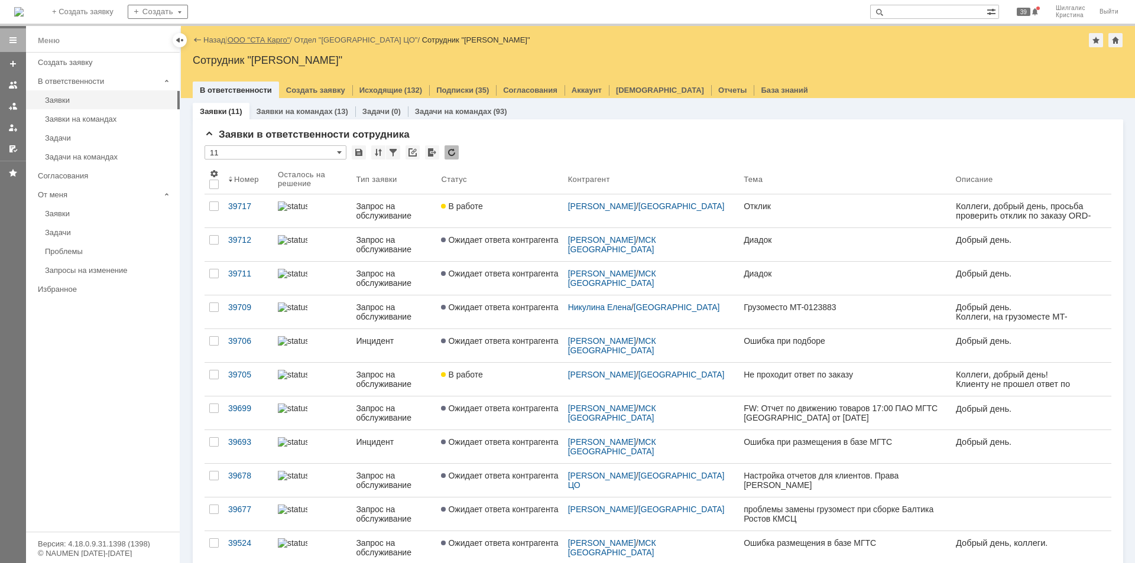
click at [270, 40] on link "ООО "СТА Карго"" at bounding box center [259, 39] width 63 height 9
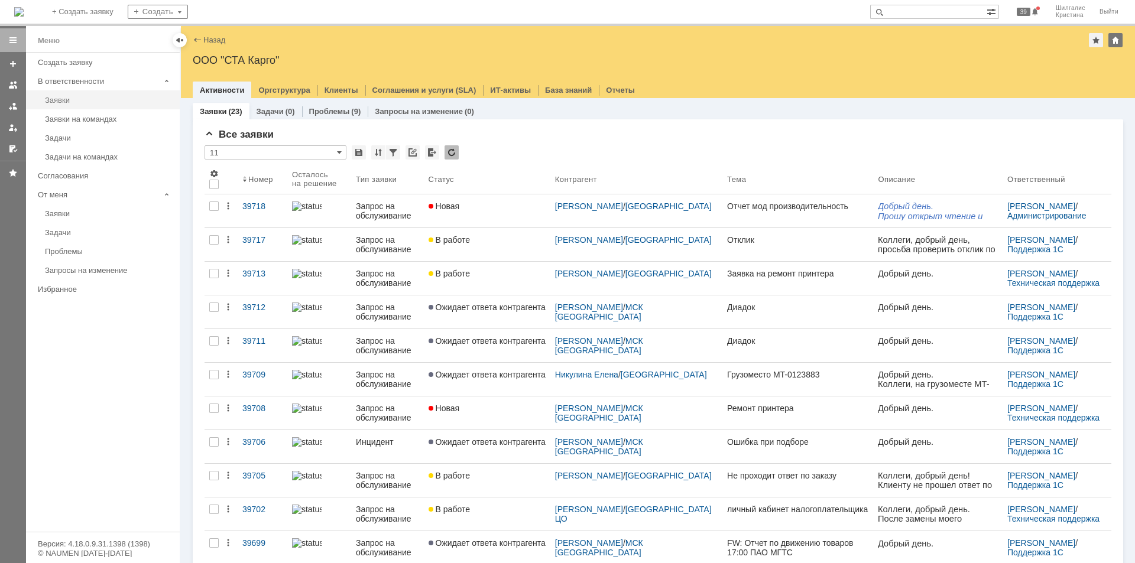
click at [72, 102] on div "Заявки" at bounding box center [109, 100] width 128 height 9
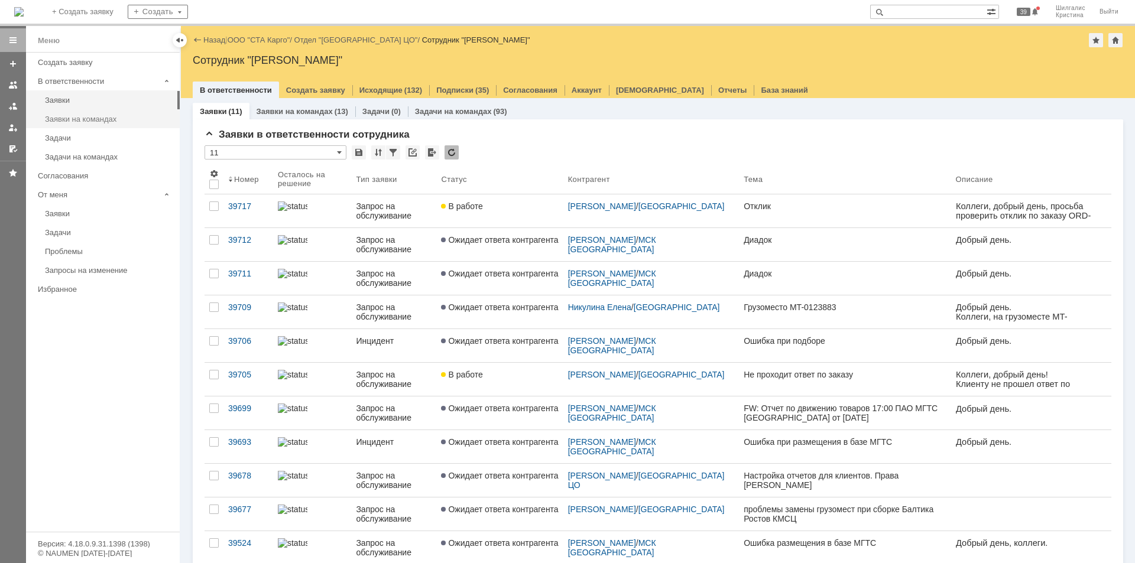
click at [96, 119] on div "Заявки на командах" at bounding box center [109, 119] width 128 height 9
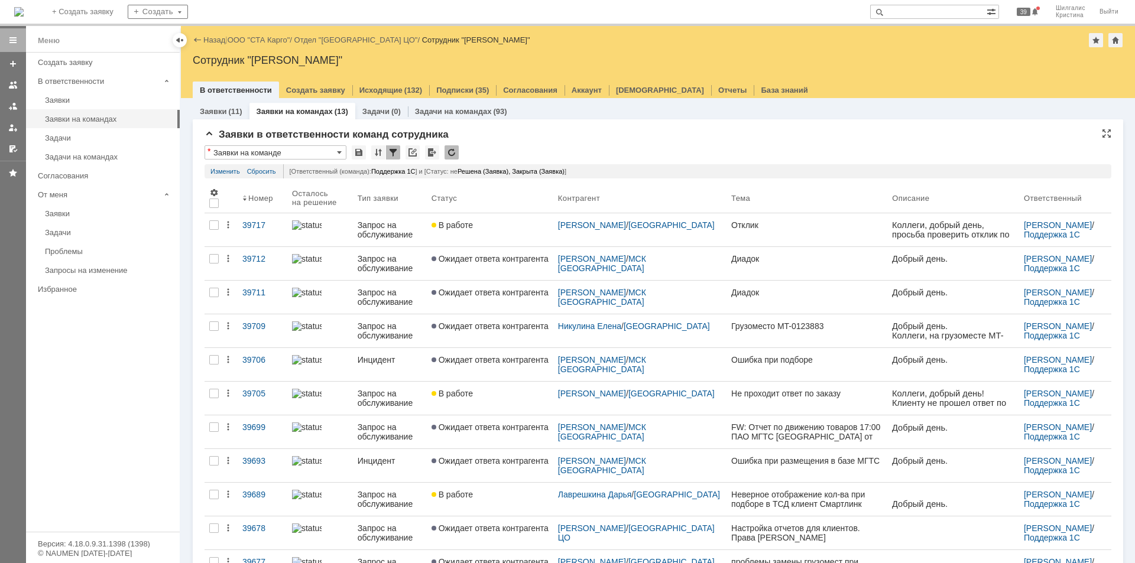
click at [488, 129] on div "Заявки в ответственности команд сотрудника" at bounding box center [658, 135] width 907 height 12
click at [249, 40] on link "ООО "СТА Карго"" at bounding box center [259, 39] width 63 height 9
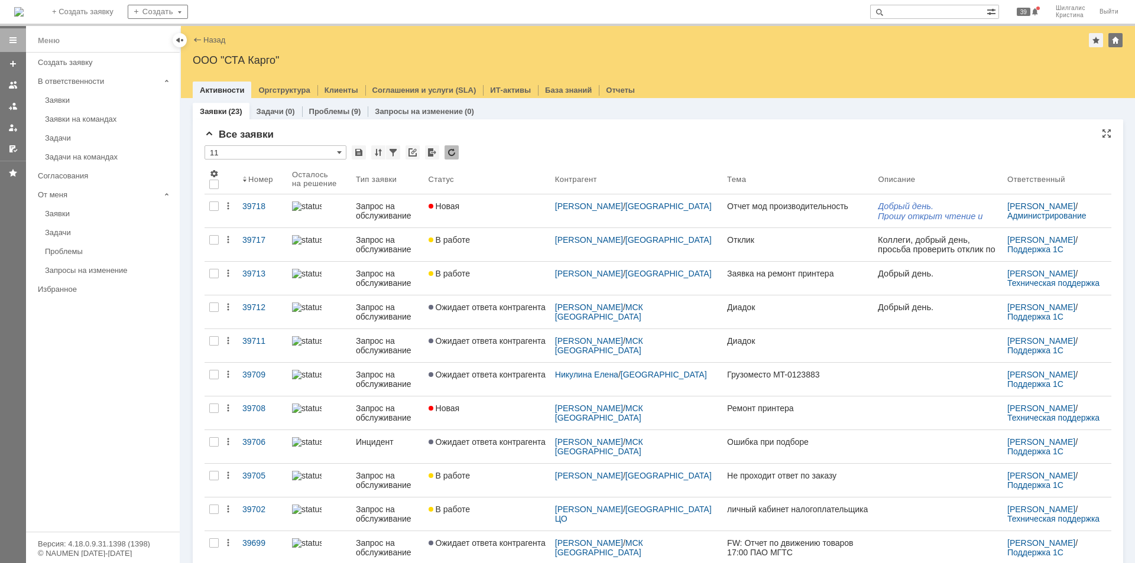
click at [509, 140] on div "Все заявки" at bounding box center [658, 135] width 907 height 12
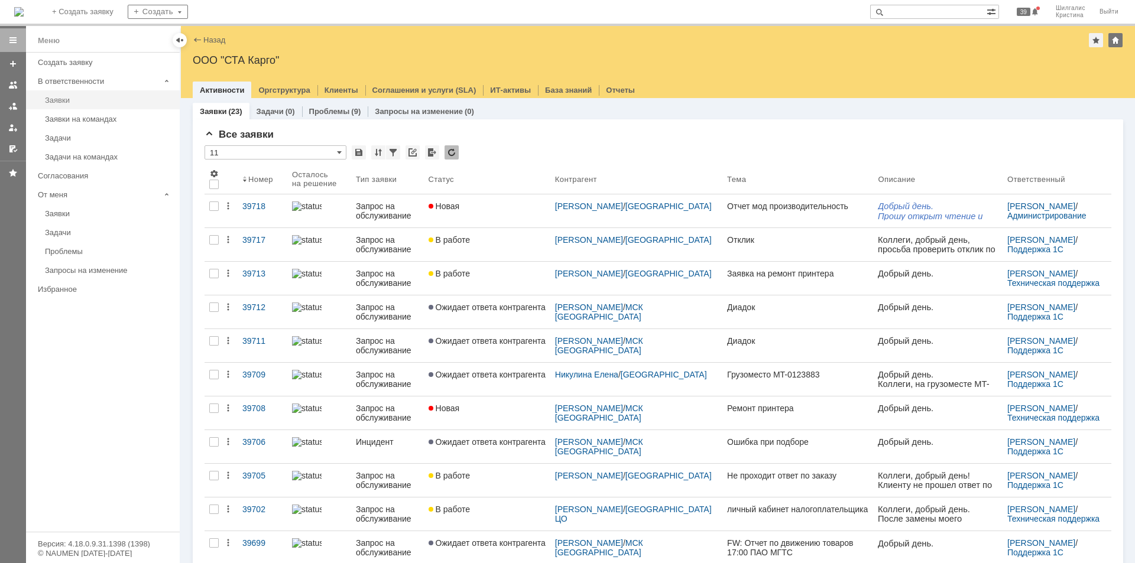
click at [87, 97] on div "Заявки" at bounding box center [109, 100] width 128 height 9
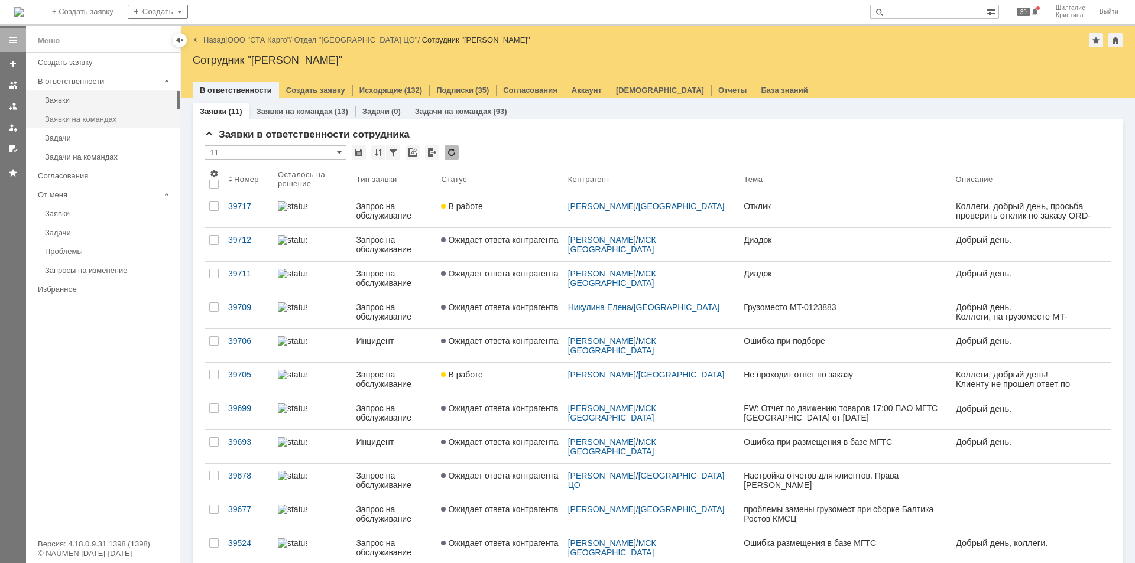
click at [118, 116] on div "Заявки на командах" at bounding box center [109, 119] width 128 height 9
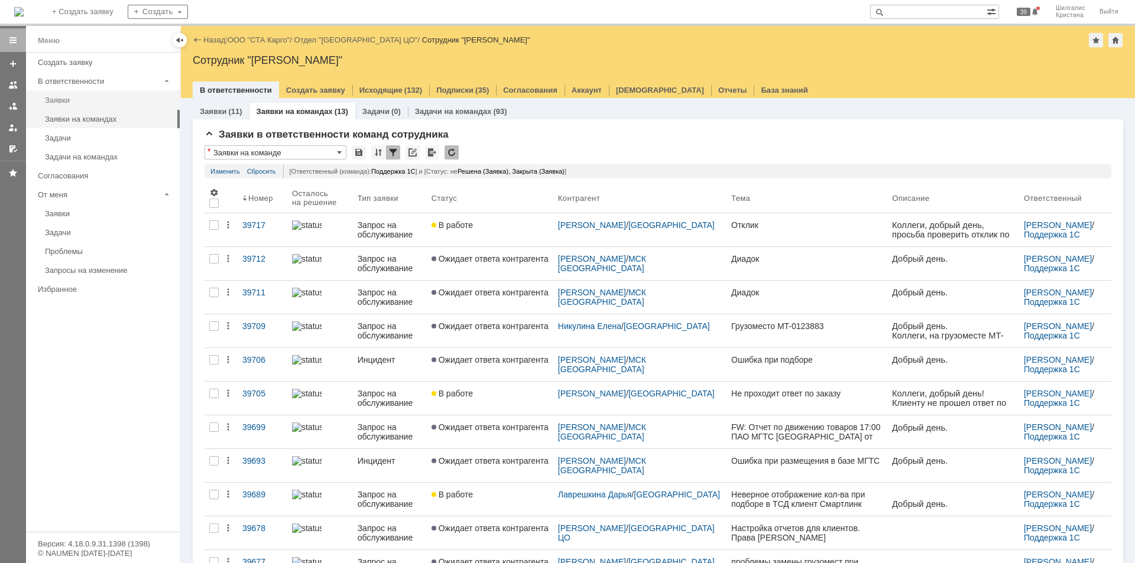
click at [115, 101] on div "Заявки" at bounding box center [109, 100] width 128 height 9
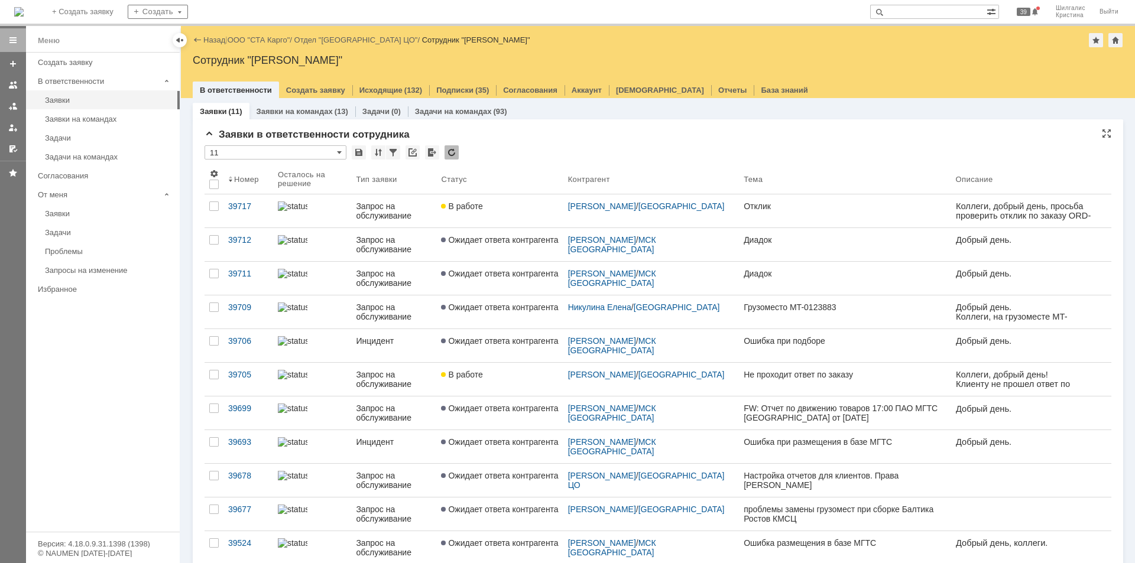
click at [492, 138] on div "Заявки в ответственности сотрудника" at bounding box center [658, 135] width 907 height 12
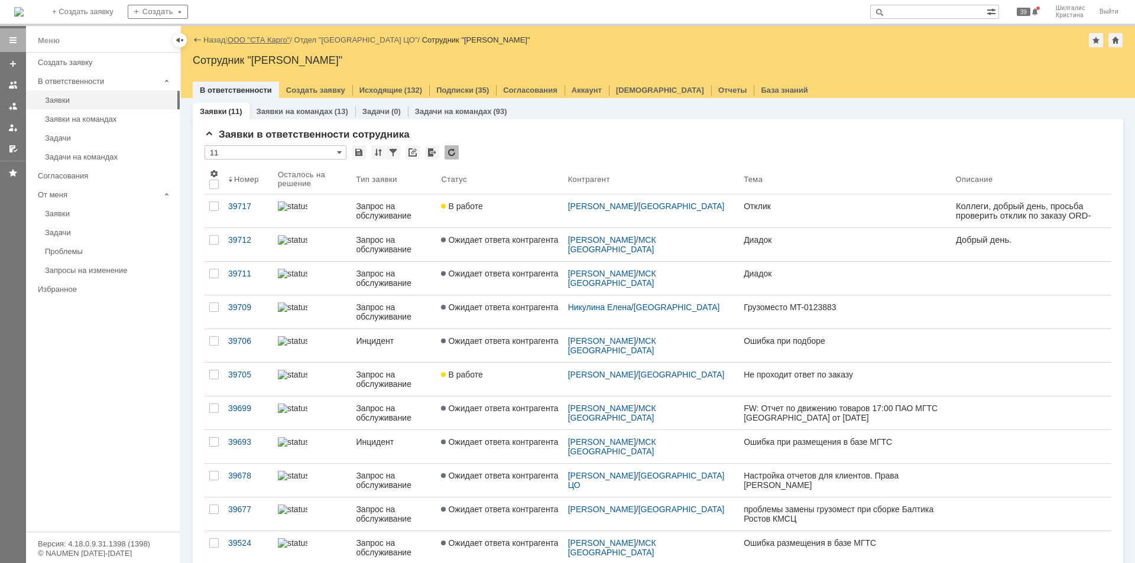
click at [275, 35] on link "ООО "СТА Карго"" at bounding box center [259, 39] width 63 height 9
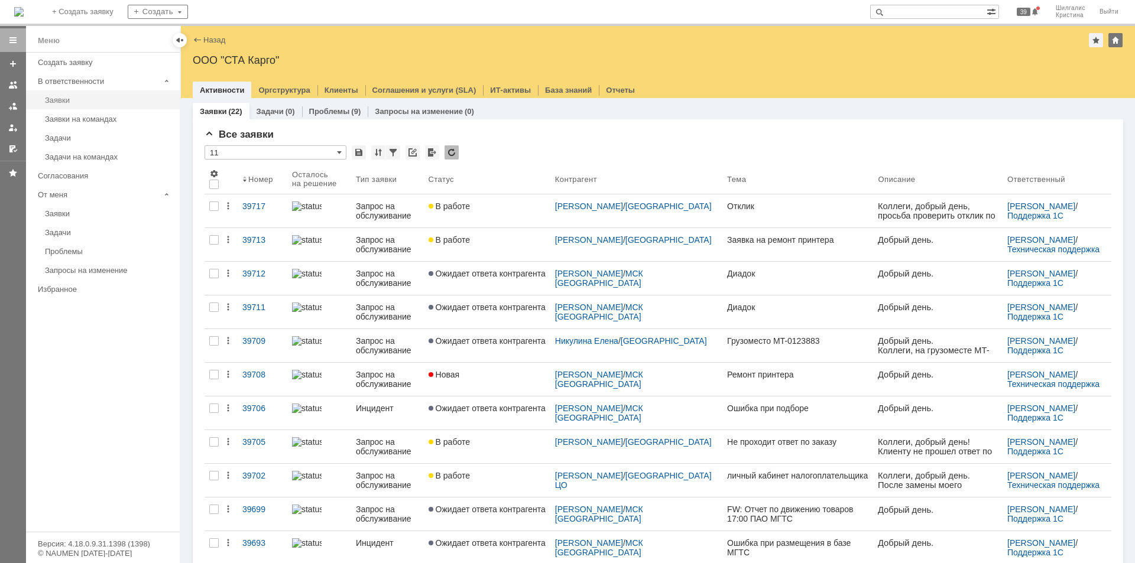
click at [56, 99] on div "Заявки" at bounding box center [109, 100] width 128 height 9
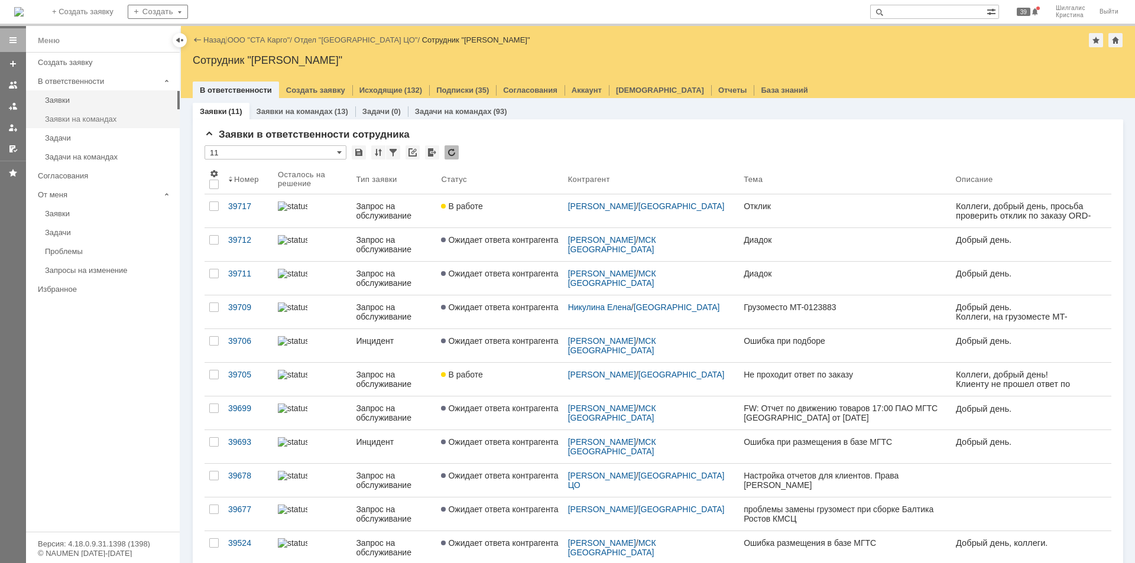
click at [111, 123] on link "Заявки на командах" at bounding box center [108, 119] width 137 height 18
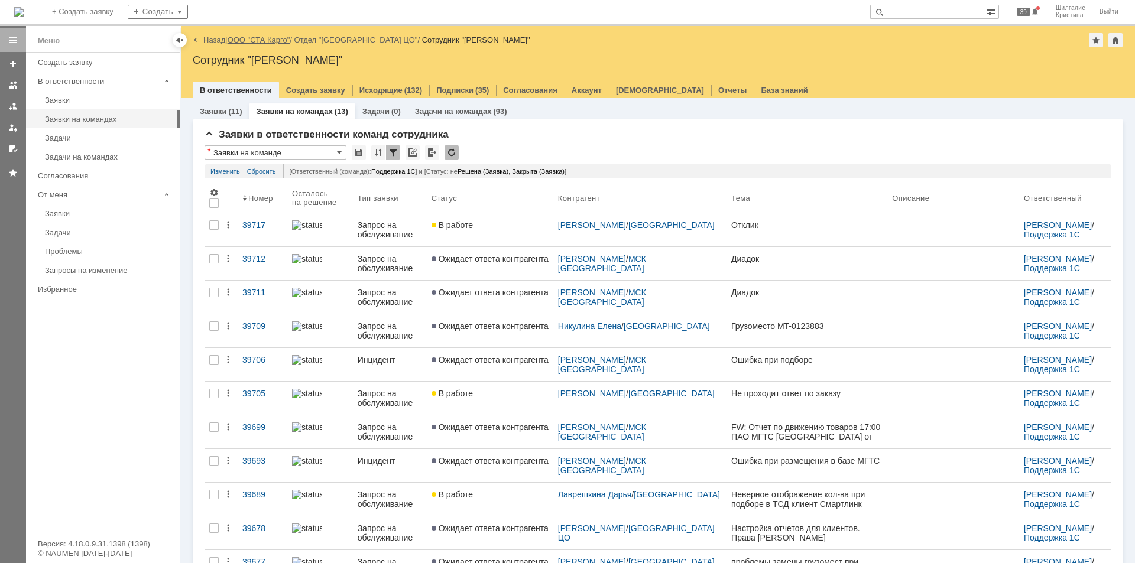
click at [258, 35] on link "ООО "СТА Карго"" at bounding box center [259, 39] width 63 height 9
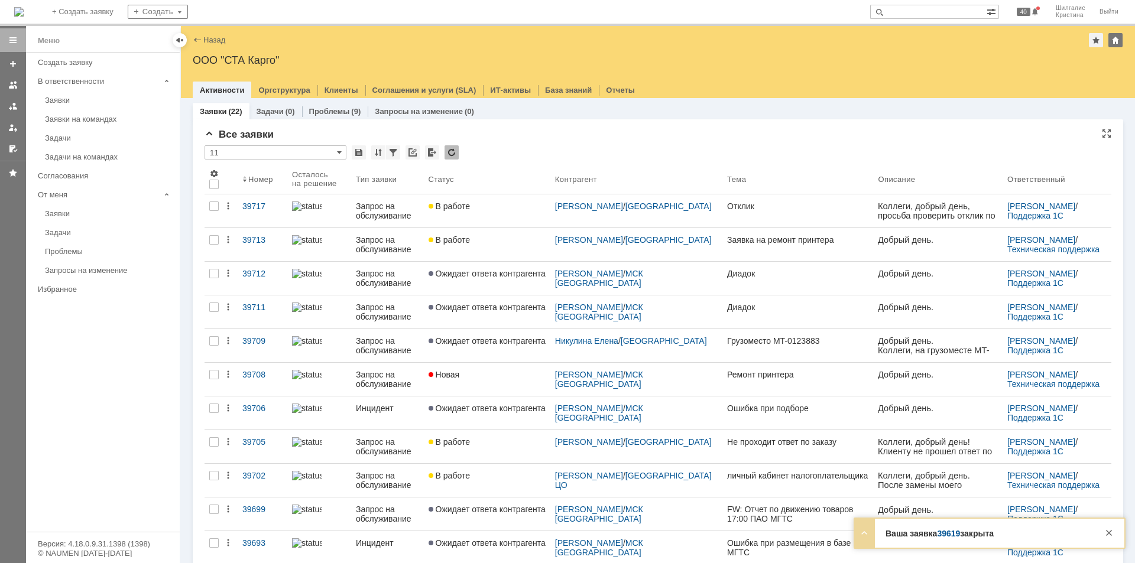
click at [501, 158] on div "* 11" at bounding box center [658, 152] width 907 height 15
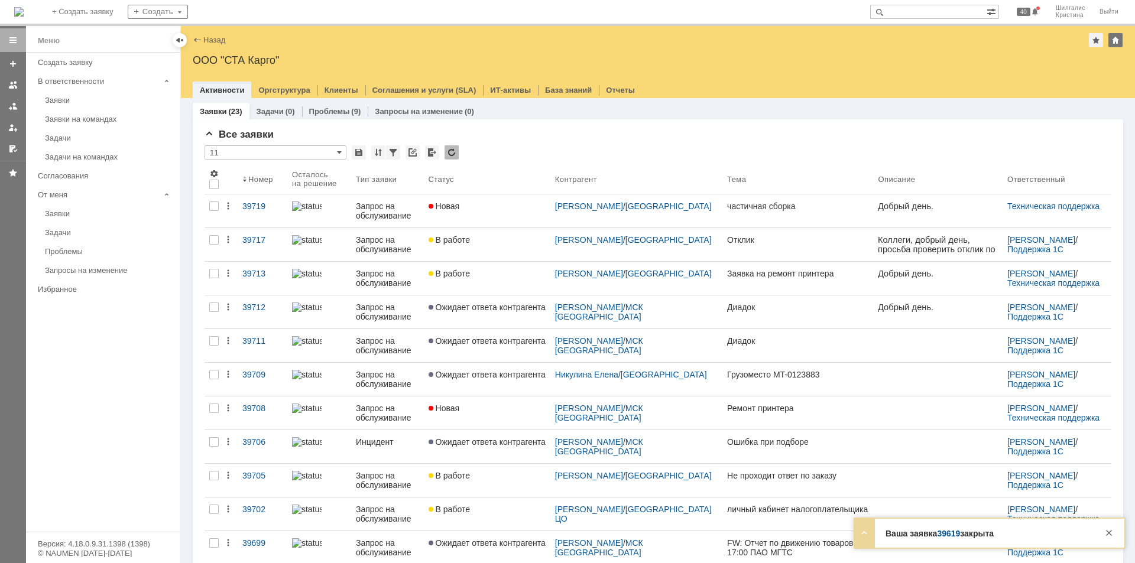
click at [503, 203] on div "Новая" at bounding box center [487, 206] width 117 height 9
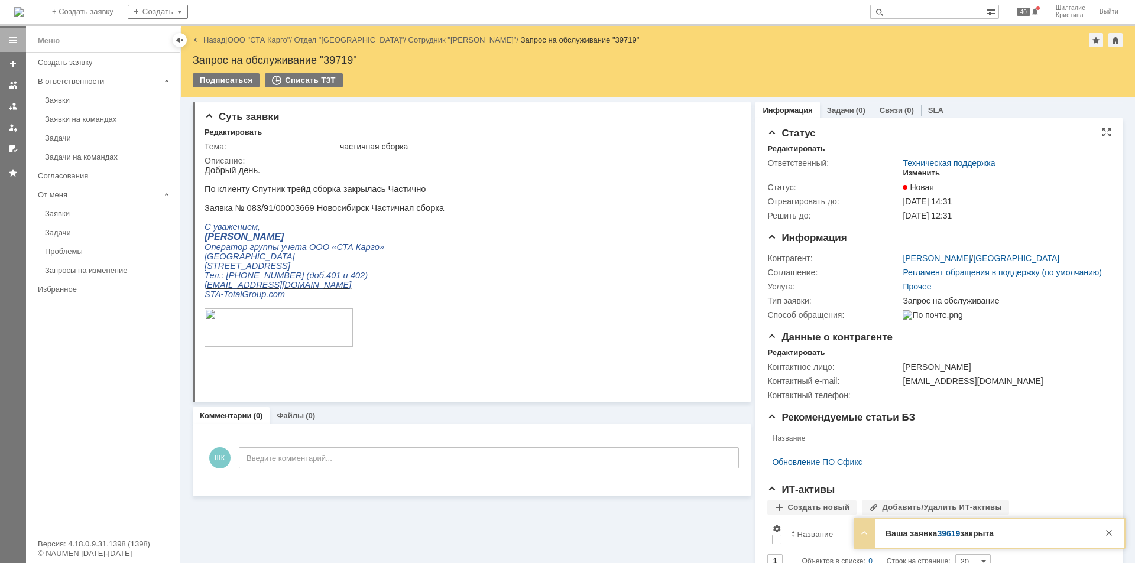
click at [921, 174] on div "Изменить" at bounding box center [921, 173] width 37 height 9
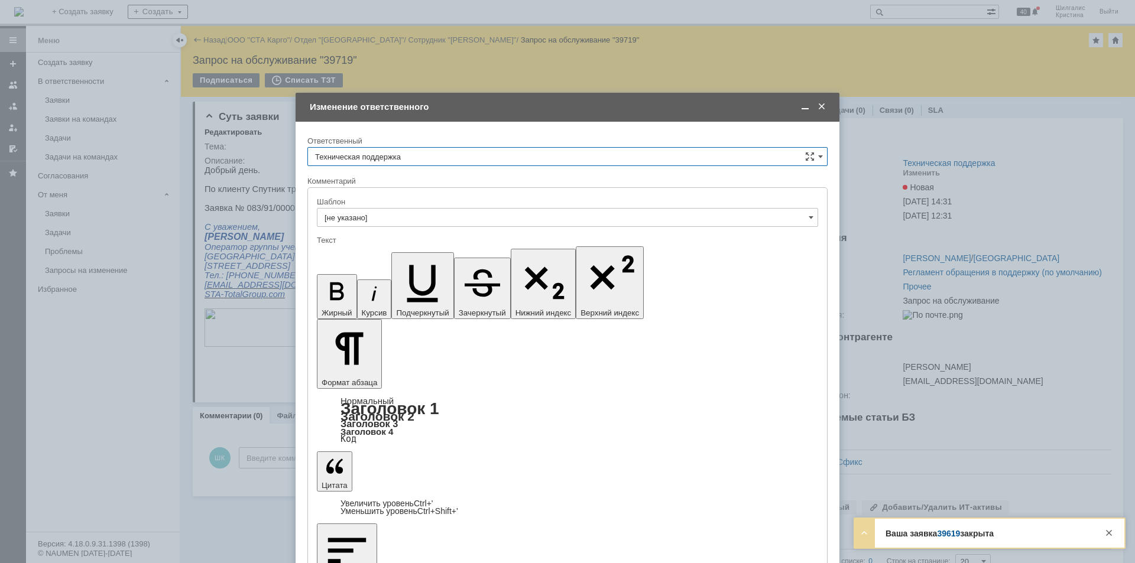
click at [464, 154] on input "Техническая поддержка" at bounding box center [567, 156] width 520 height 19
click at [387, 216] on span "[PERSON_NAME]" at bounding box center [567, 217] width 505 height 9
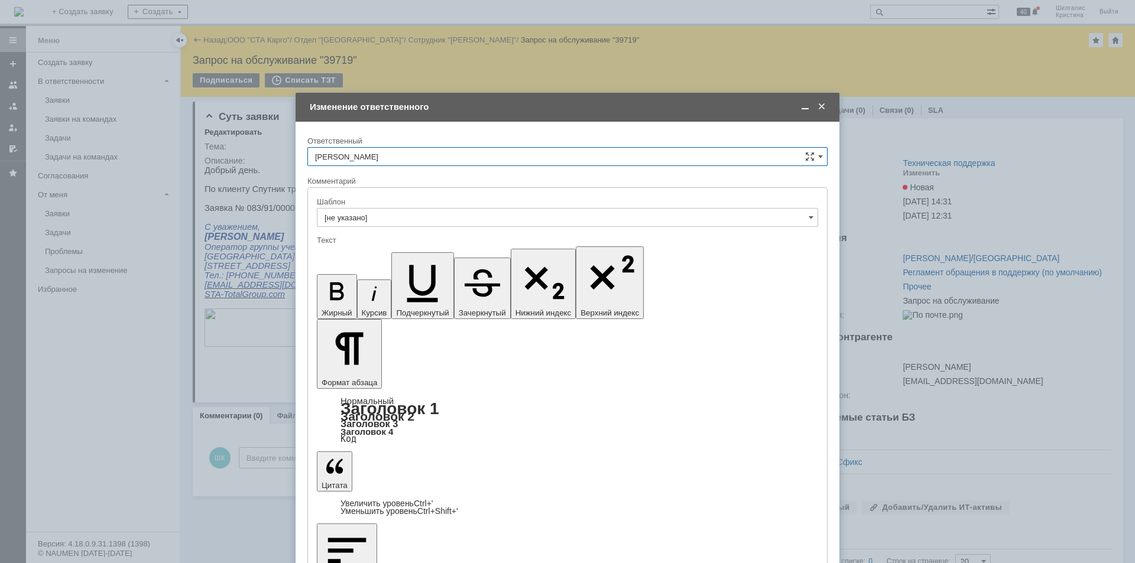
type input "[PERSON_NAME]"
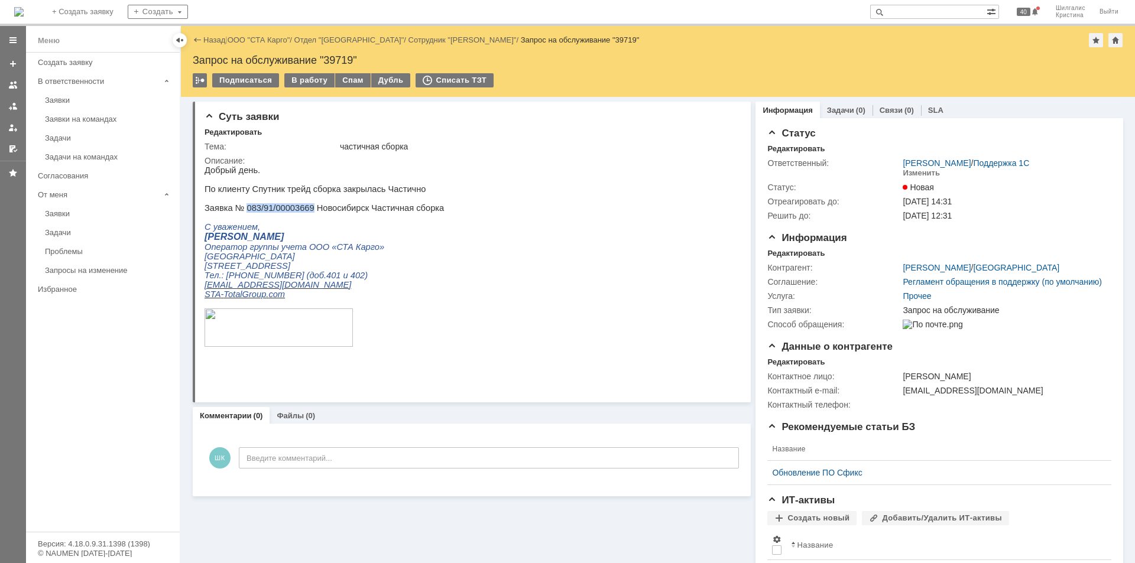
drag, startPoint x: 305, startPoint y: 212, endPoint x: 243, endPoint y: 213, distance: 61.5
click at [243, 213] on p "Заявка № 083/91/00003669 Новосибирск Частичная сборка" at bounding box center [324, 207] width 239 height 9
copy p "083/91/00003669"
click at [298, 77] on div "В работу" at bounding box center [309, 80] width 50 height 14
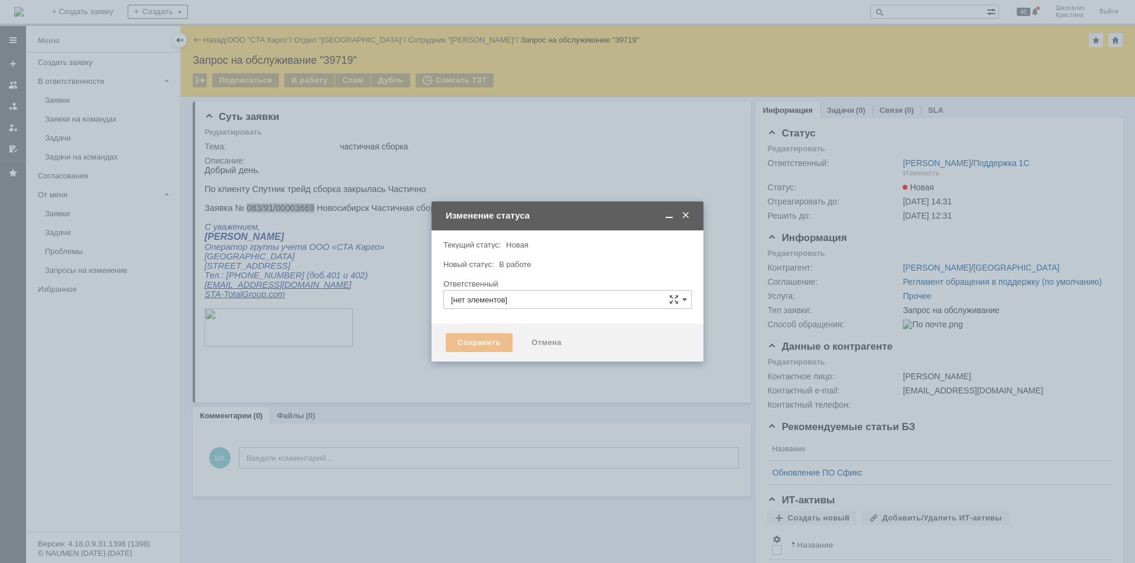
type input "[PERSON_NAME]"
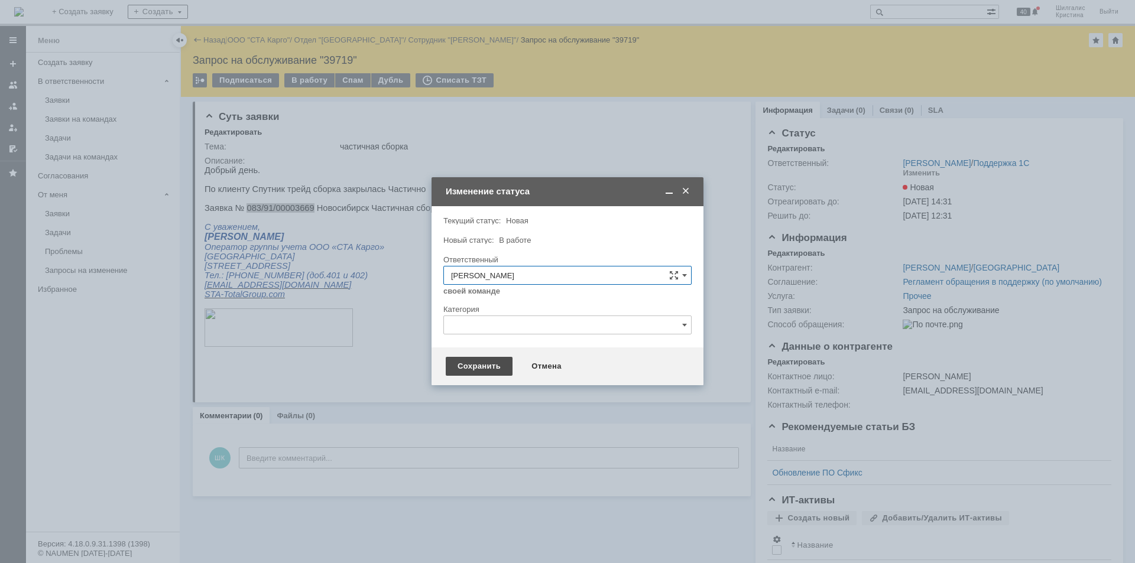
click at [478, 362] on div "Сохранить" at bounding box center [479, 366] width 67 height 19
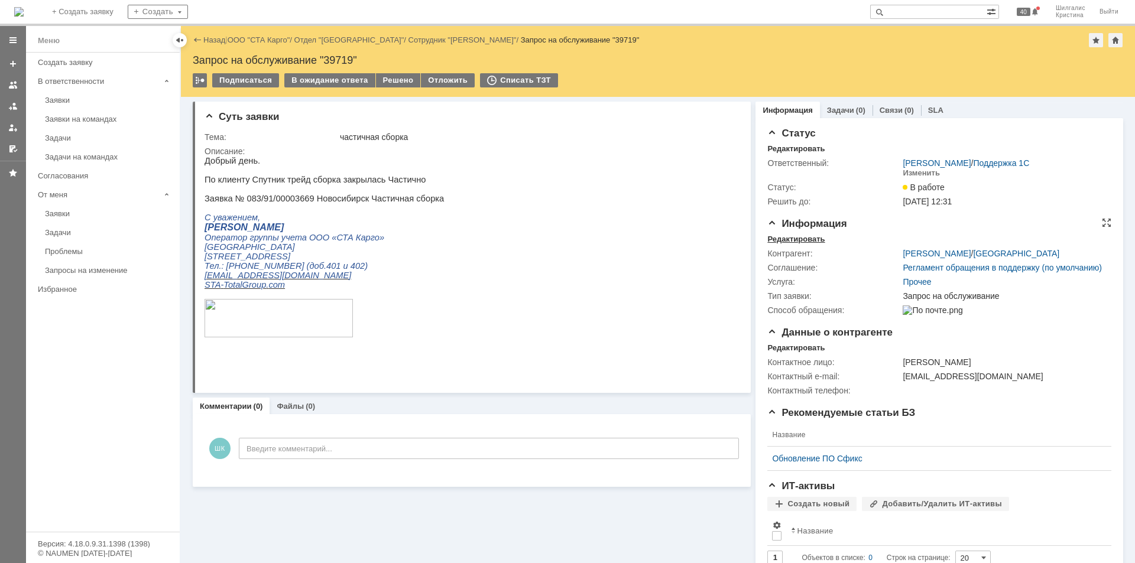
click at [796, 239] on div "Редактировать" at bounding box center [795, 239] width 57 height 9
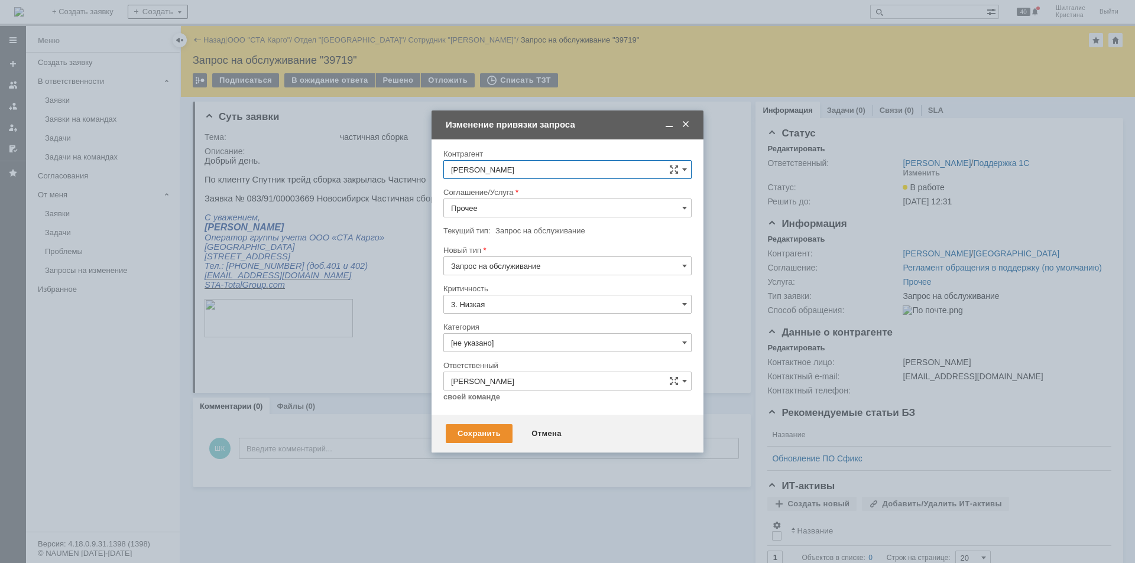
click at [498, 203] on input "Прочее" at bounding box center [567, 208] width 248 height 19
click at [504, 249] on span "WMS Сборка" at bounding box center [567, 252] width 233 height 9
type input "WMS Сборка"
click at [497, 342] on input "[не указано]" at bounding box center [567, 342] width 248 height 19
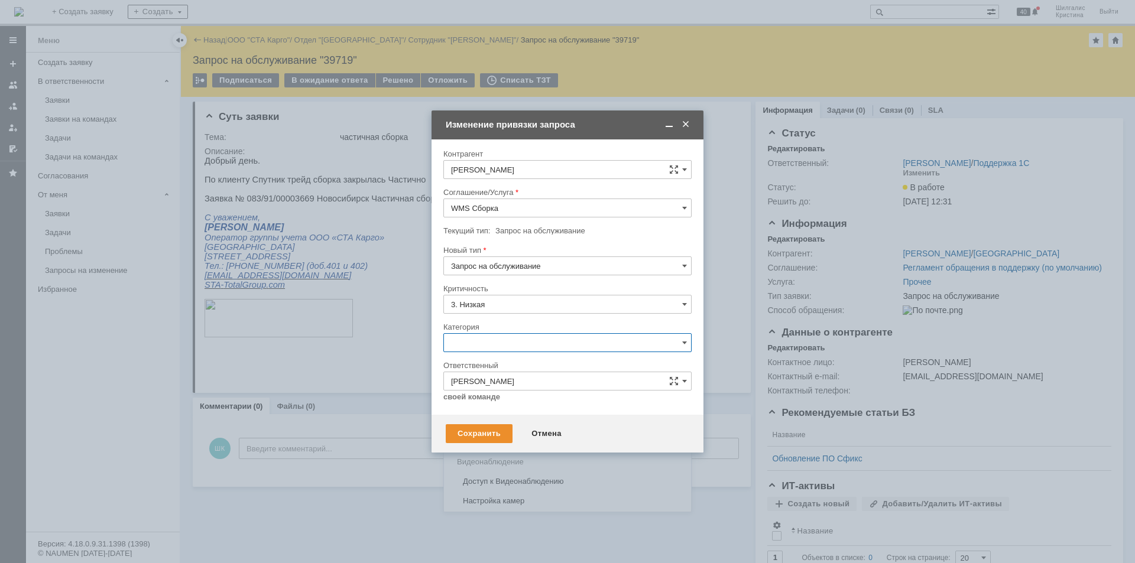
click at [515, 426] on span "Консультация пользователя" at bounding box center [567, 423] width 233 height 9
click at [490, 436] on div "Сохранить" at bounding box center [479, 434] width 67 height 19
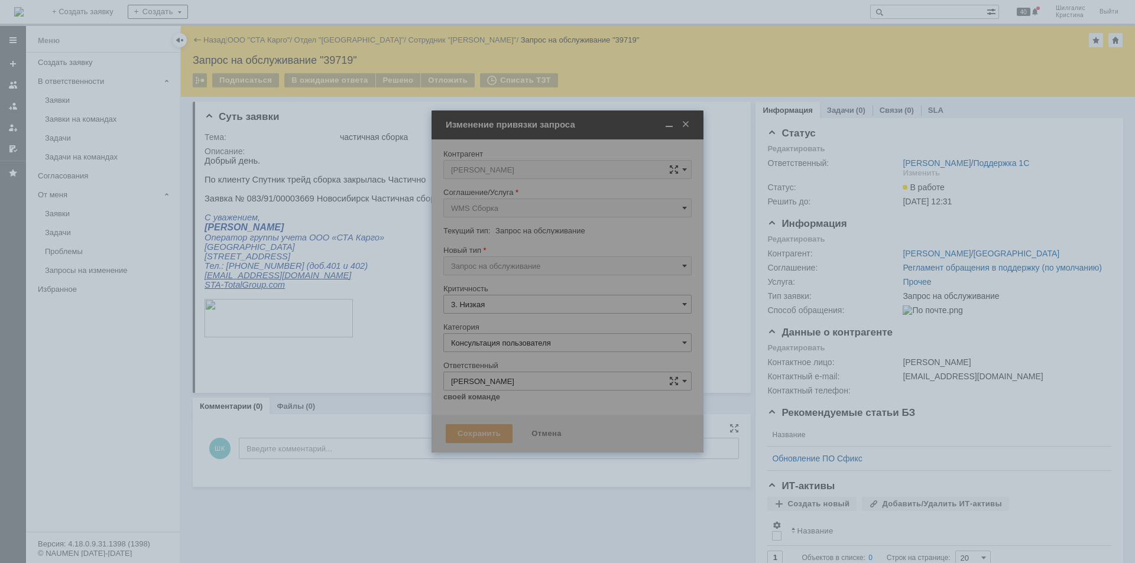
type input "Консультация пользователя"
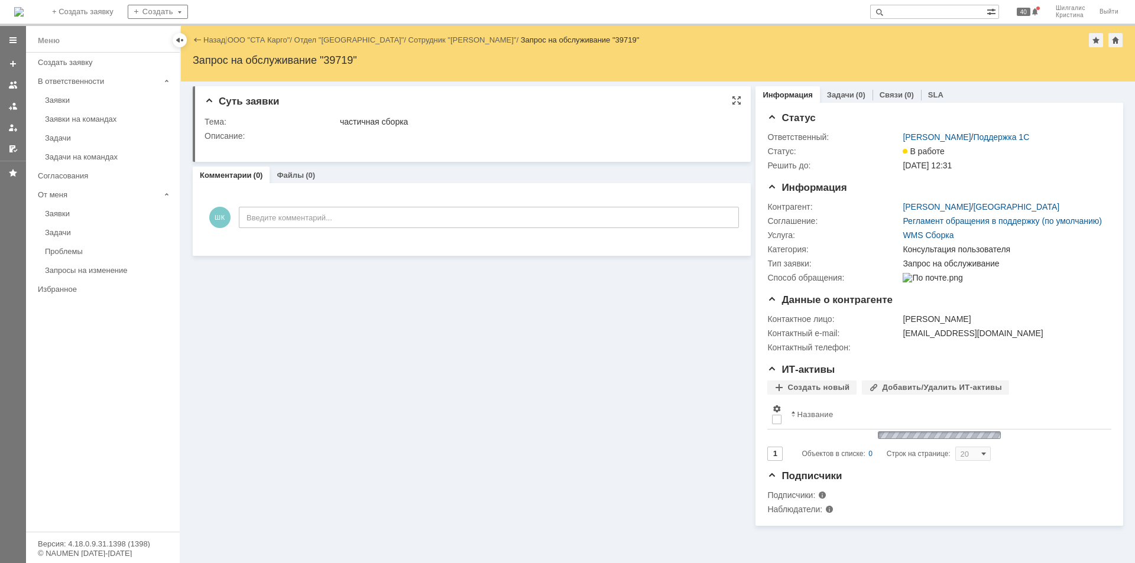
scroll to position [0, 0]
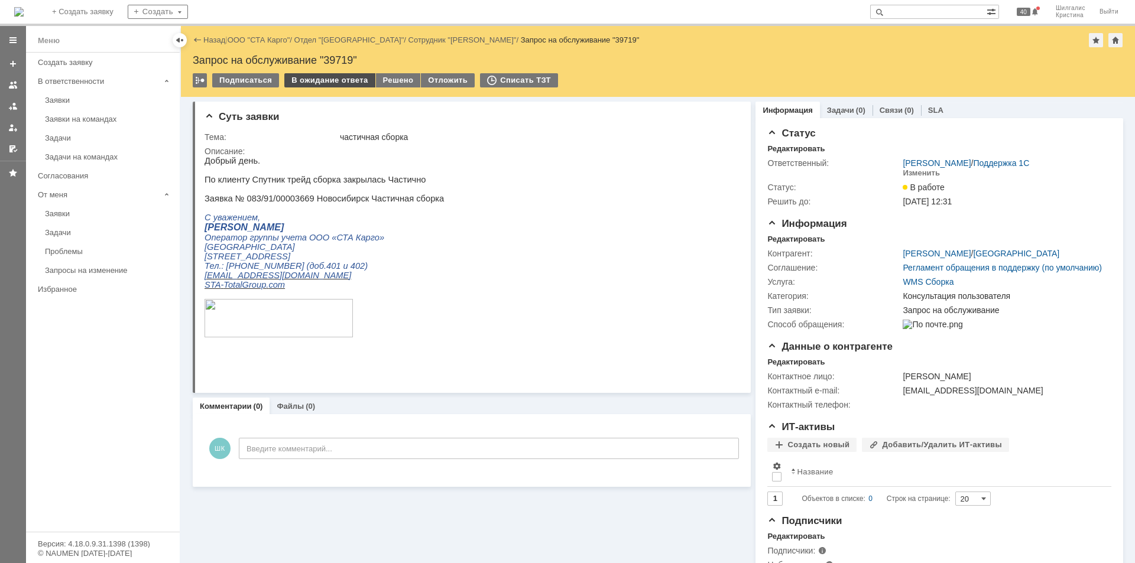
click at [319, 80] on div "В ожидание ответа" at bounding box center [329, 80] width 90 height 14
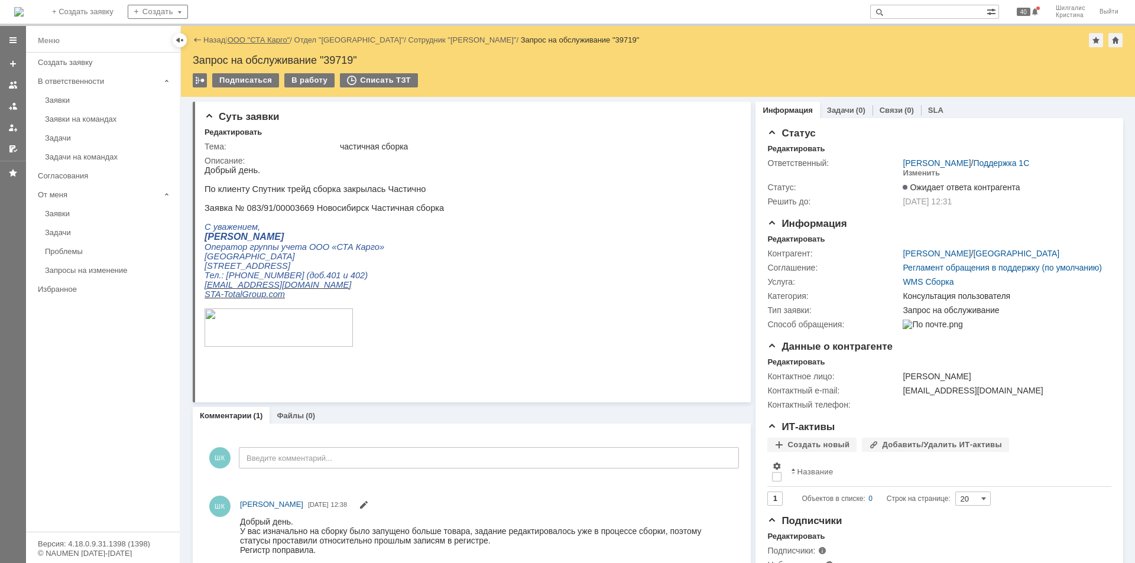
click at [264, 40] on link "ООО "СТА Карго"" at bounding box center [259, 39] width 63 height 9
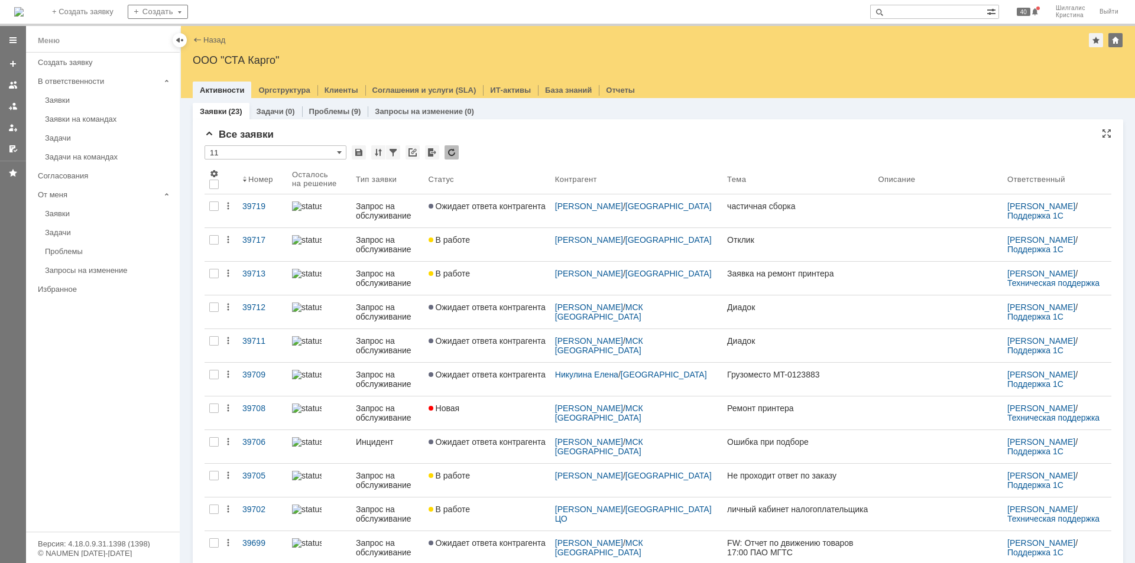
click at [558, 143] on div "Все заявки * 11 Результаты поиска: 1 2 Следующая > Объектов в списке: посчитать…" at bounding box center [658, 513] width 907 height 768
